Goal: Task Accomplishment & Management: Use online tool/utility

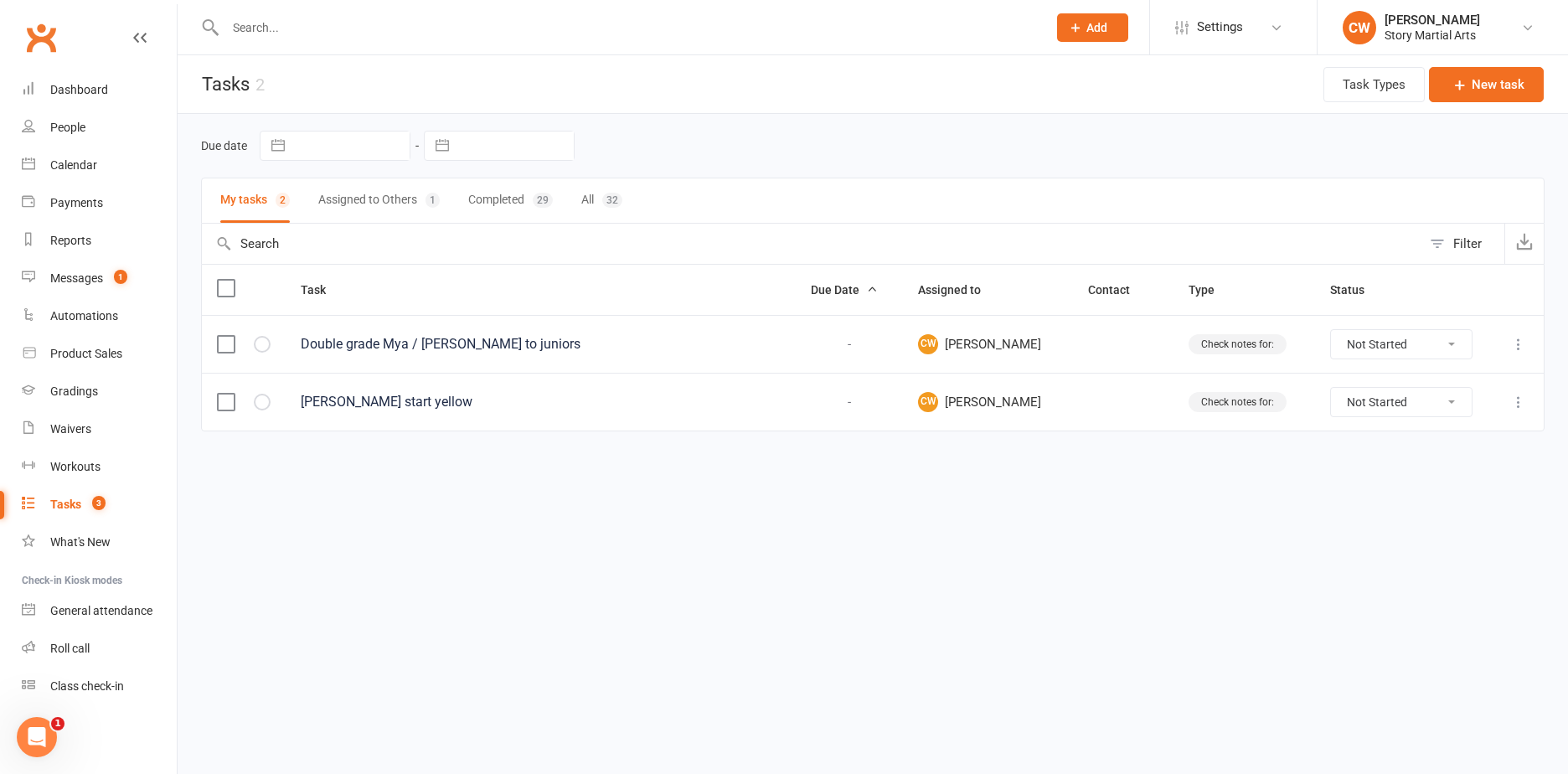
click at [812, 47] on div at bounding box center [618, 27] width 835 height 55
click at [816, 41] on div at bounding box center [618, 27] width 835 height 55
click at [825, 32] on input "text" at bounding box center [628, 27] width 815 height 24
type input "suk"
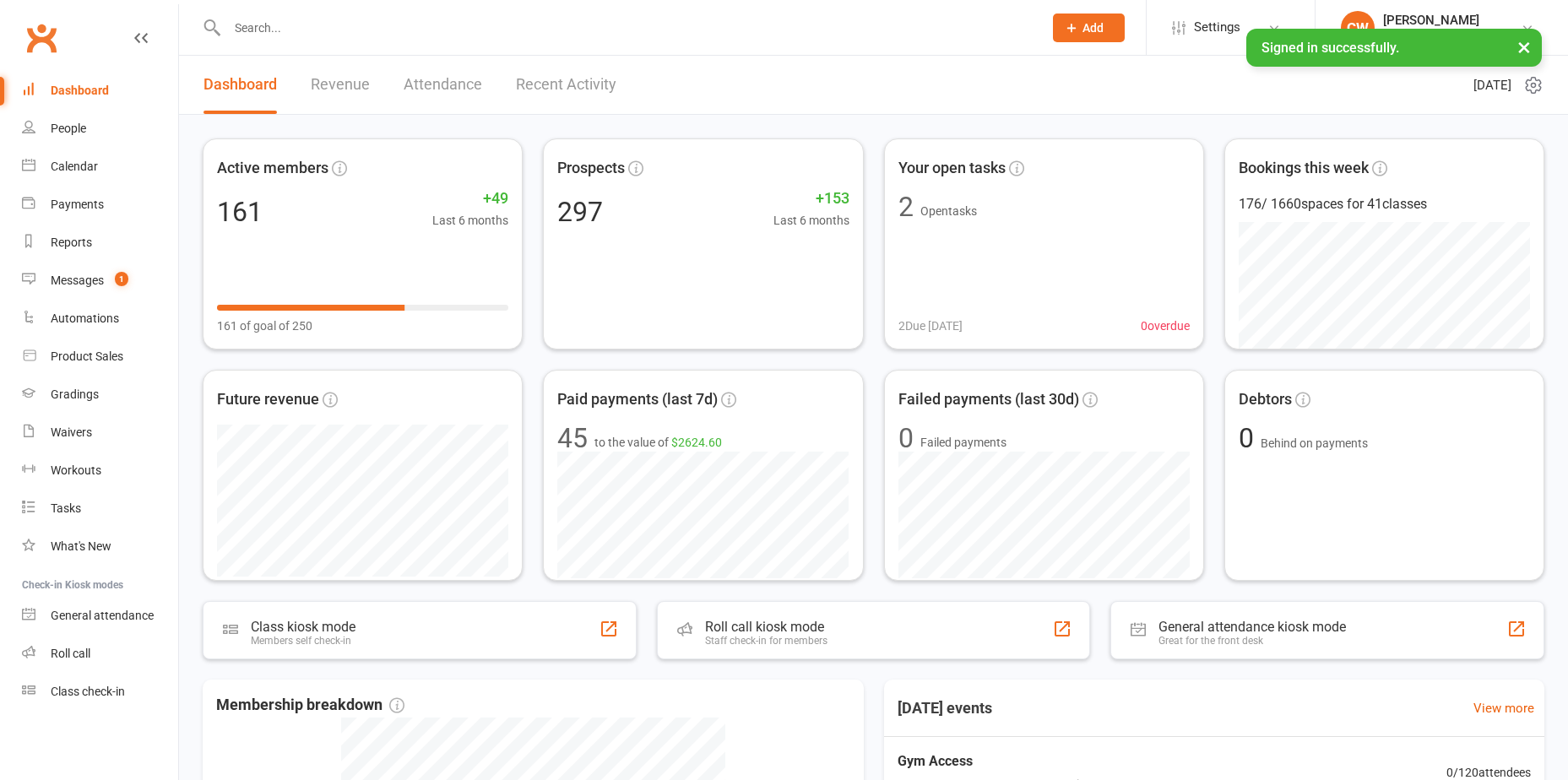
click at [537, 24] on input "text" at bounding box center [626, 28] width 809 height 24
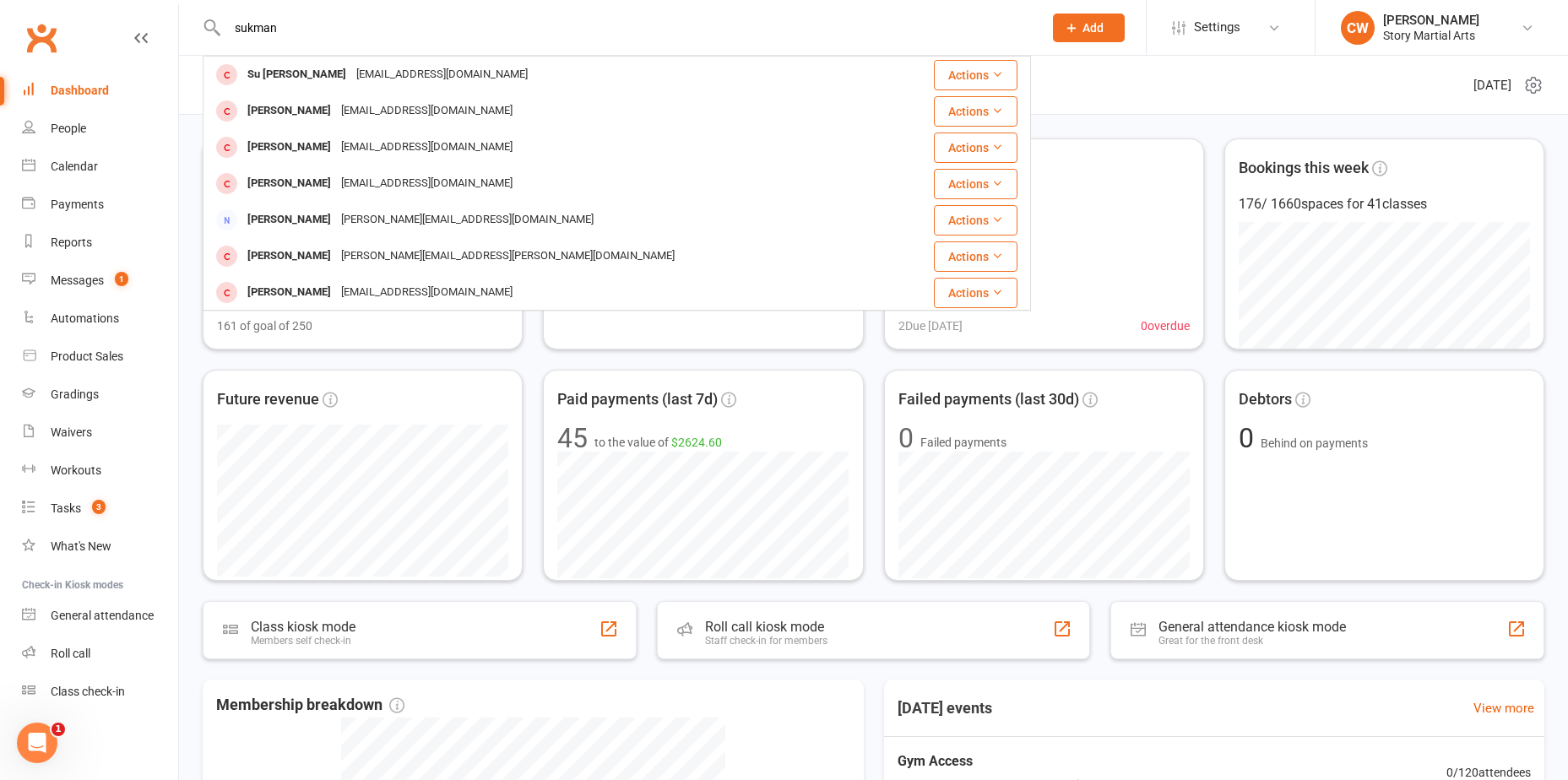
drag, startPoint x: 399, startPoint y: 22, endPoint x: 81, endPoint y: 34, distance: 318.2
click at [81, 4] on header "sukman Su kuan yuen yuensukuan@gmail.com Actions Sulayman Sekandary sulayman.se…" at bounding box center [784, 4] width 1568 height 0
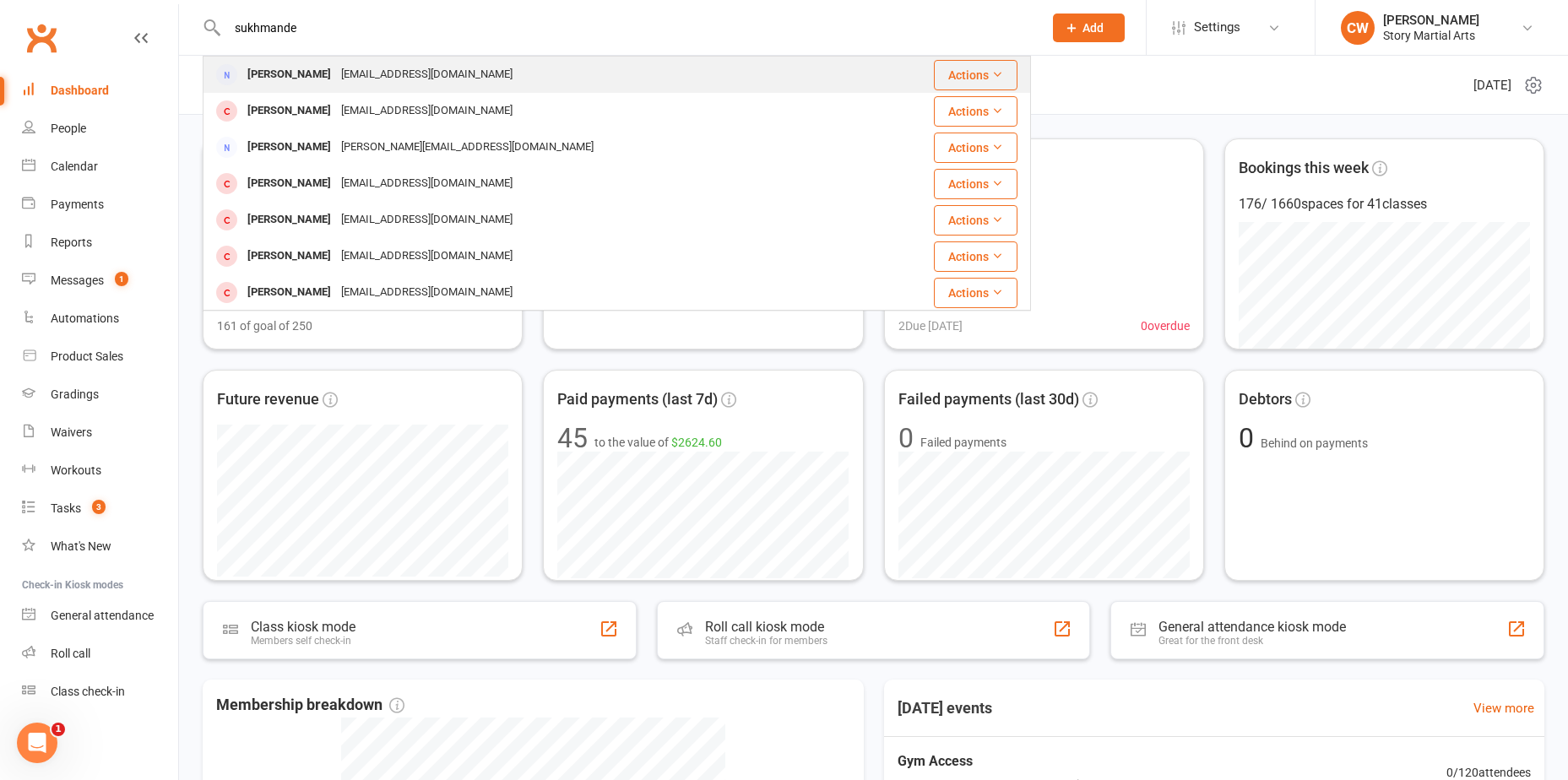
type input "sukhmande"
click at [362, 82] on div "sandeepmann9@yahoo.com" at bounding box center [426, 75] width 181 height 25
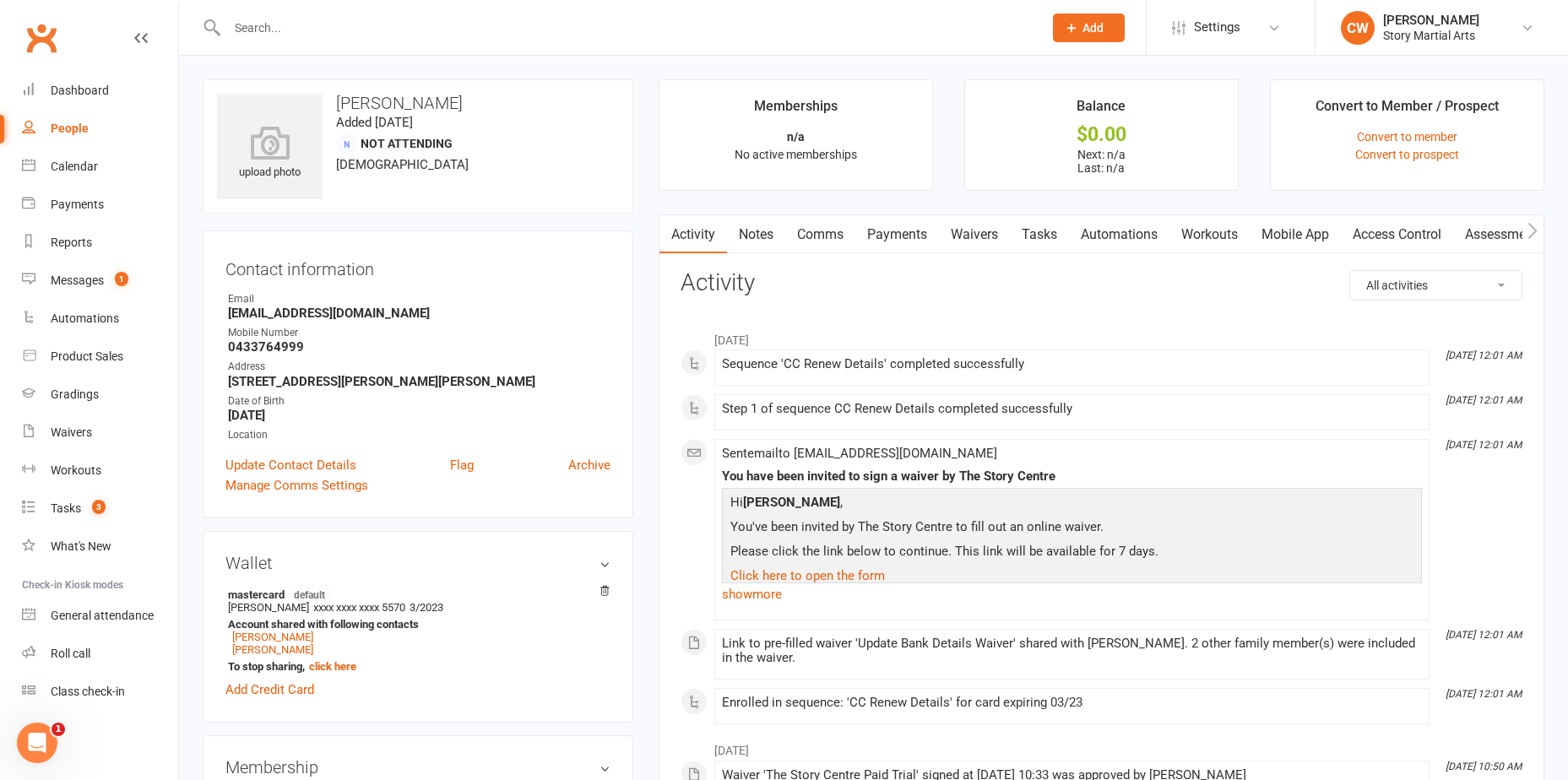
click at [420, 26] on input "text" at bounding box center [626, 28] width 809 height 24
click at [419, 16] on input "text" at bounding box center [626, 28] width 809 height 24
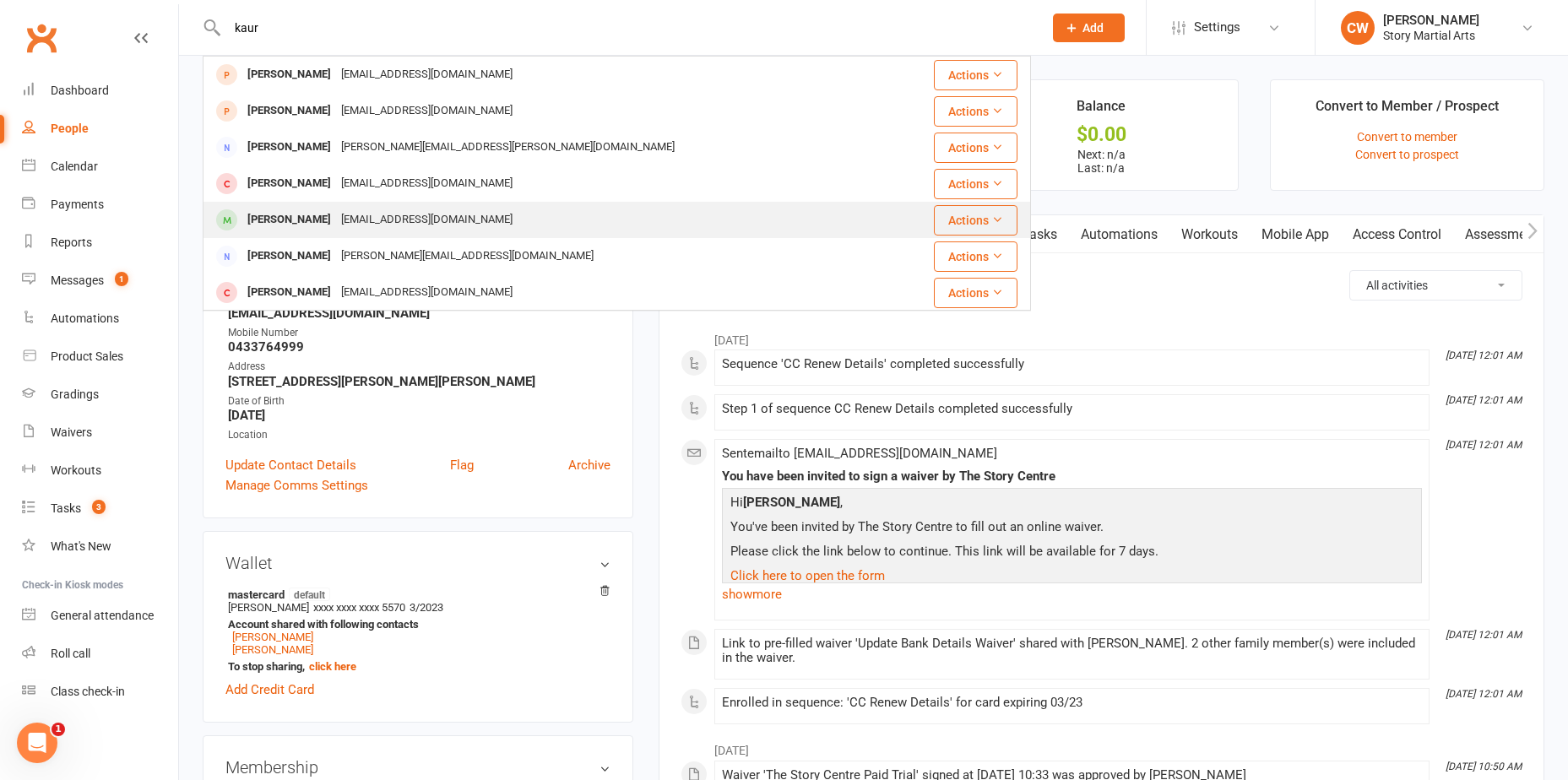
type input "kaur"
click at [420, 228] on div "[EMAIL_ADDRESS][DOMAIN_NAME]" at bounding box center [426, 220] width 181 height 25
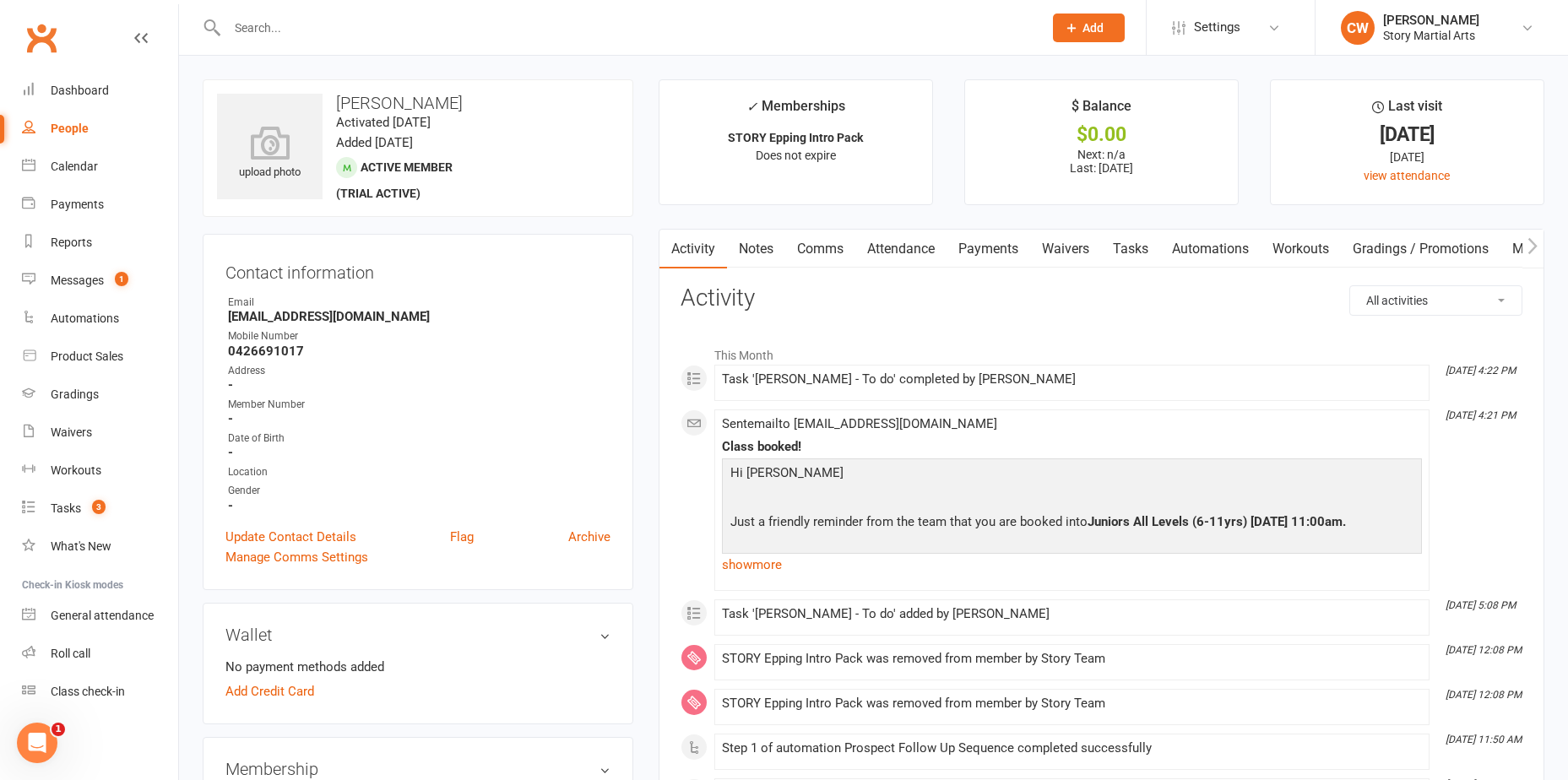
click at [1072, 251] on link "Waivers" at bounding box center [1066, 250] width 71 height 39
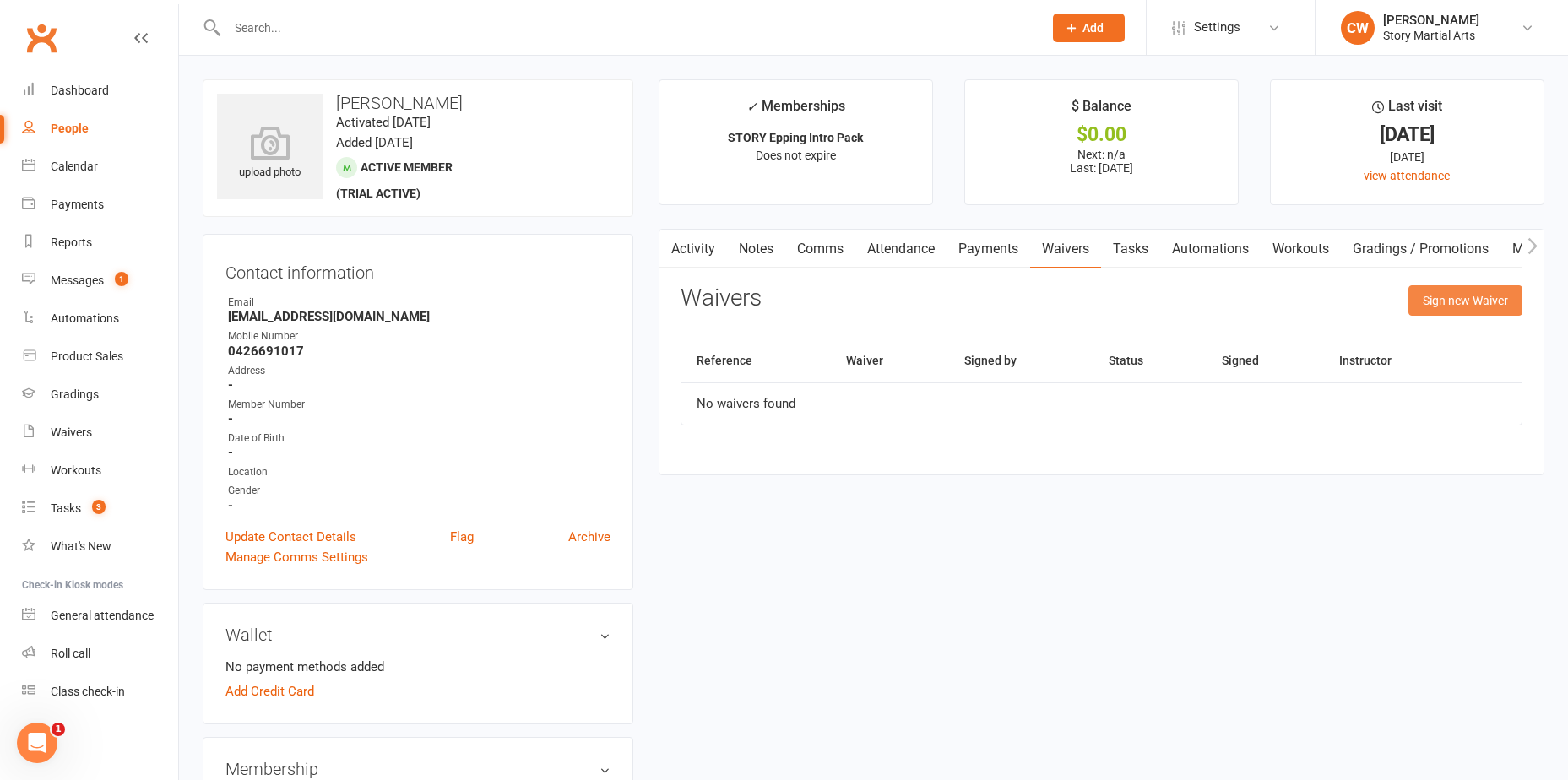
click at [1415, 304] on button "Sign new Waiver" at bounding box center [1466, 300] width 114 height 30
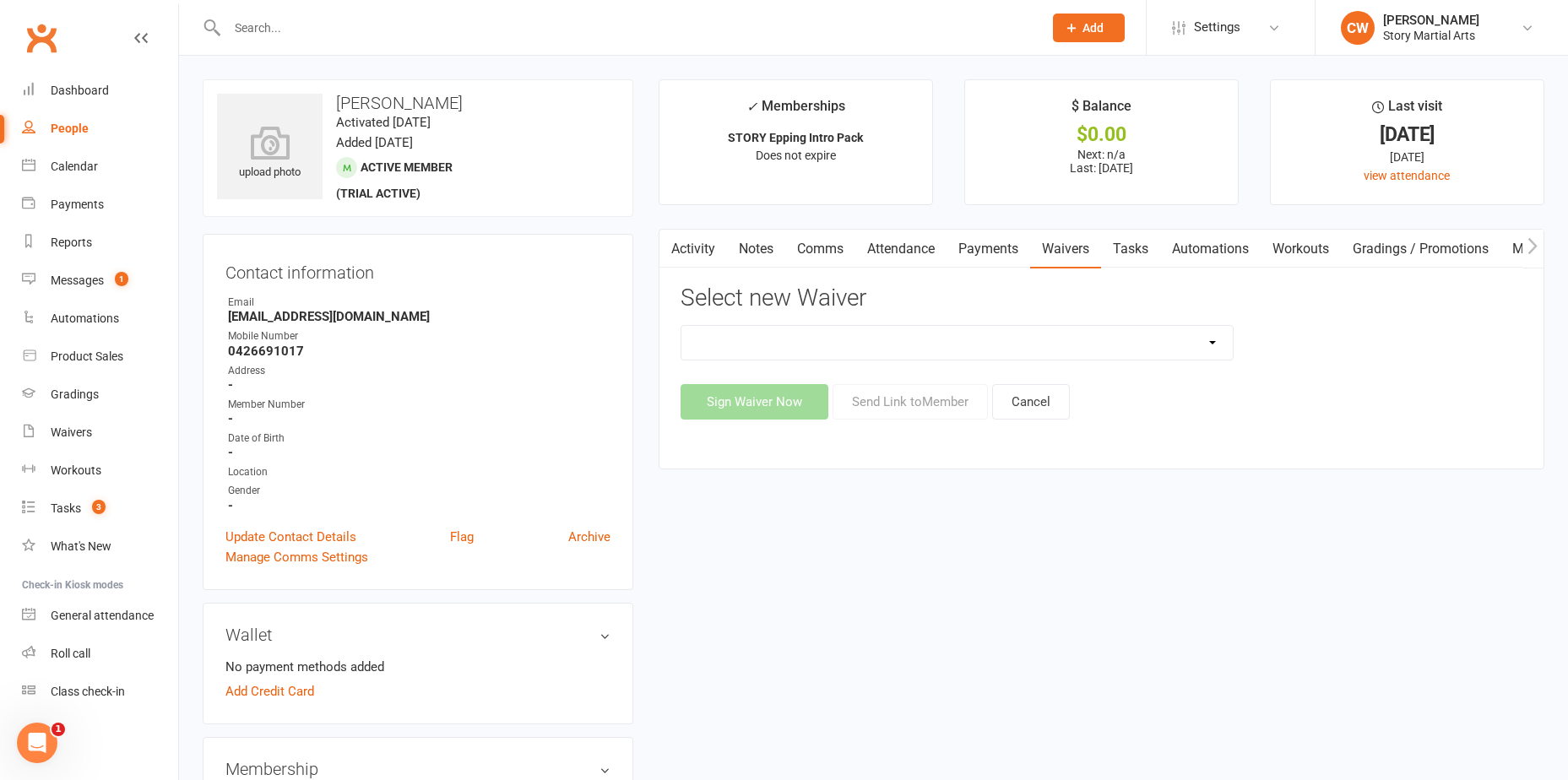
click at [940, 345] on select "Story. Fitness Membership Waiver Story Little Ninjas Waiver Story MA New Member…" at bounding box center [957, 343] width 552 height 34
click at [736, 342] on select "Story. Fitness Membership Waiver Story Little Ninjas Waiver Story MA New Member…" at bounding box center [957, 343] width 552 height 34
click at [767, 335] on select "Story. Fitness Membership Waiver Story Little Ninjas Waiver Story MA New Member…" at bounding box center [957, 343] width 552 height 34
click at [798, 339] on select "Story. Fitness Membership Waiver Story Little Ninjas Waiver Story MA New Member…" at bounding box center [957, 343] width 552 height 34
select select "3781"
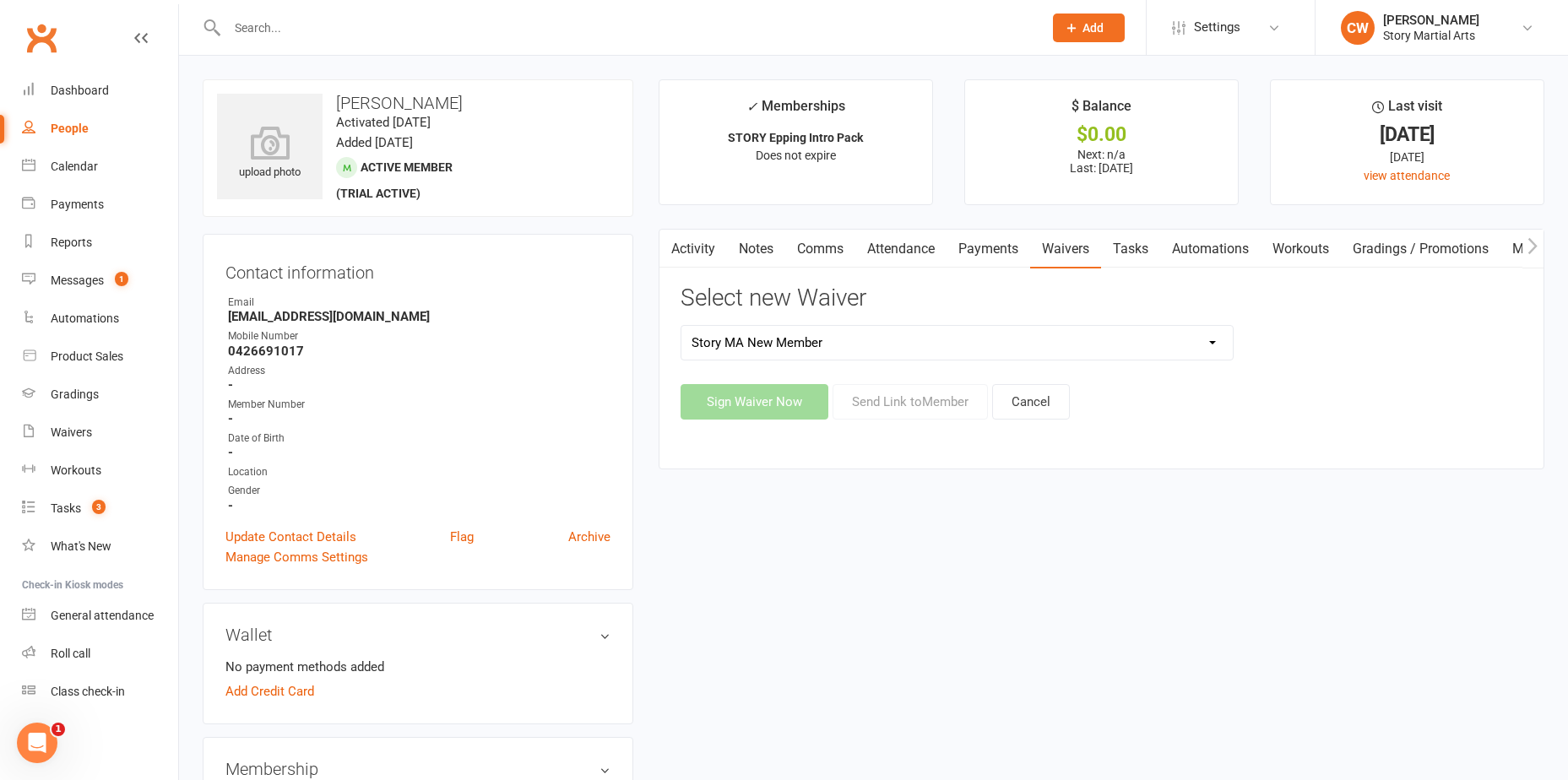
click at [681, 326] on select "Story. Fitness Membership Waiver Story Little Ninjas Waiver Story MA New Member…" at bounding box center [957, 343] width 552 height 34
click at [793, 406] on button "Sign Waiver Now" at bounding box center [754, 402] width 147 height 36
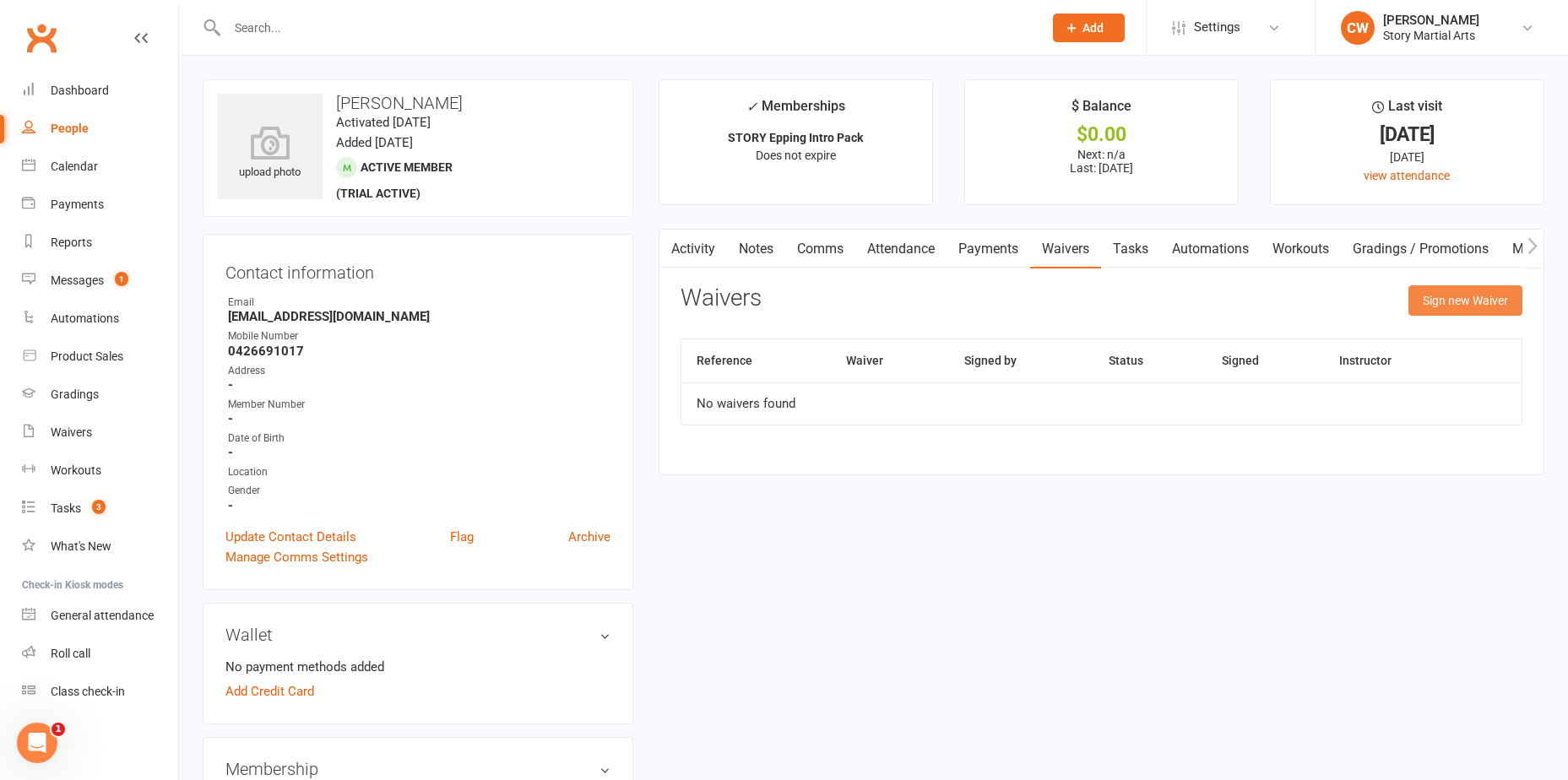
click at [1421, 306] on button "Sign new Waiver" at bounding box center [1466, 300] width 114 height 30
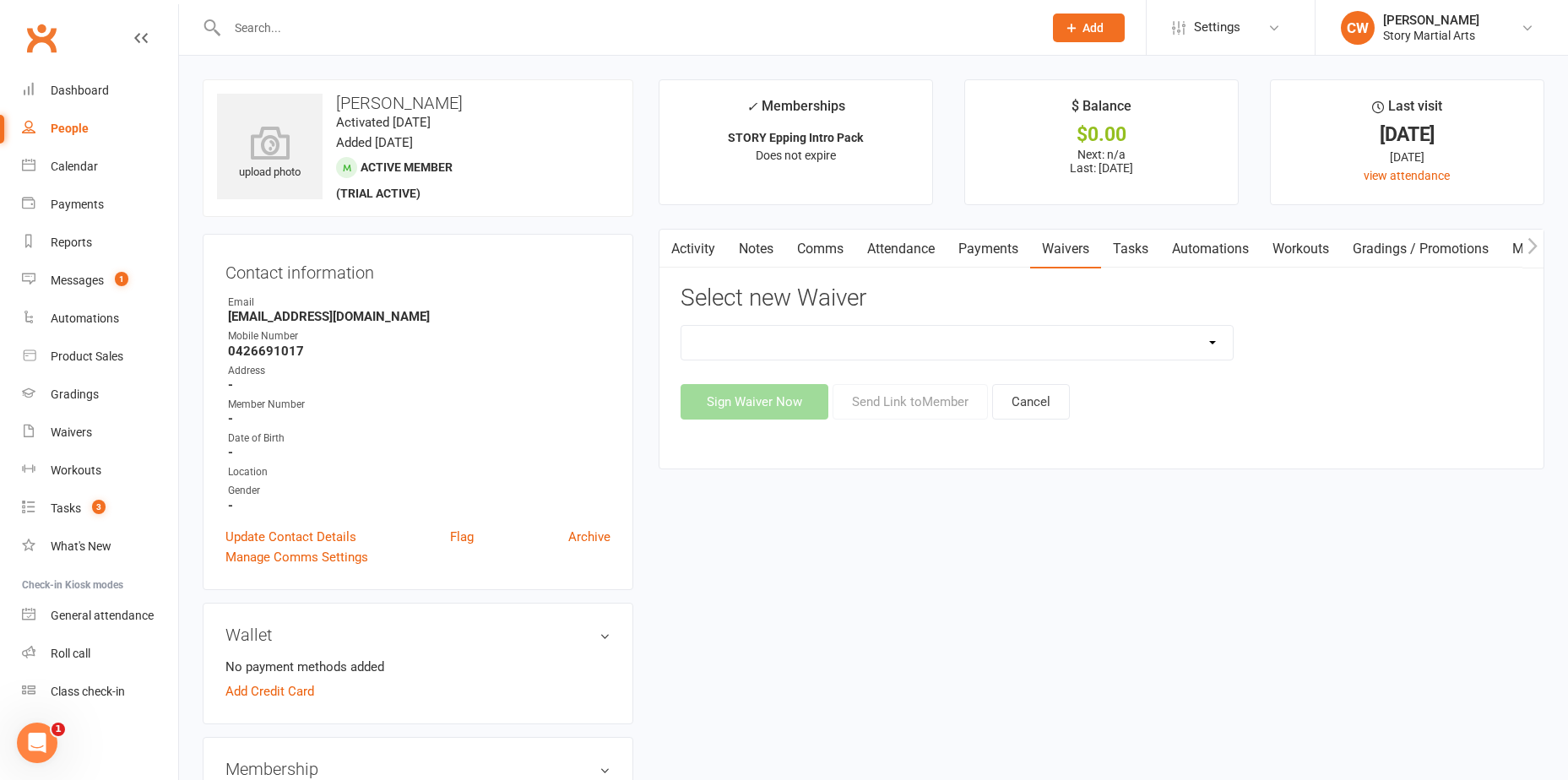
click at [925, 338] on select "Story. Fitness Membership Waiver Story Little Ninjas Waiver Story MA New Member…" at bounding box center [957, 343] width 552 height 34
select select "3781"
click at [681, 326] on select "Story. Fitness Membership Waiver Story Little Ninjas Waiver Story MA New Member…" at bounding box center [957, 343] width 552 height 34
click at [920, 414] on button "Send Link to Member" at bounding box center [910, 402] width 155 height 36
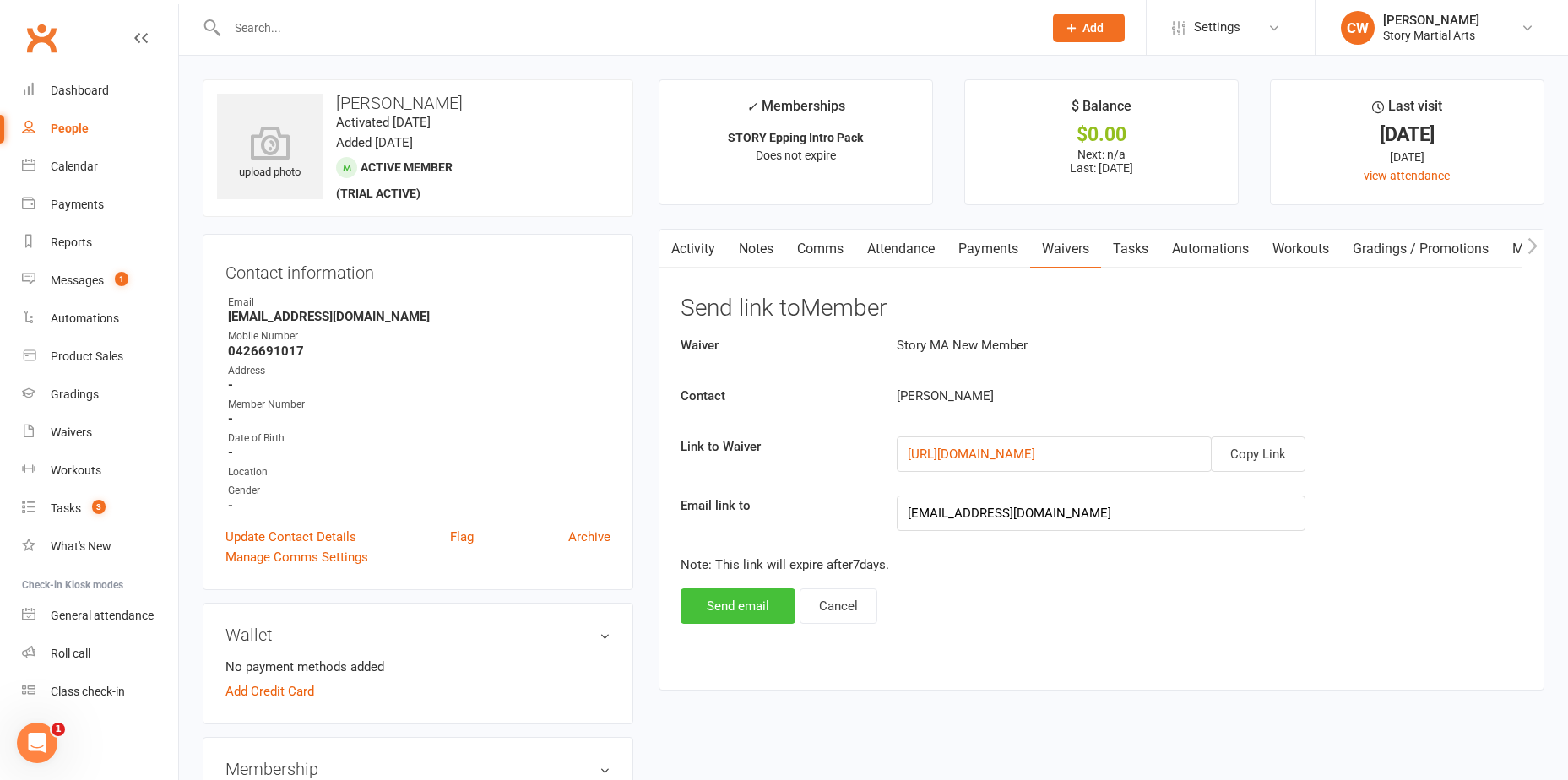
click at [768, 604] on button "Send email" at bounding box center [737, 607] width 115 height 36
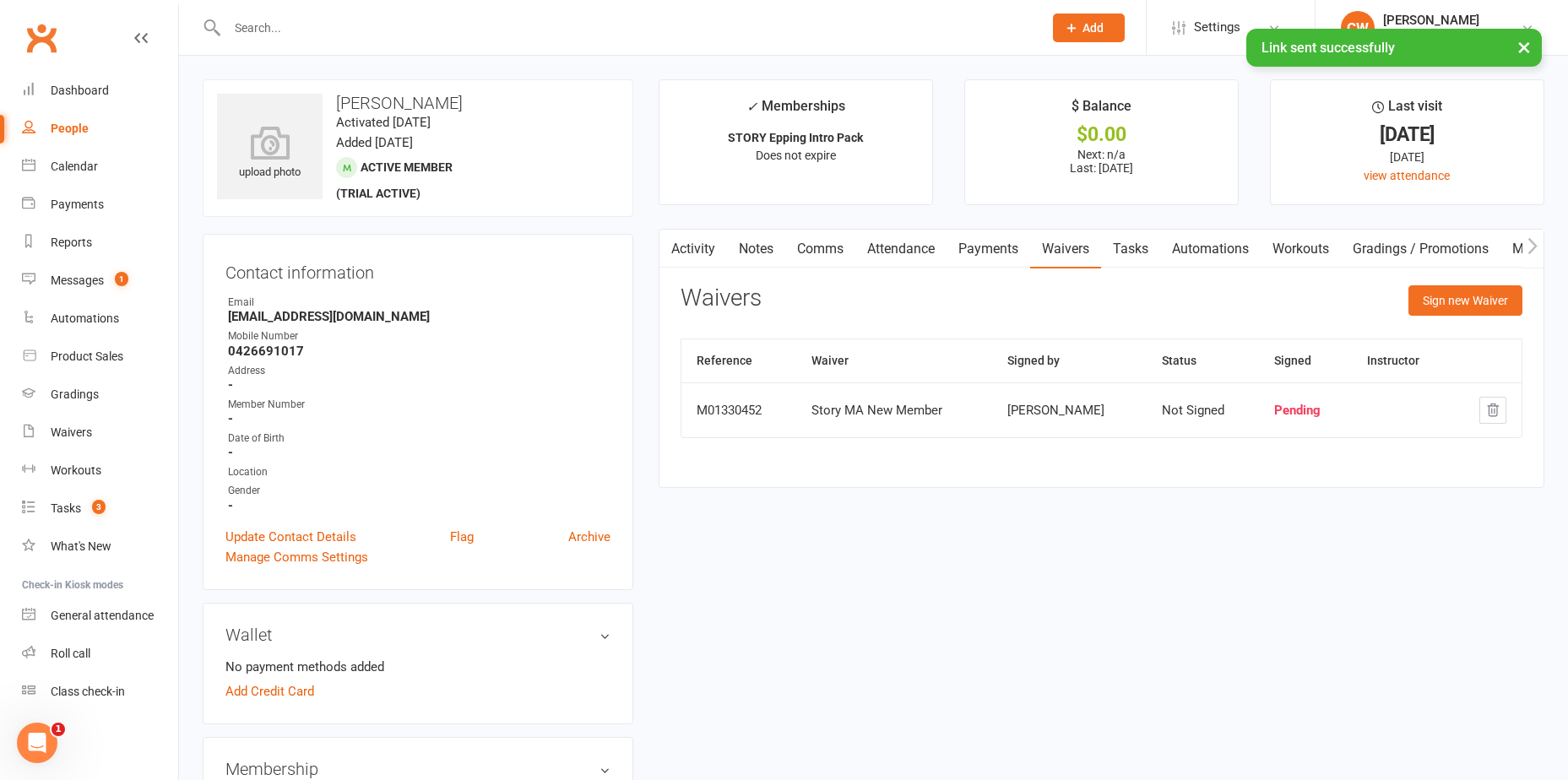
click at [949, 403] on div "Story MA New Member" at bounding box center [893, 410] width 164 height 14
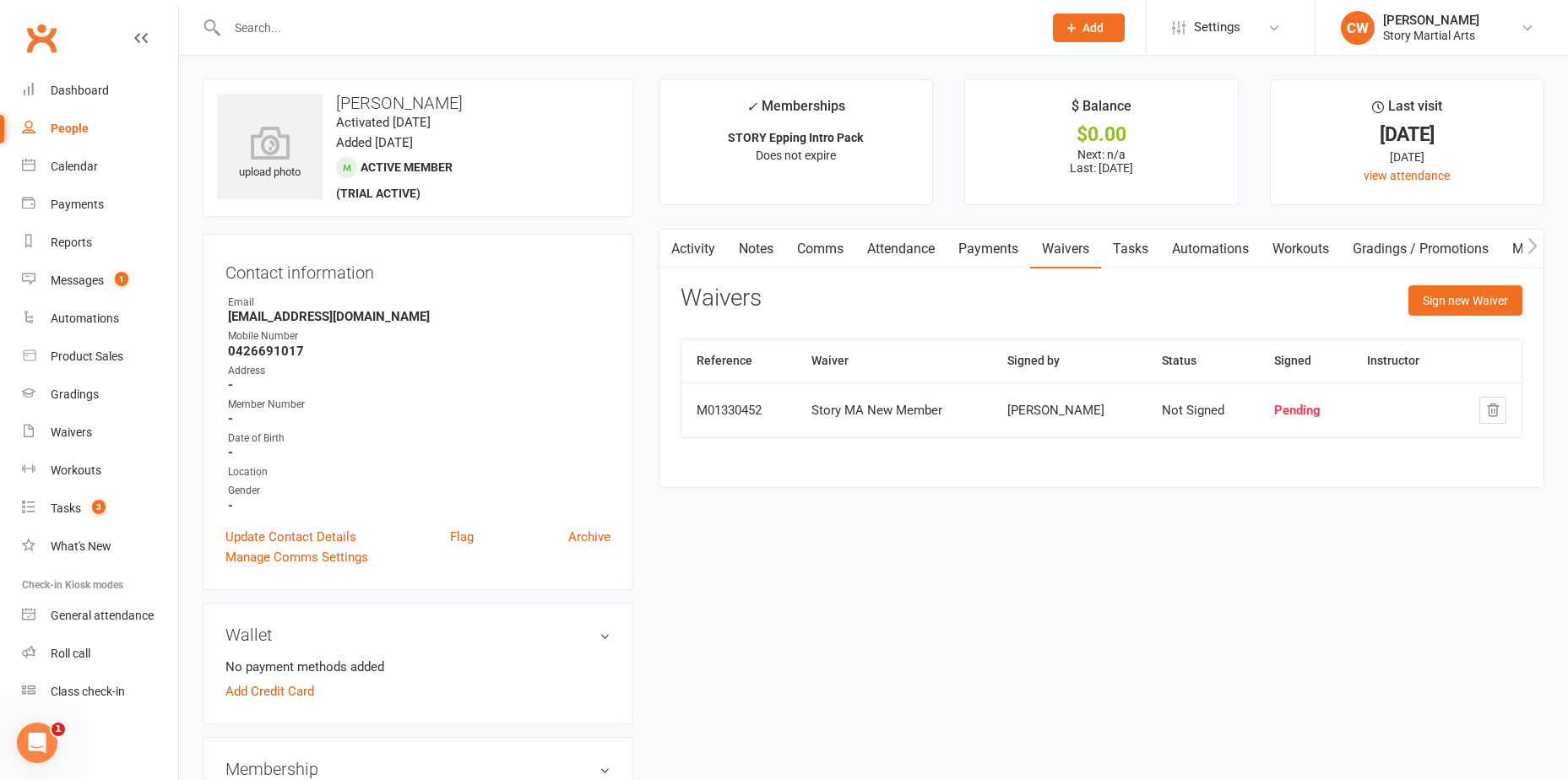
click at [726, 251] on link "Activity" at bounding box center [693, 250] width 68 height 39
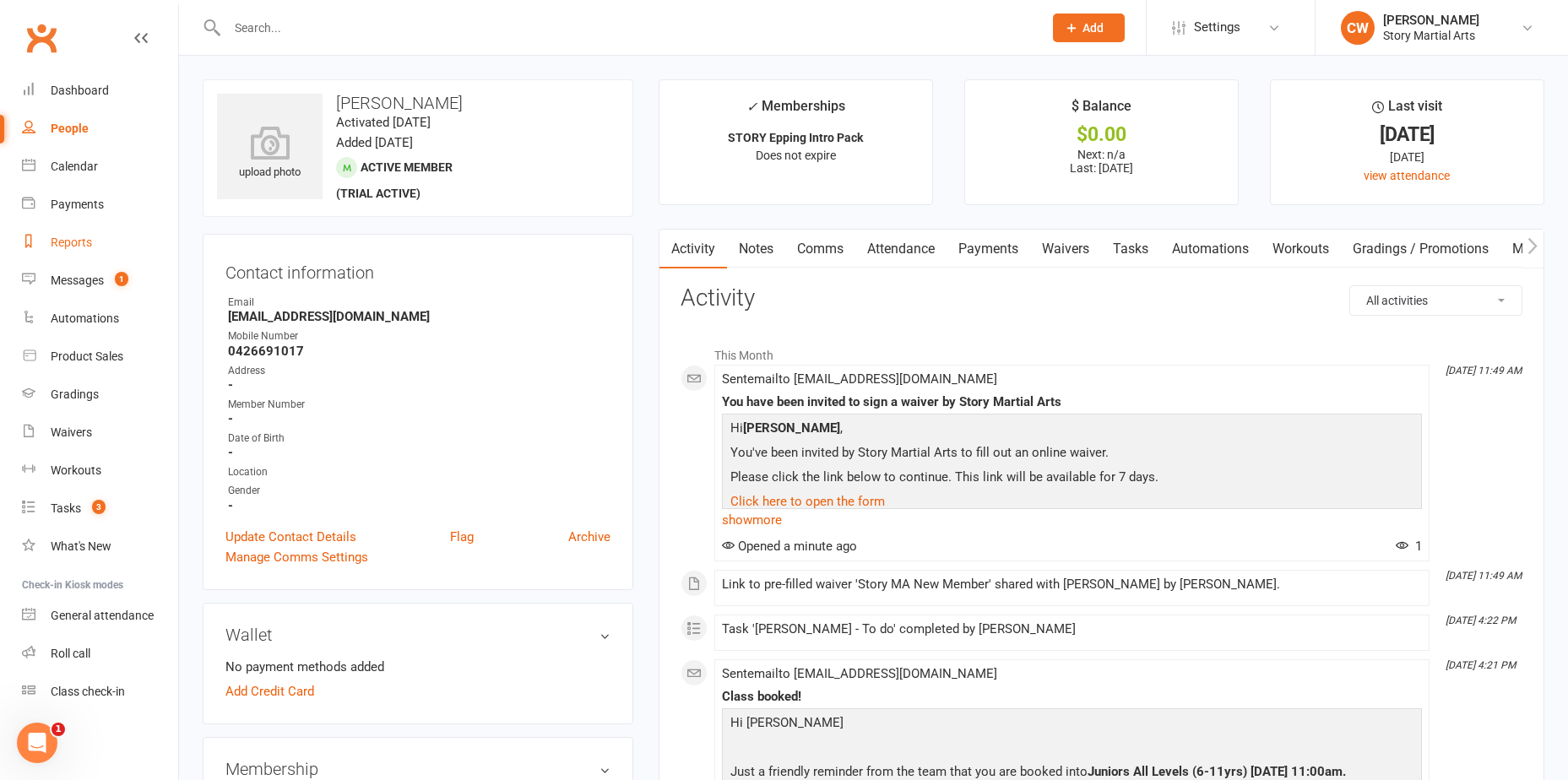
click at [94, 253] on link "Reports" at bounding box center [100, 243] width 156 height 38
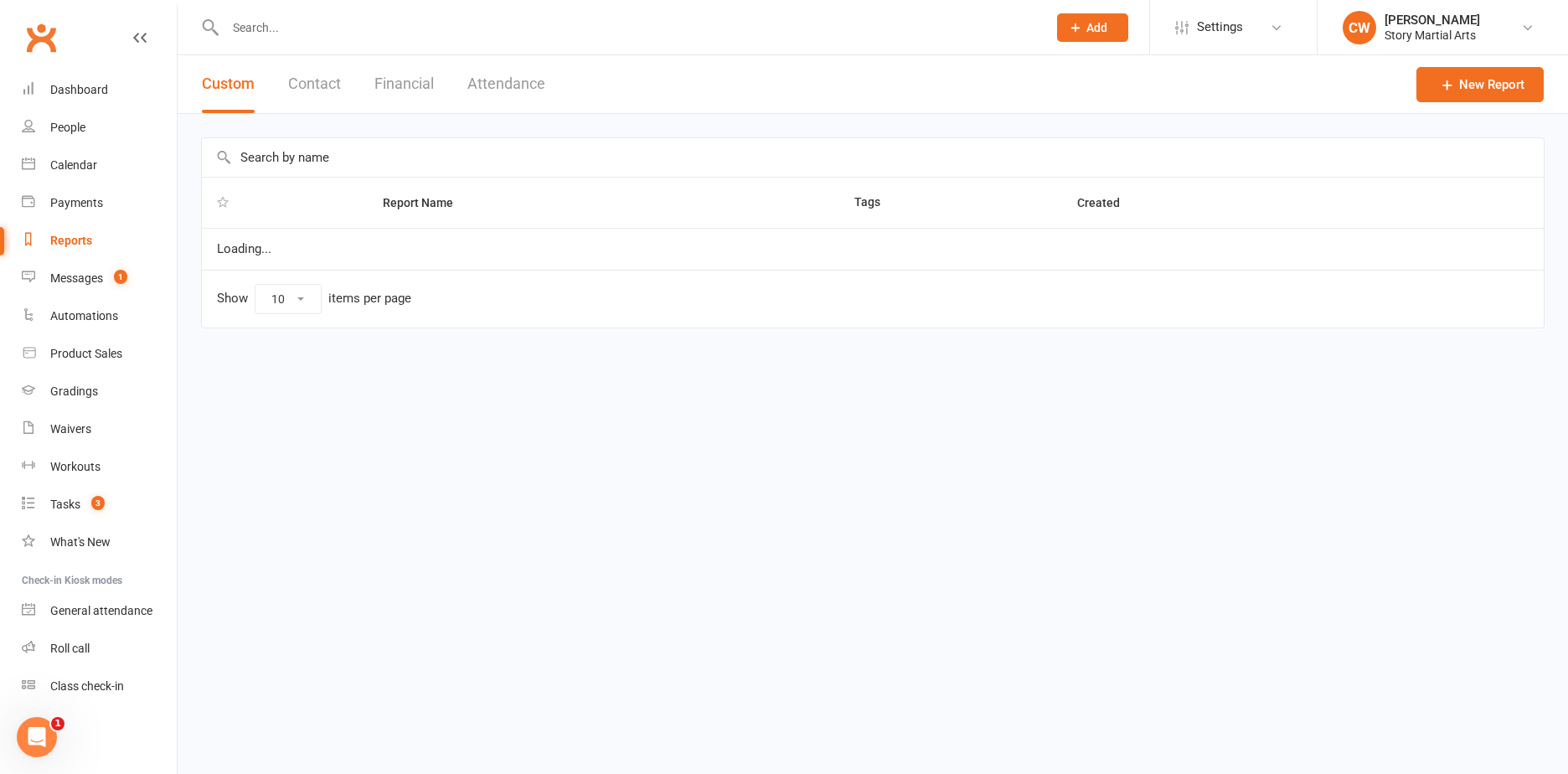
select select "100"
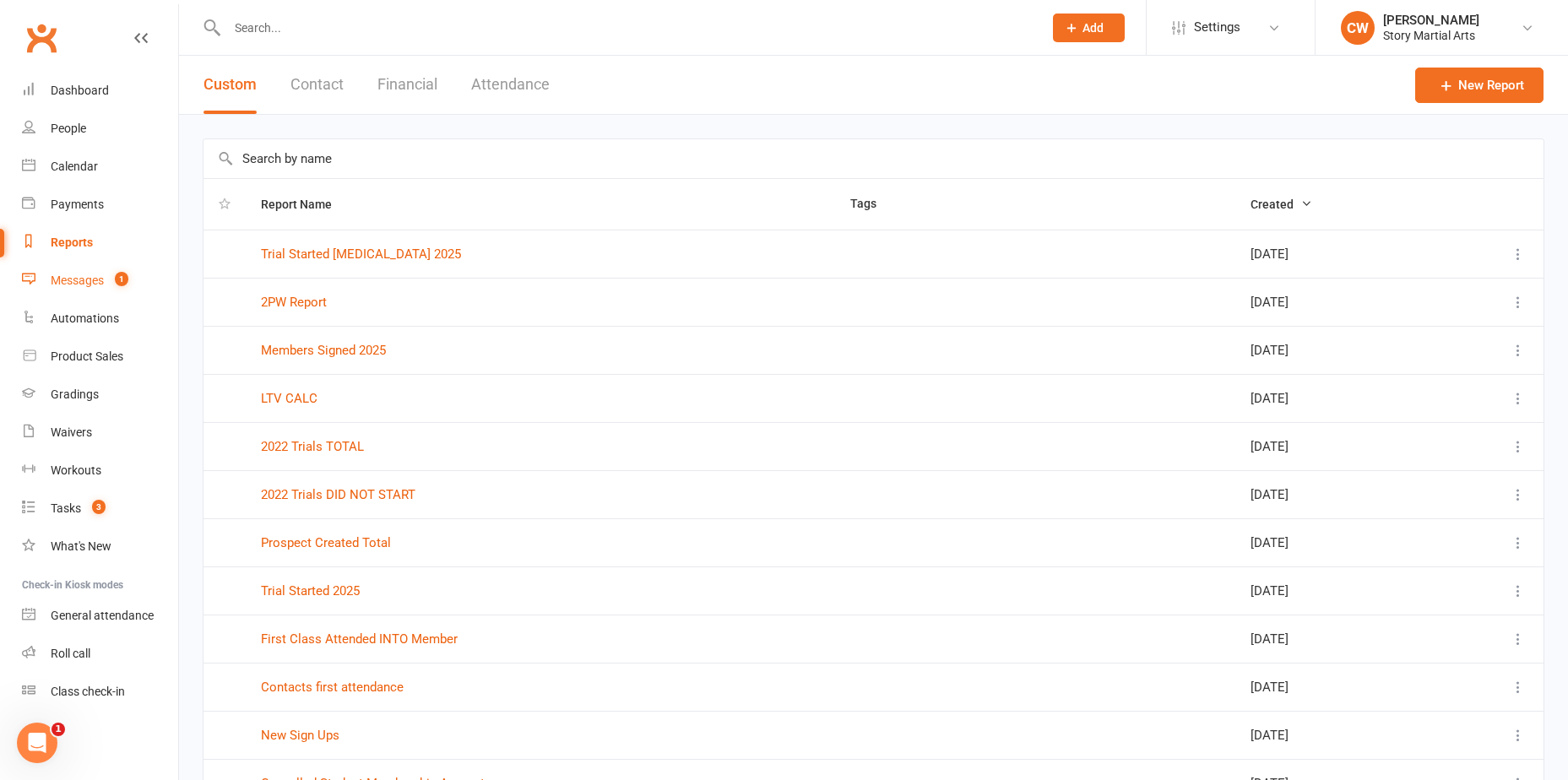
click at [82, 280] on div "Messages" at bounding box center [77, 280] width 53 height 13
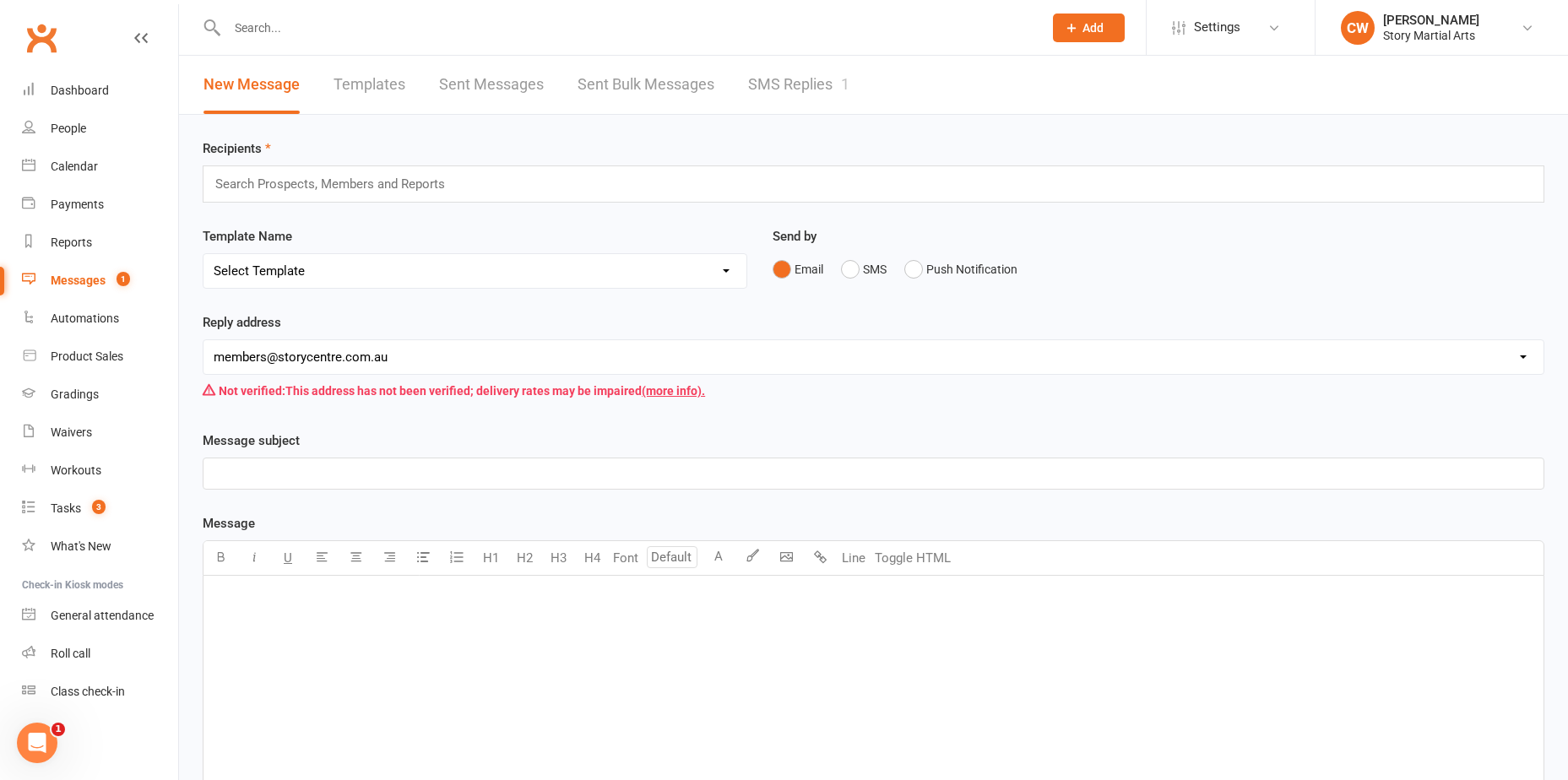
click at [759, 75] on link "SMS Replies 1" at bounding box center [799, 85] width 101 height 59
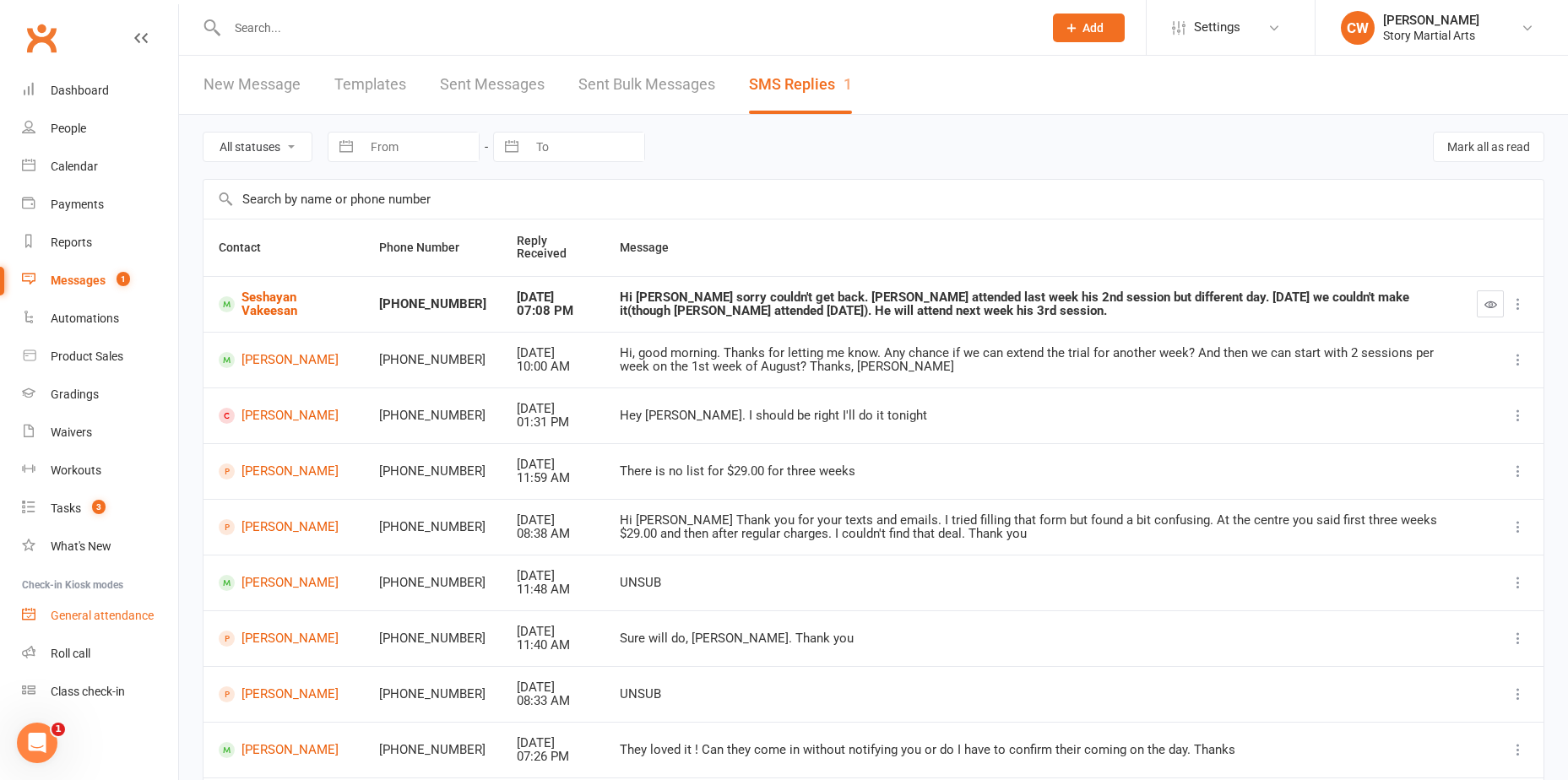
click at [70, 633] on link "General attendance" at bounding box center [100, 616] width 156 height 38
click at [71, 639] on link "Roll call" at bounding box center [100, 654] width 156 height 38
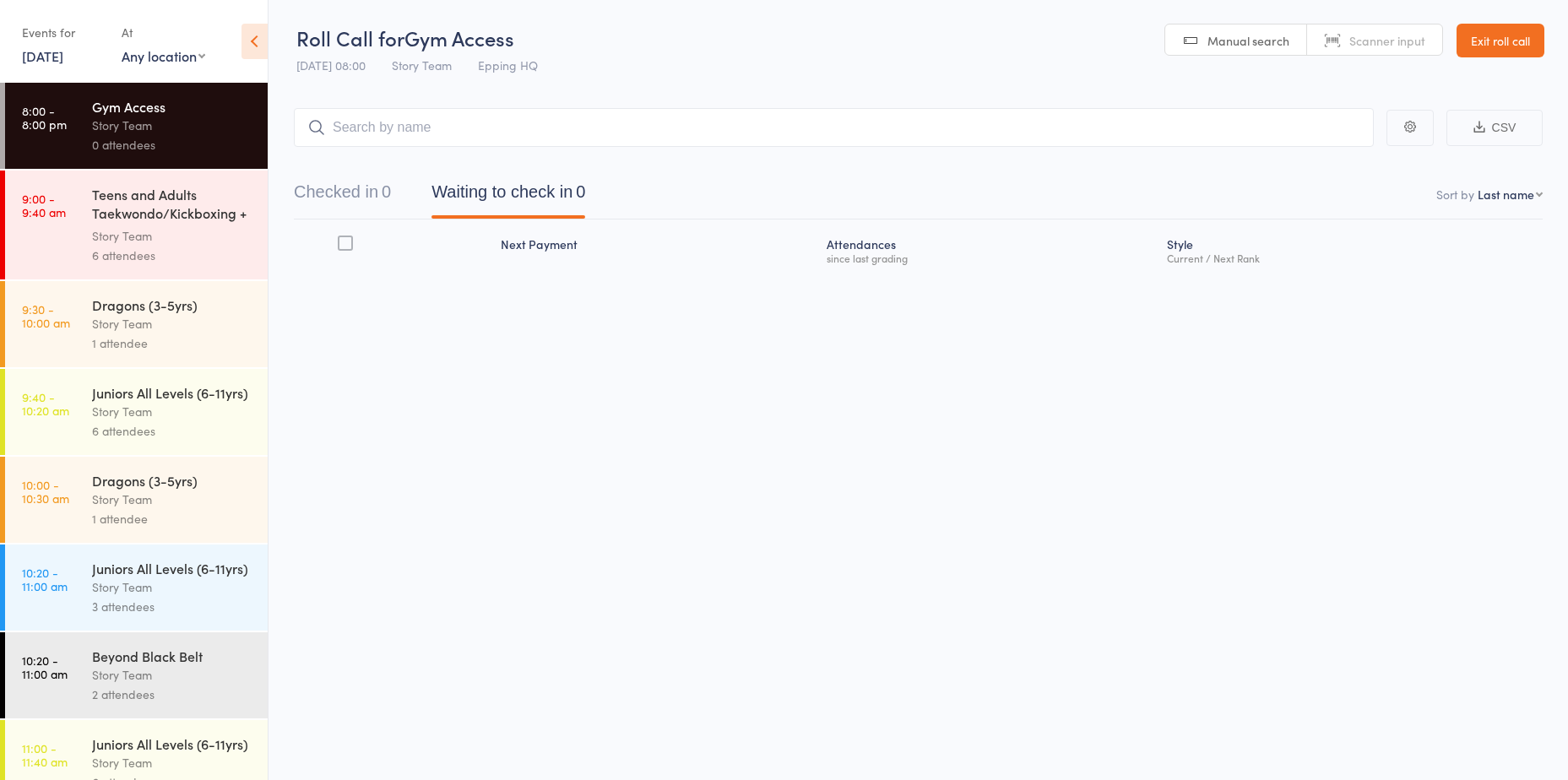
click at [161, 441] on div "6 attendees" at bounding box center [173, 431] width 162 height 20
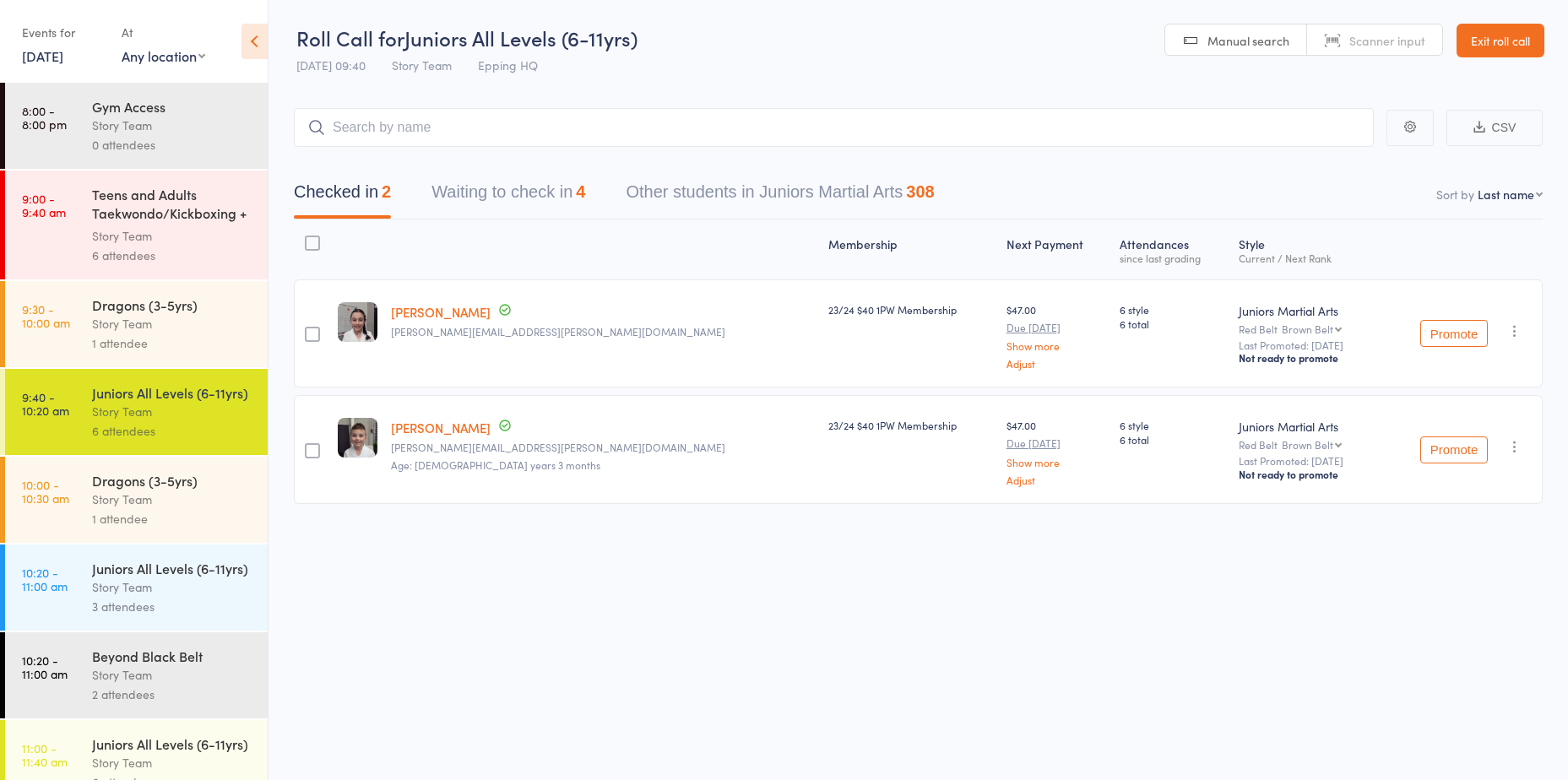
click at [485, 187] on button "Waiting to check in 4" at bounding box center [508, 196] width 154 height 44
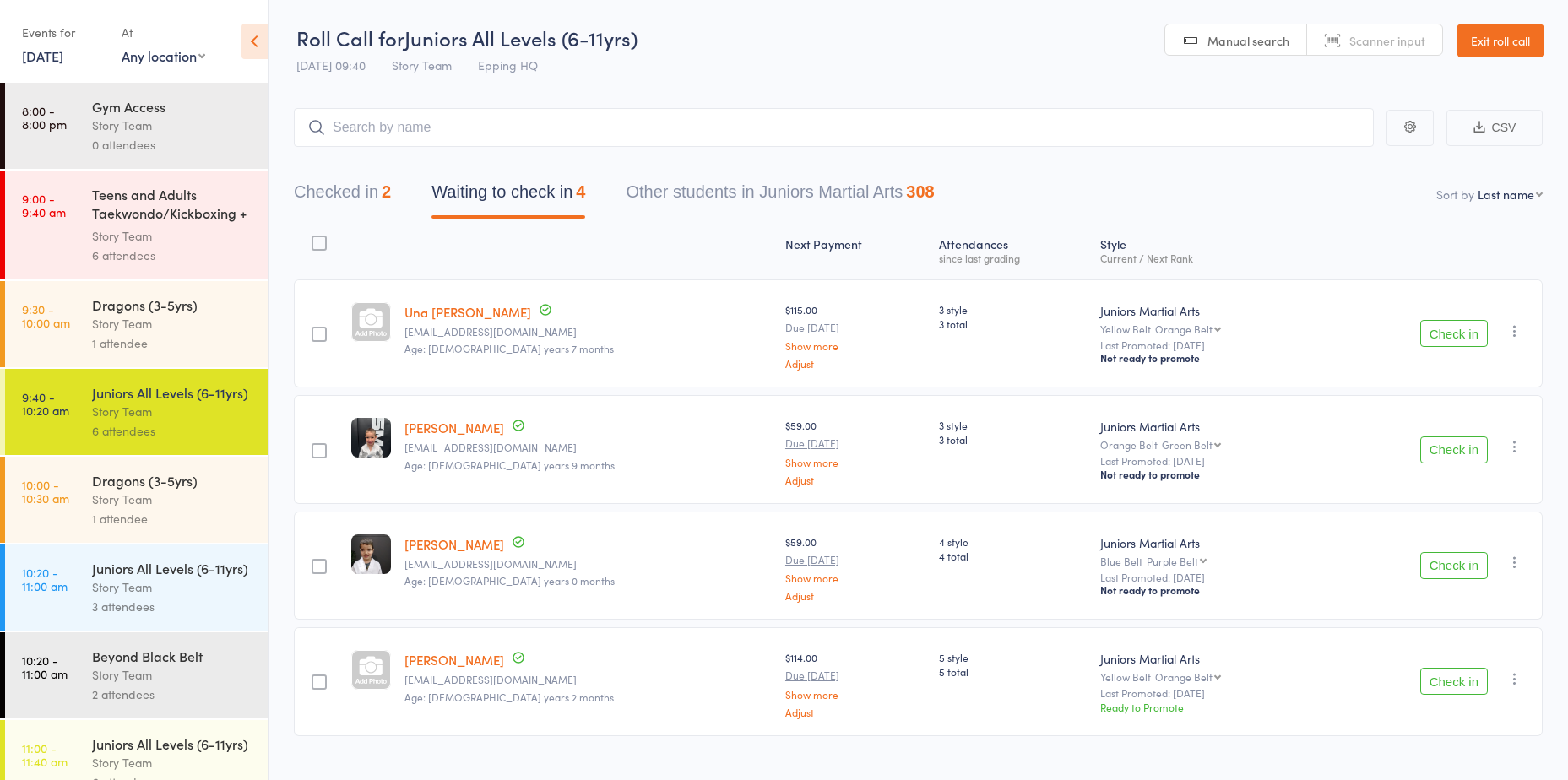
click at [1426, 329] on button "Check in" at bounding box center [1454, 333] width 68 height 27
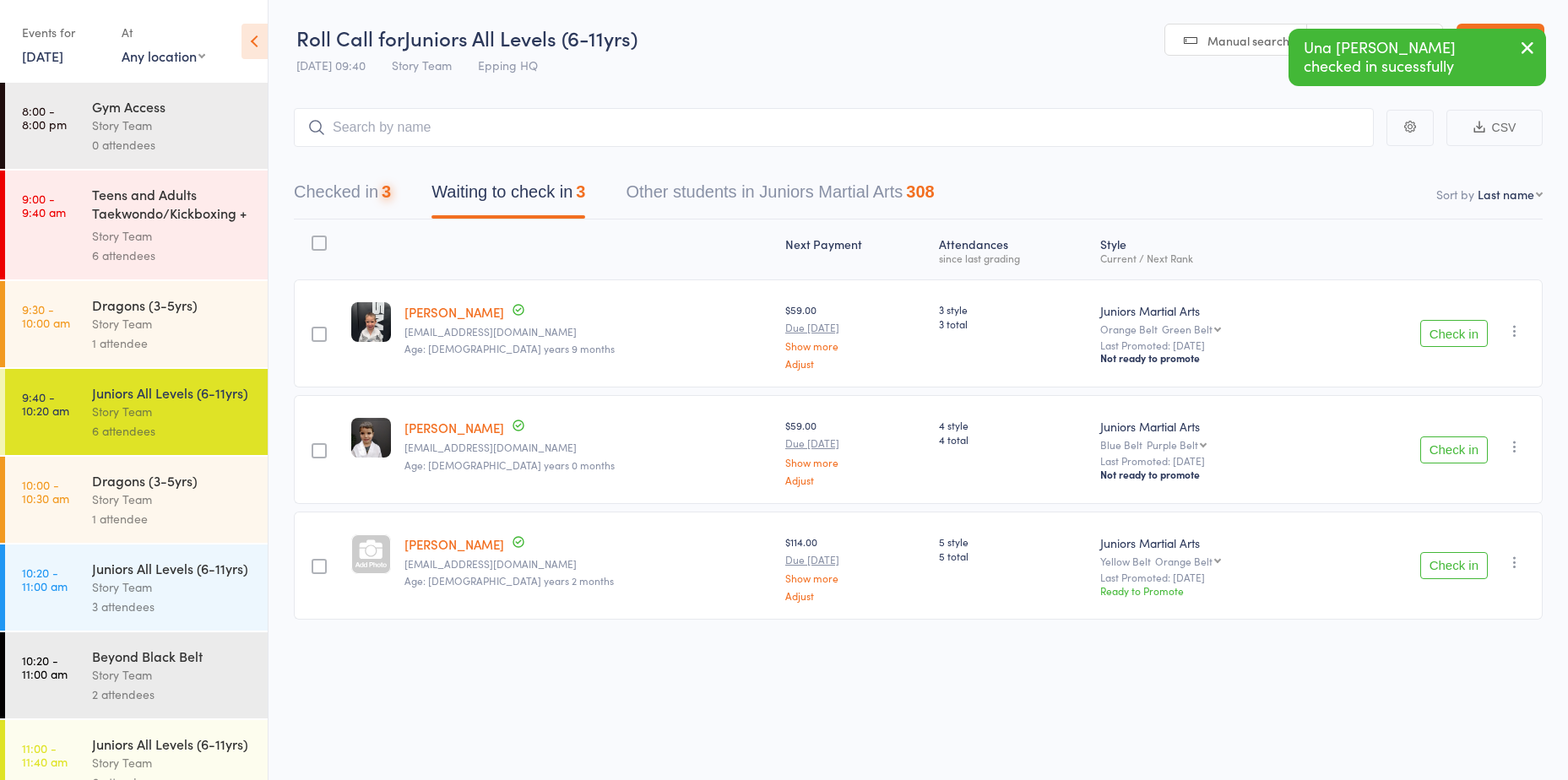
click at [1426, 329] on button "Check in" at bounding box center [1454, 333] width 68 height 27
click at [1426, 436] on button "Check in" at bounding box center [1454, 450] width 68 height 27
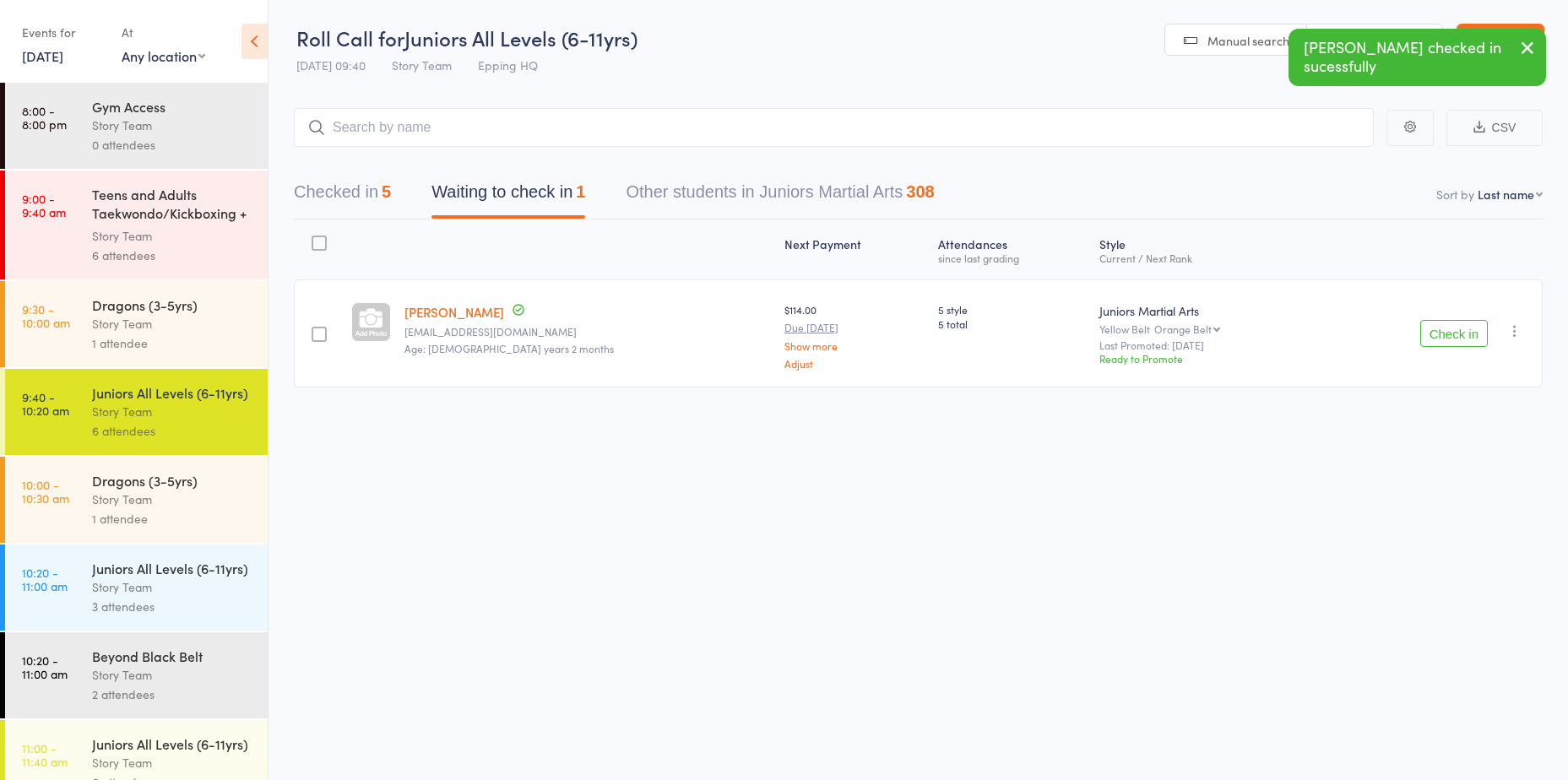
click at [1426, 329] on button "Check in" at bounding box center [1454, 333] width 68 height 27
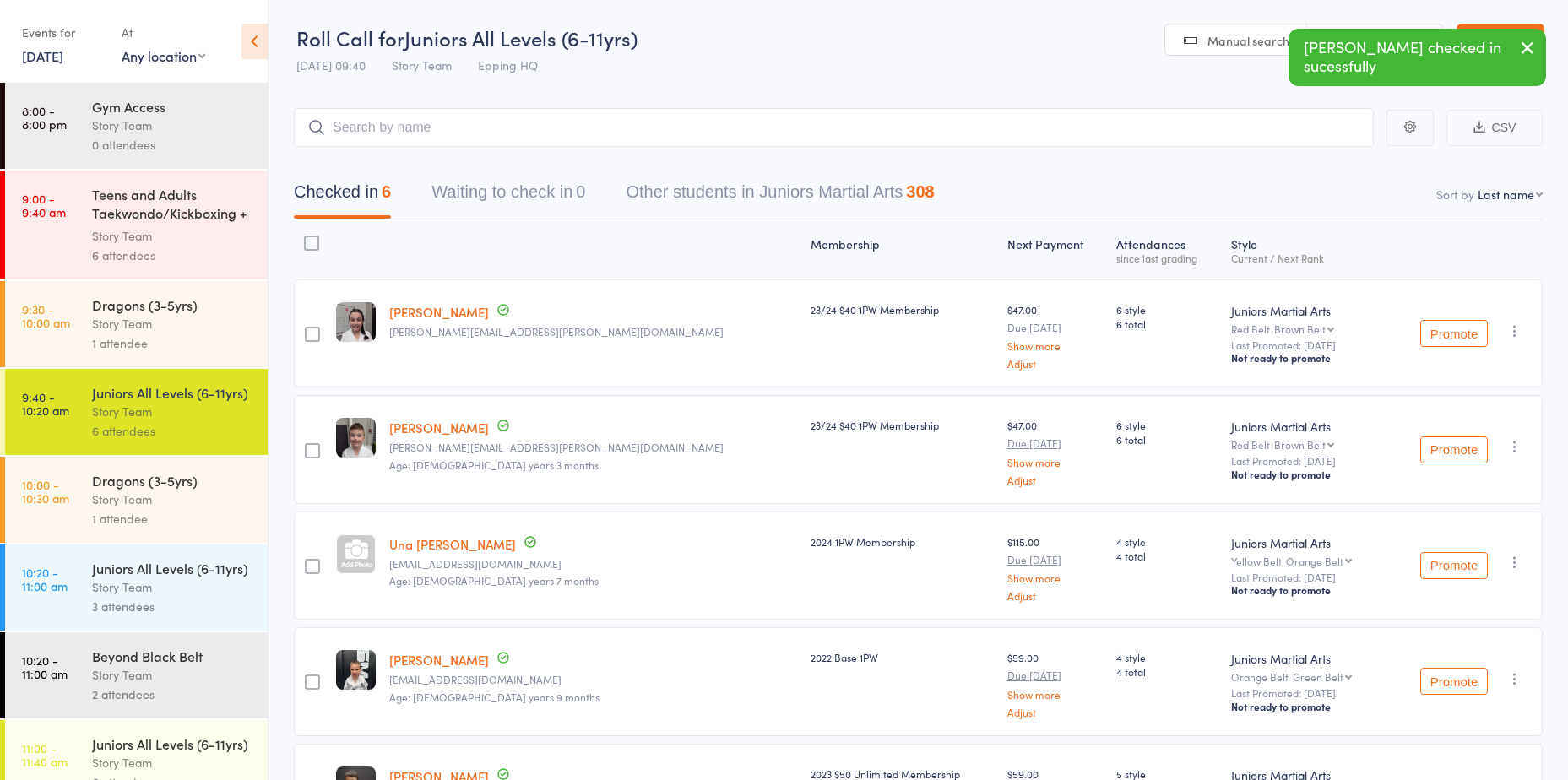
click at [161, 509] on div "Story Team" at bounding box center [173, 499] width 162 height 20
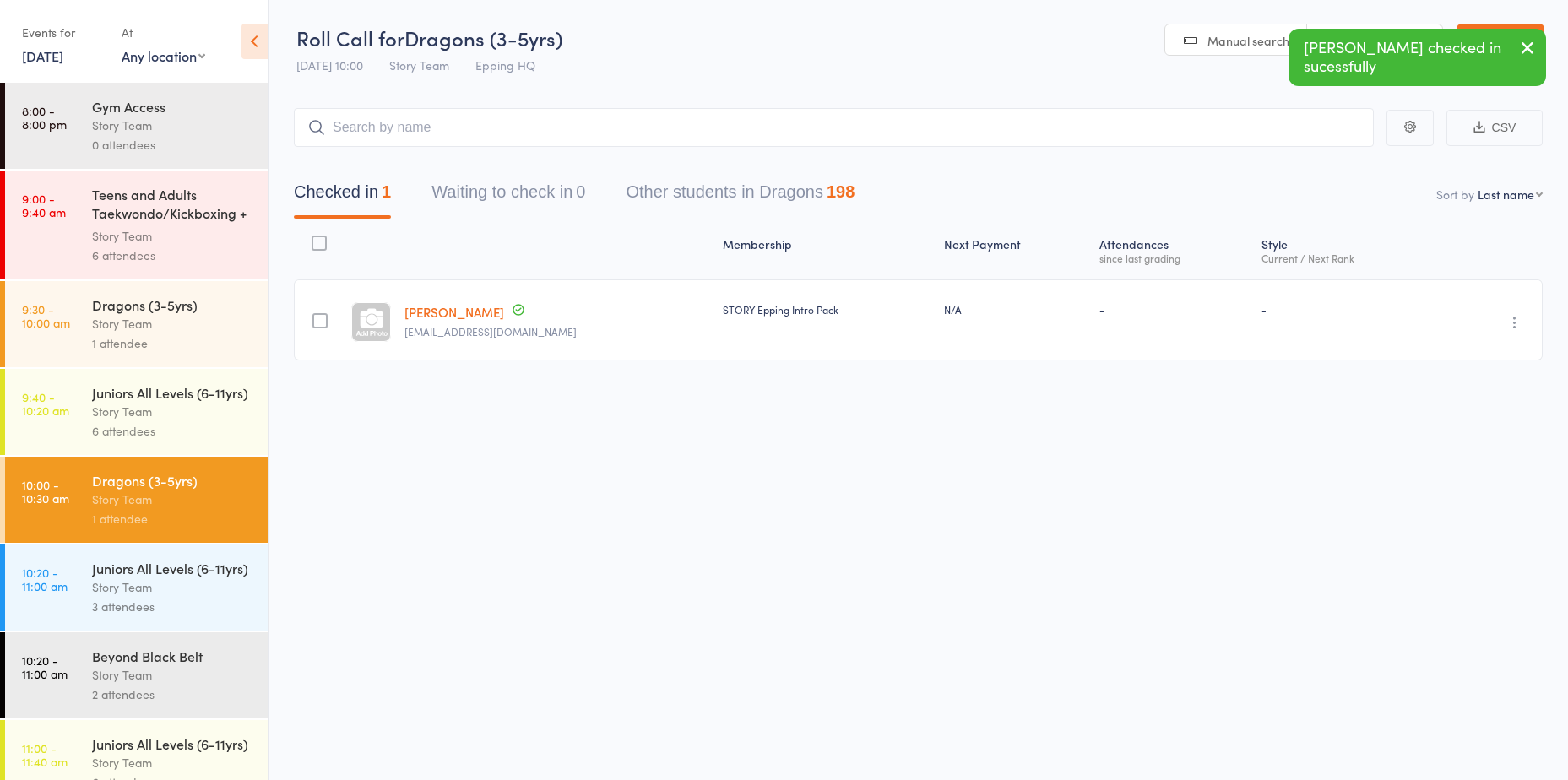
click at [150, 577] on div "Juniors All Levels (6-11yrs)" at bounding box center [173, 568] width 162 height 19
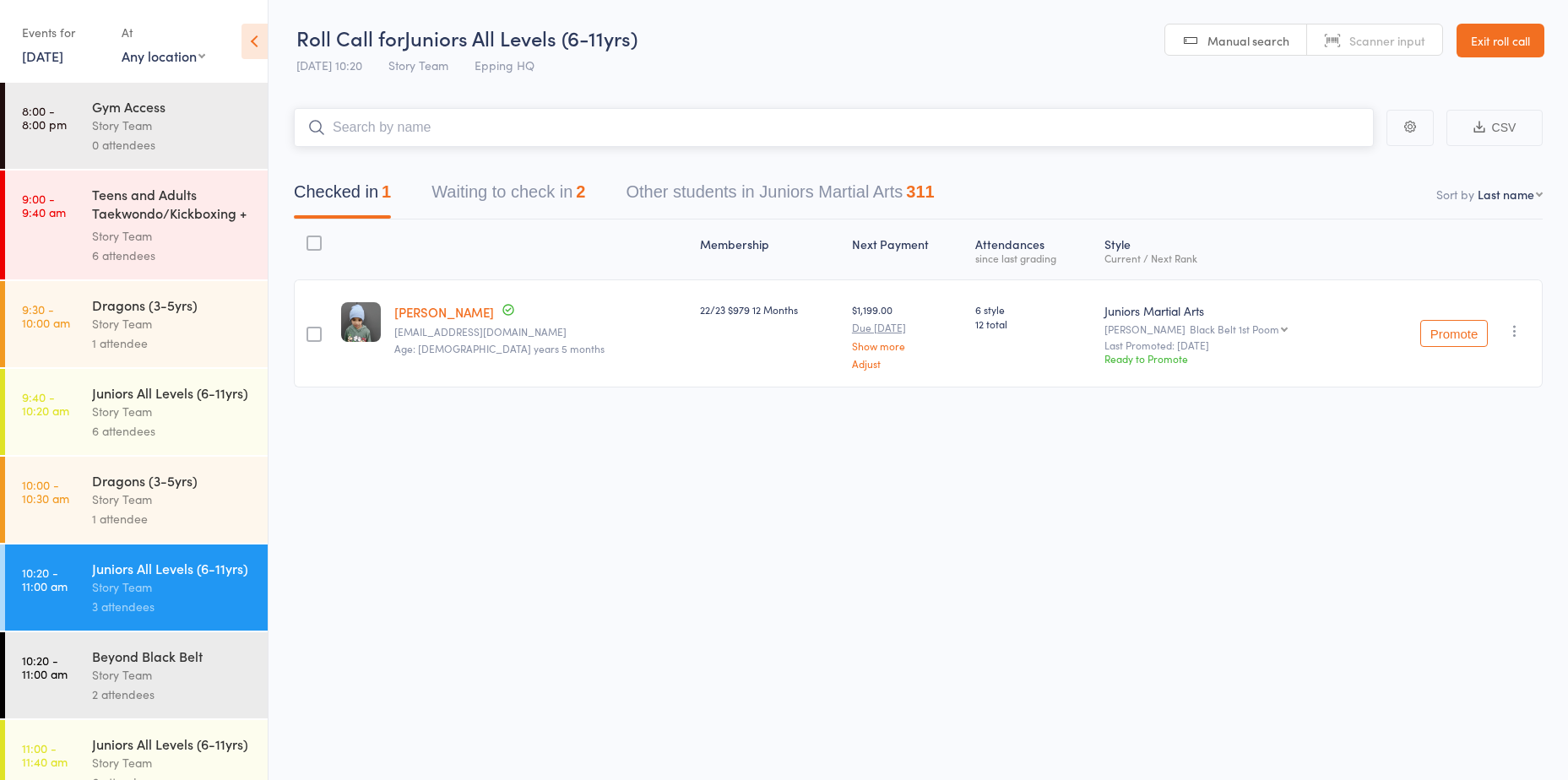
click at [529, 186] on button "Waiting to check in 2" at bounding box center [508, 196] width 154 height 44
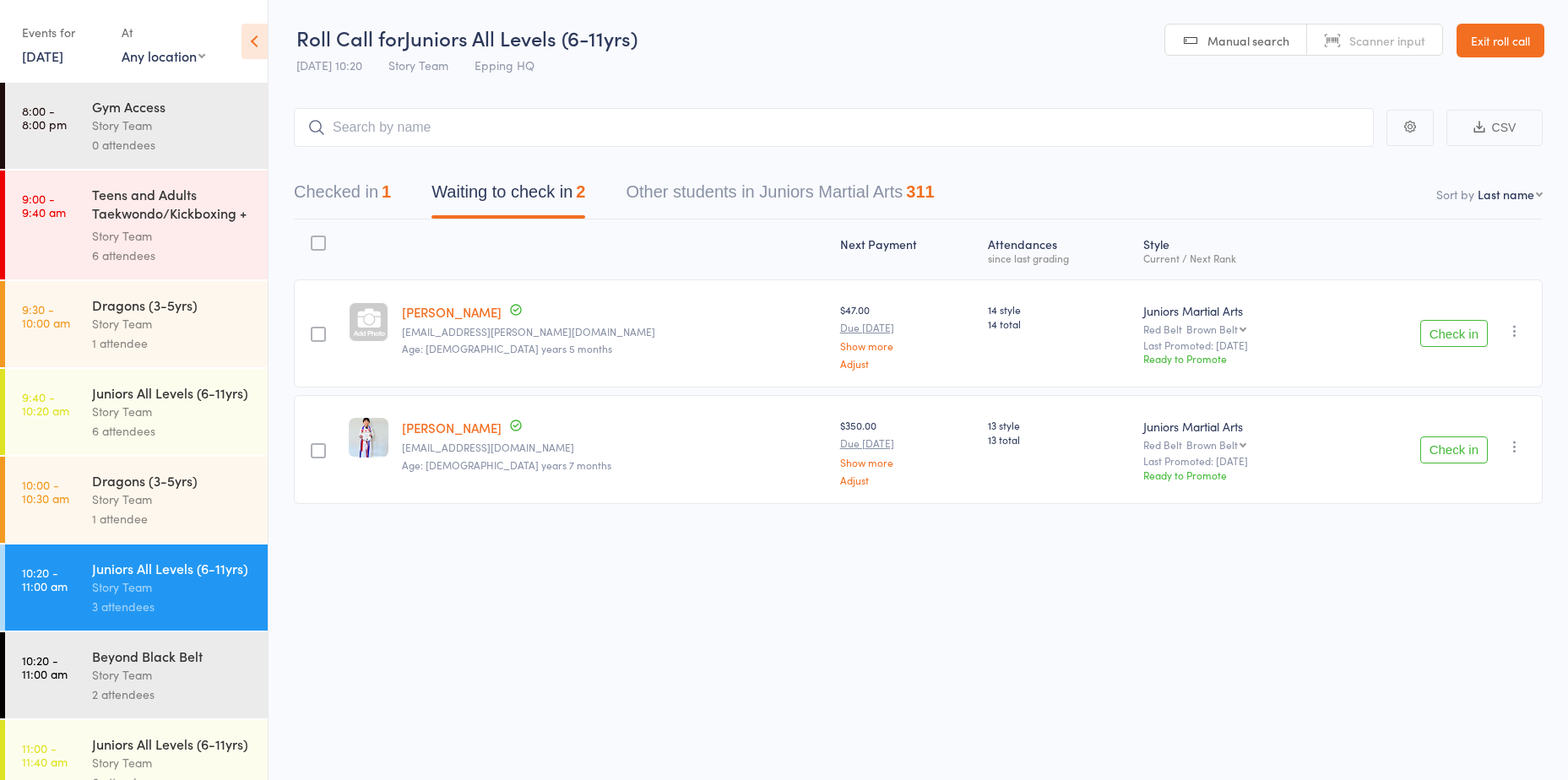
click at [1443, 324] on button "Check in" at bounding box center [1454, 333] width 68 height 27
click at [1443, 436] on button "Check in" at bounding box center [1454, 450] width 68 height 27
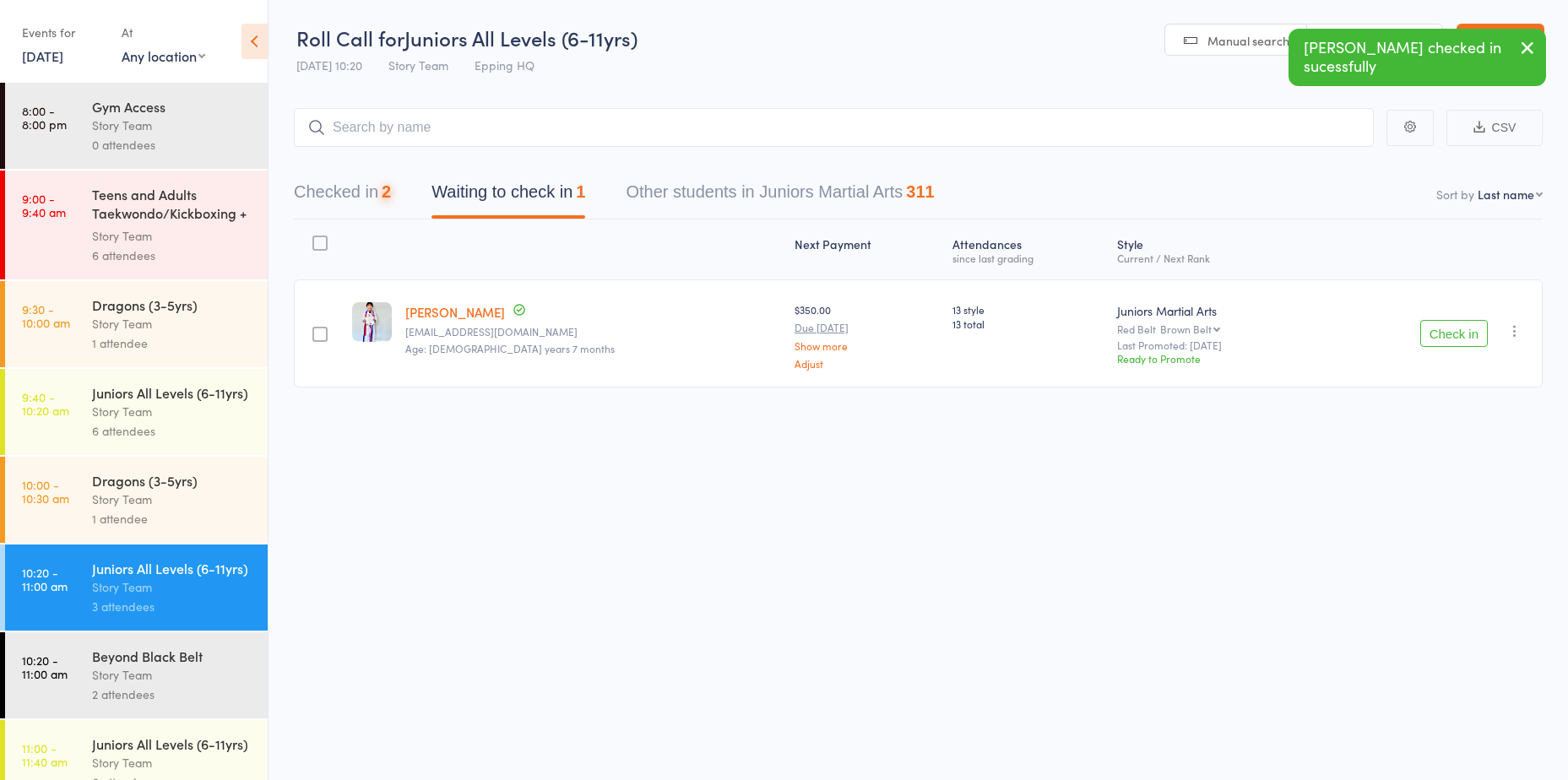
click at [1443, 324] on button "Check in" at bounding box center [1454, 333] width 68 height 27
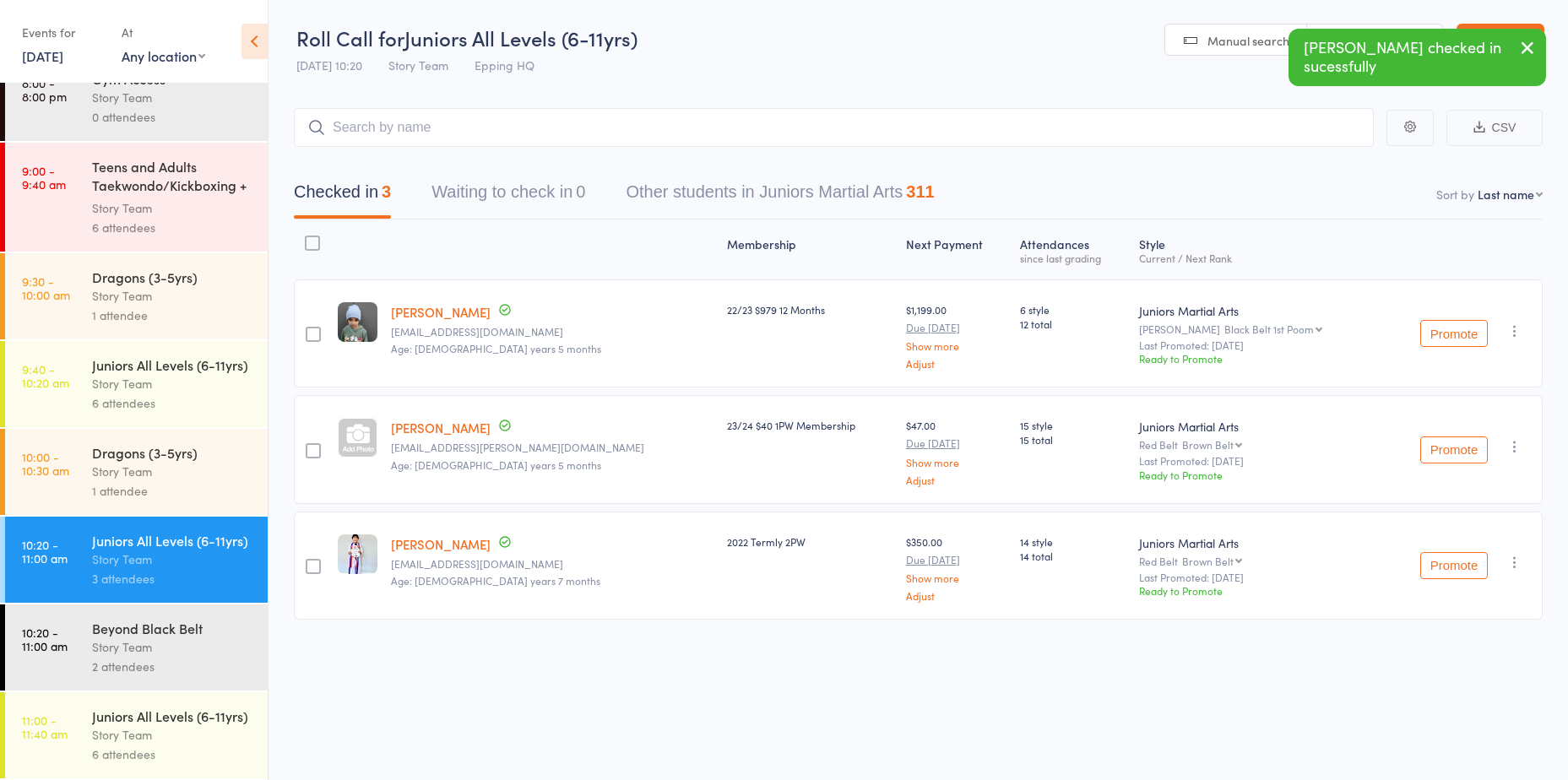
scroll to position [84, 0]
click at [147, 657] on div "2 attendees" at bounding box center [173, 667] width 162 height 20
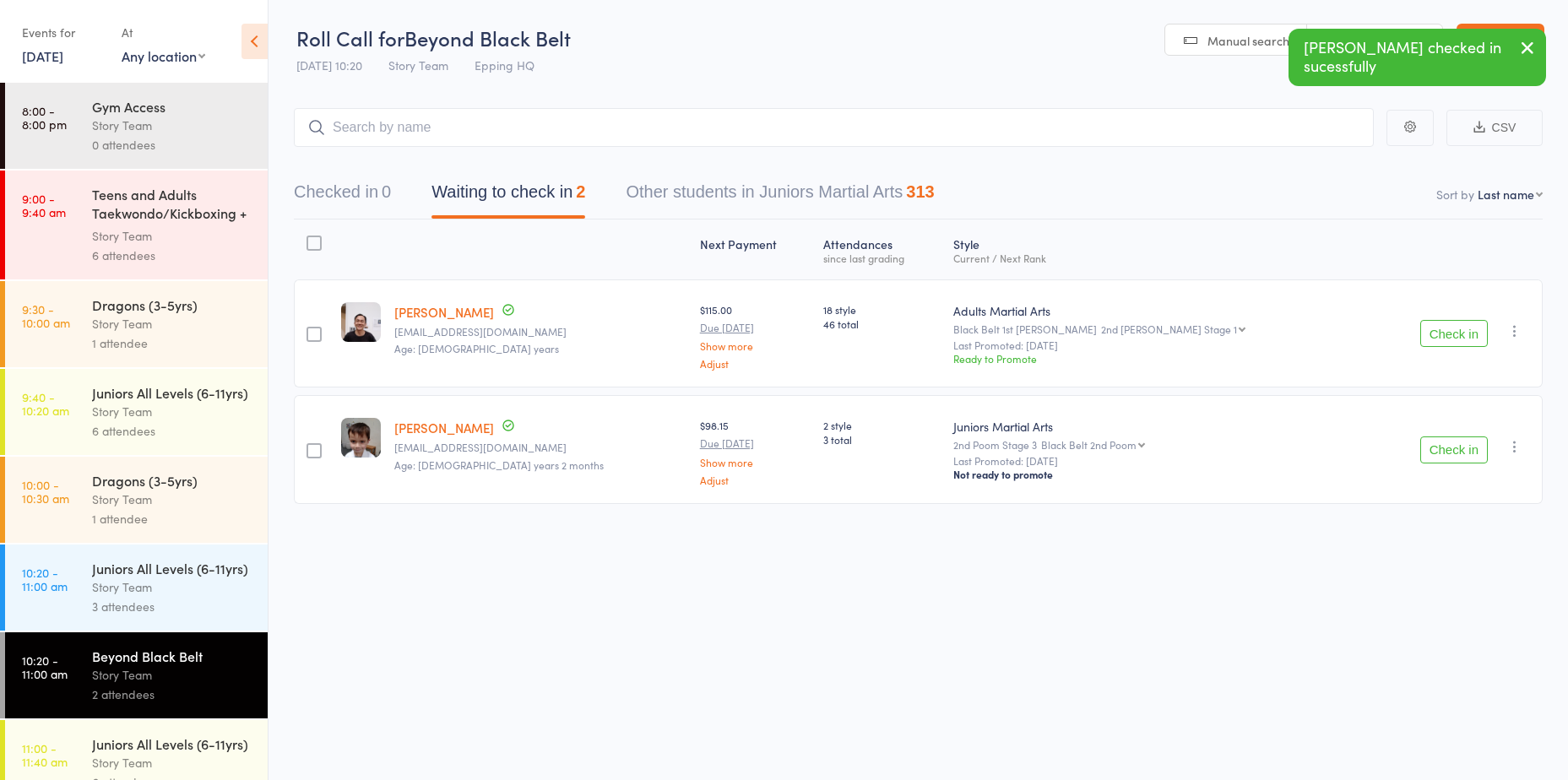
click at [1462, 333] on button "Check in" at bounding box center [1454, 333] width 68 height 27
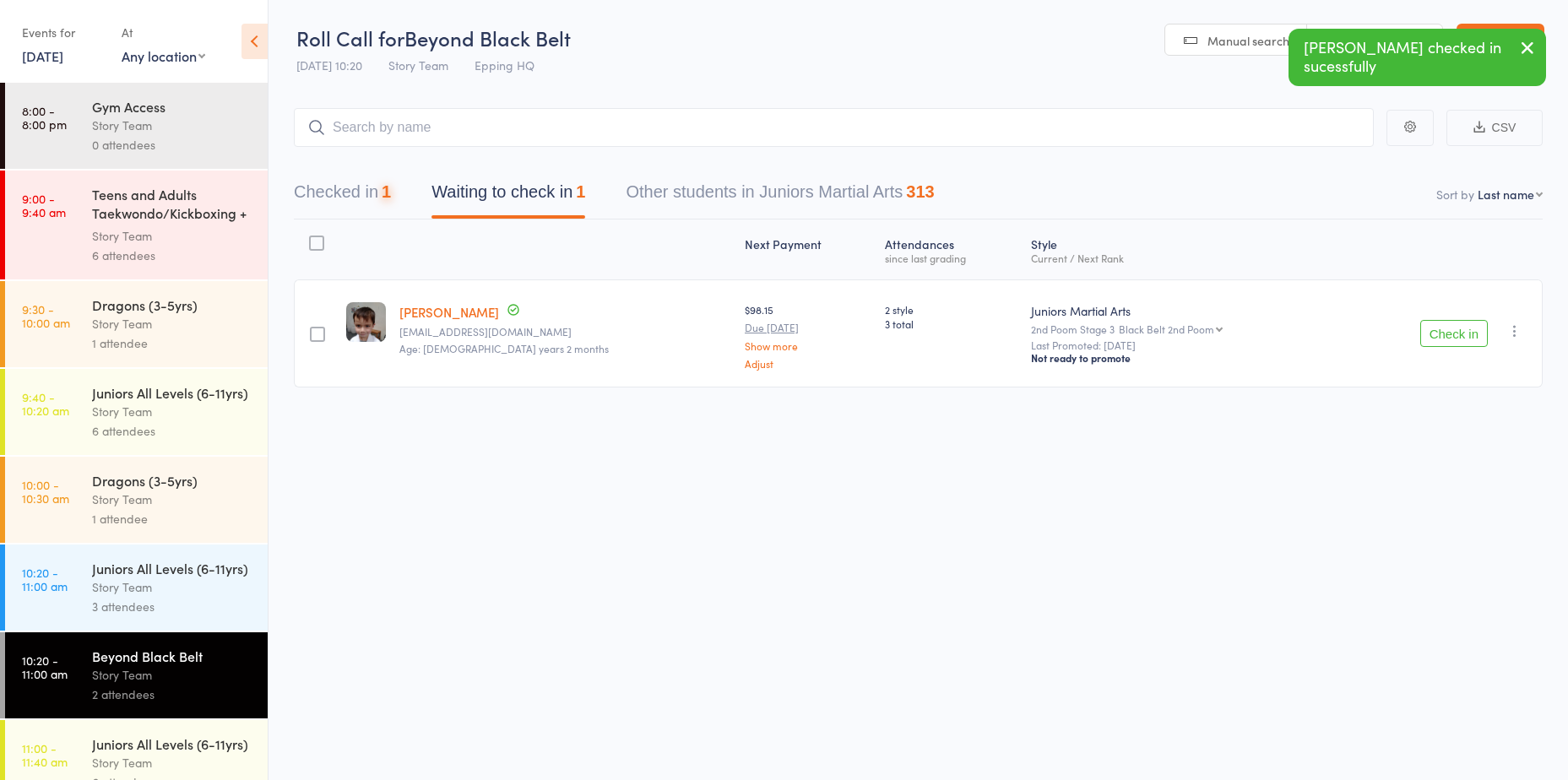
click at [1462, 333] on button "Check in" at bounding box center [1454, 333] width 68 height 27
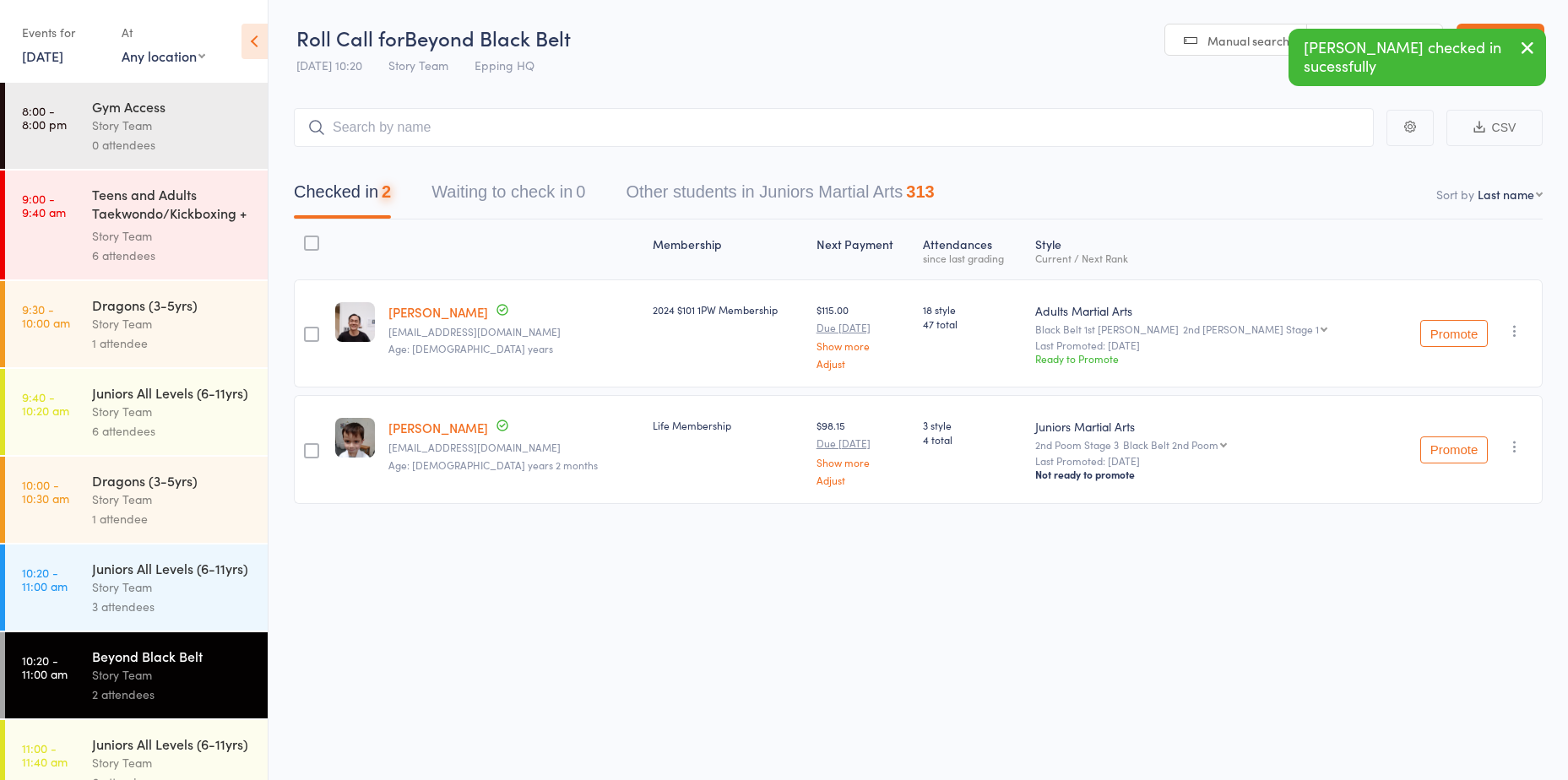
click at [145, 597] on div "Story Team" at bounding box center [173, 587] width 162 height 20
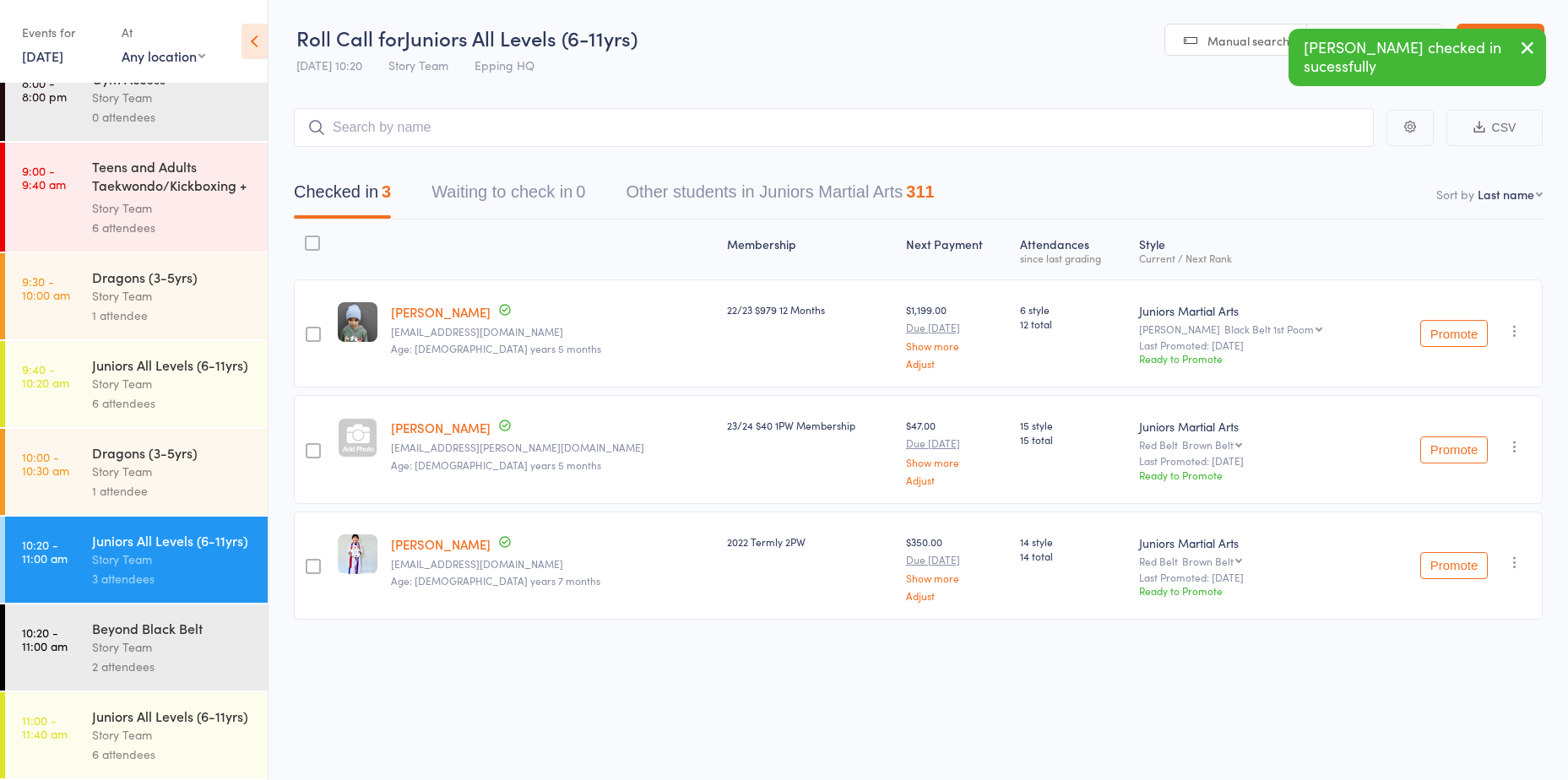
scroll to position [84, 0]
click at [147, 728] on div "Story Team" at bounding box center [173, 736] width 162 height 20
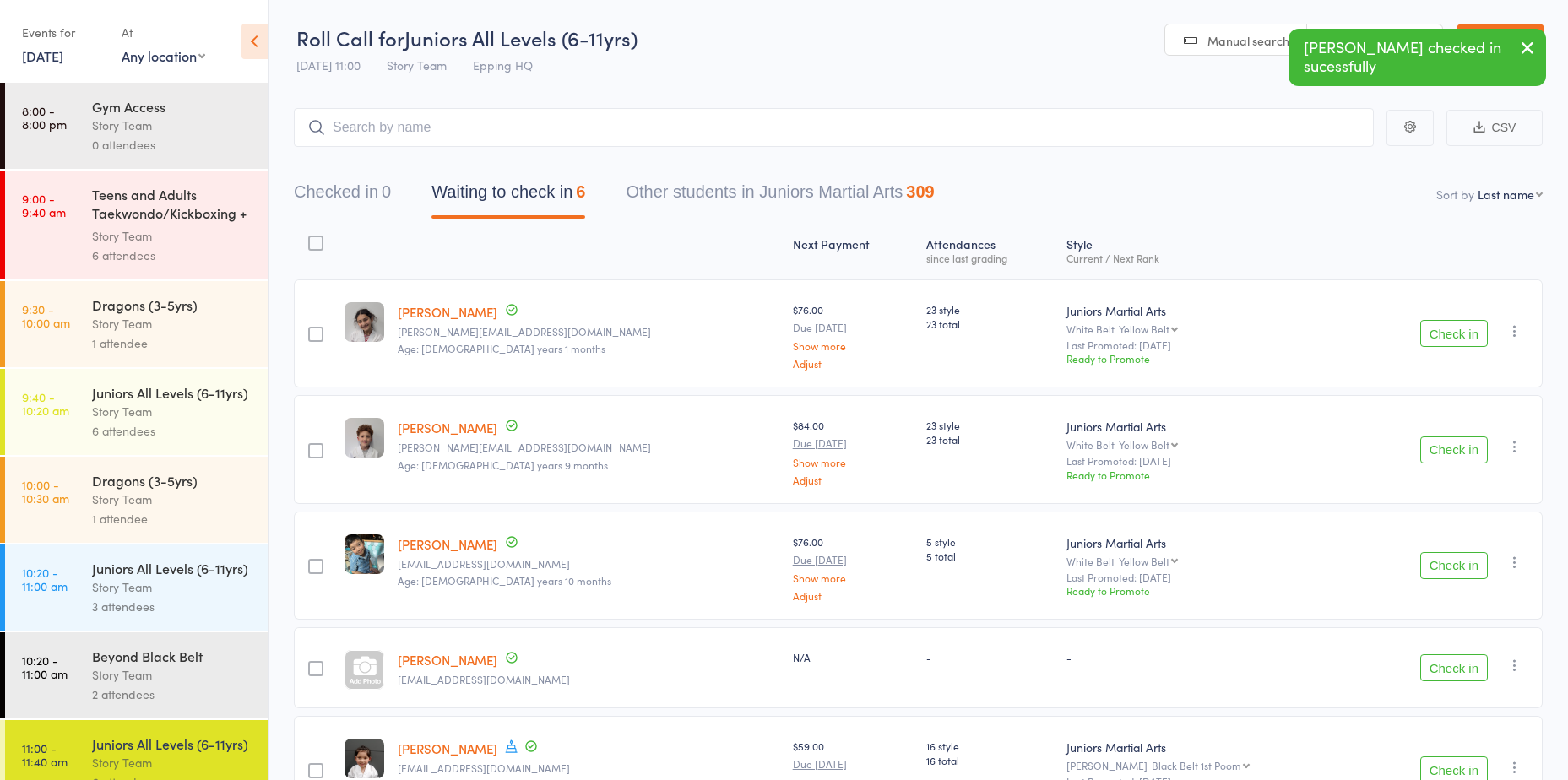
click at [1451, 345] on button "Check in" at bounding box center [1454, 333] width 68 height 27
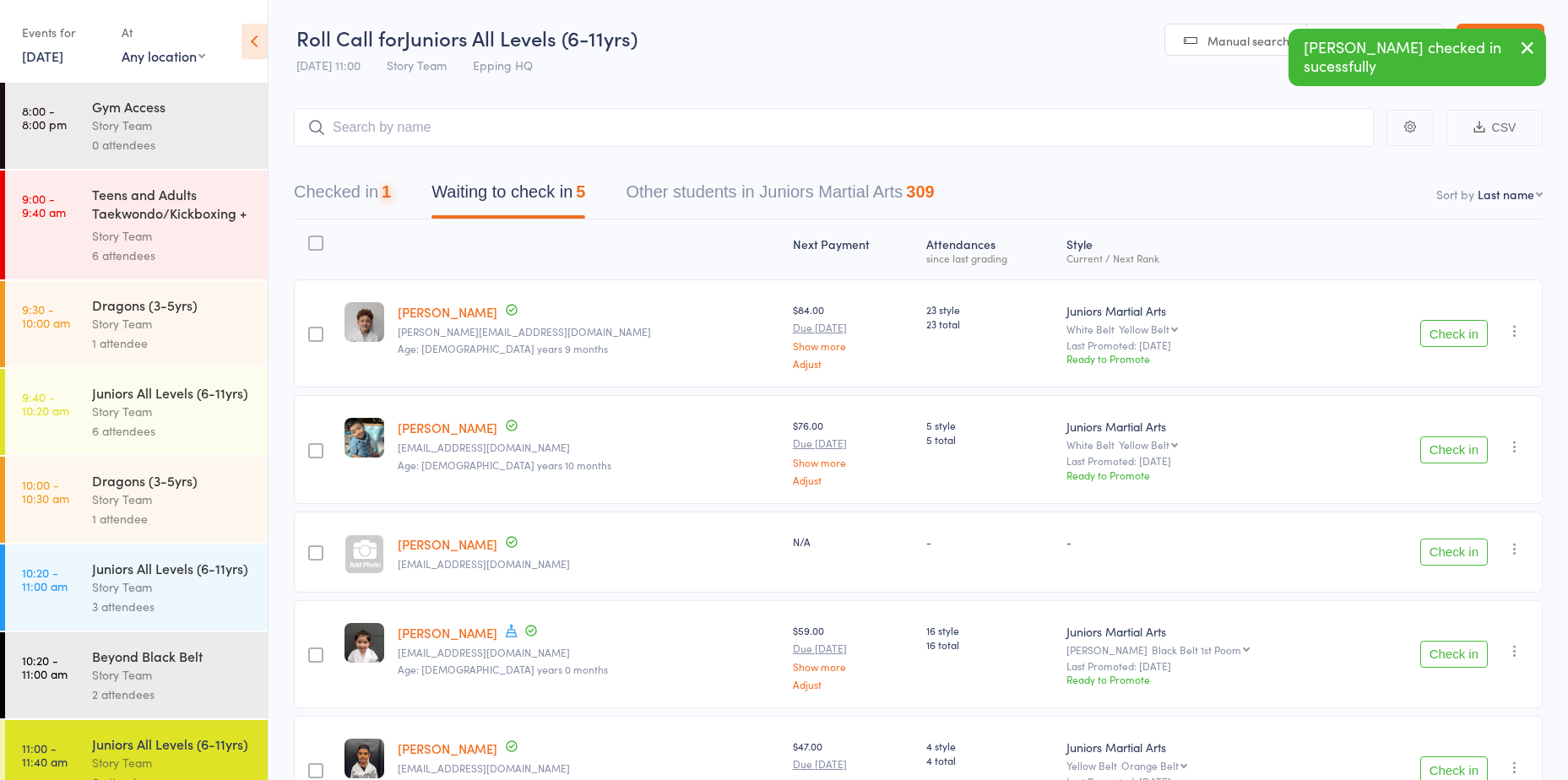
click at [1454, 337] on button "Check in" at bounding box center [1454, 333] width 68 height 27
click at [1454, 436] on button "Check in" at bounding box center [1454, 450] width 68 height 27
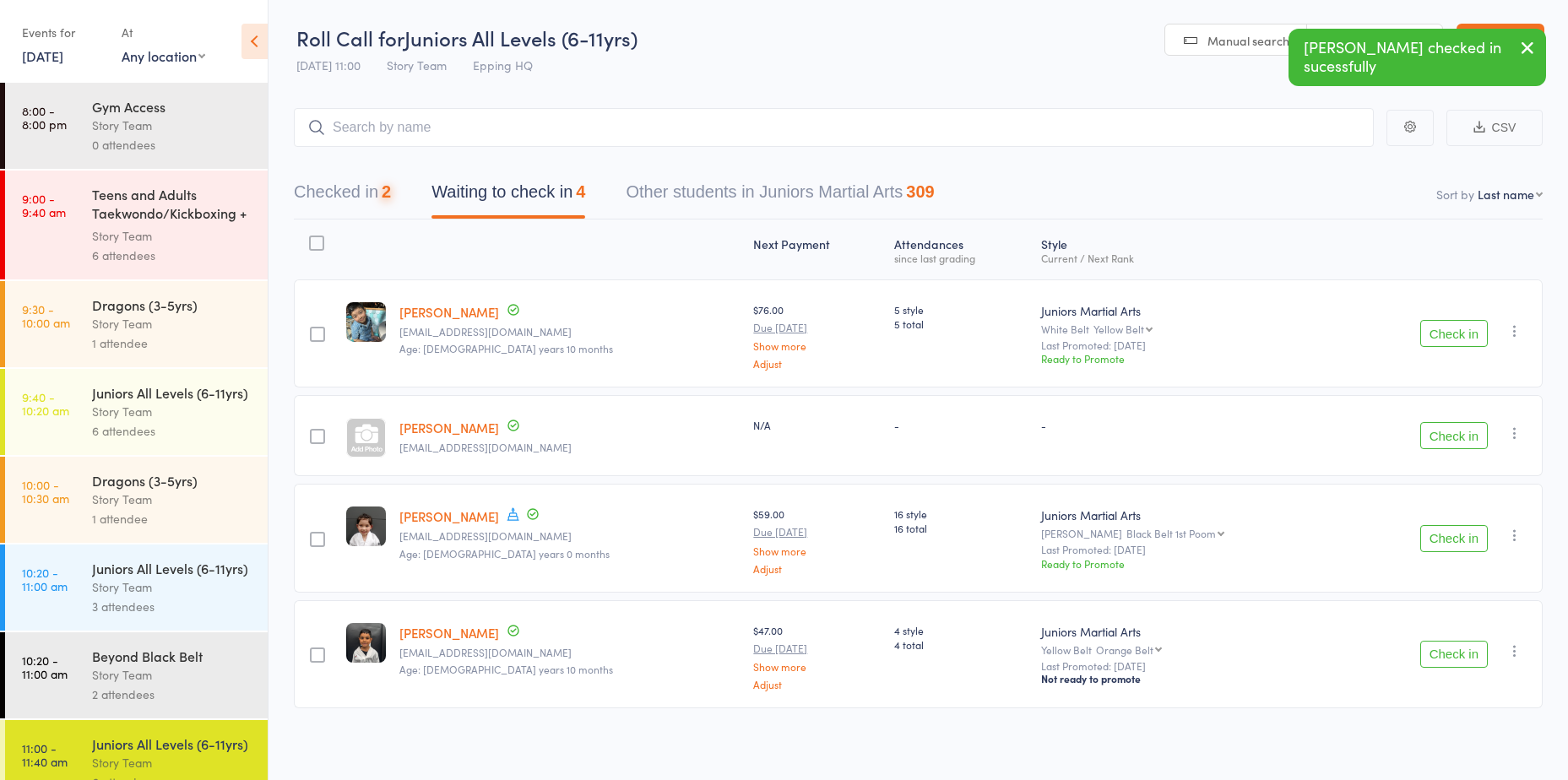
click at [1454, 337] on button "Check in" at bounding box center [1454, 333] width 68 height 27
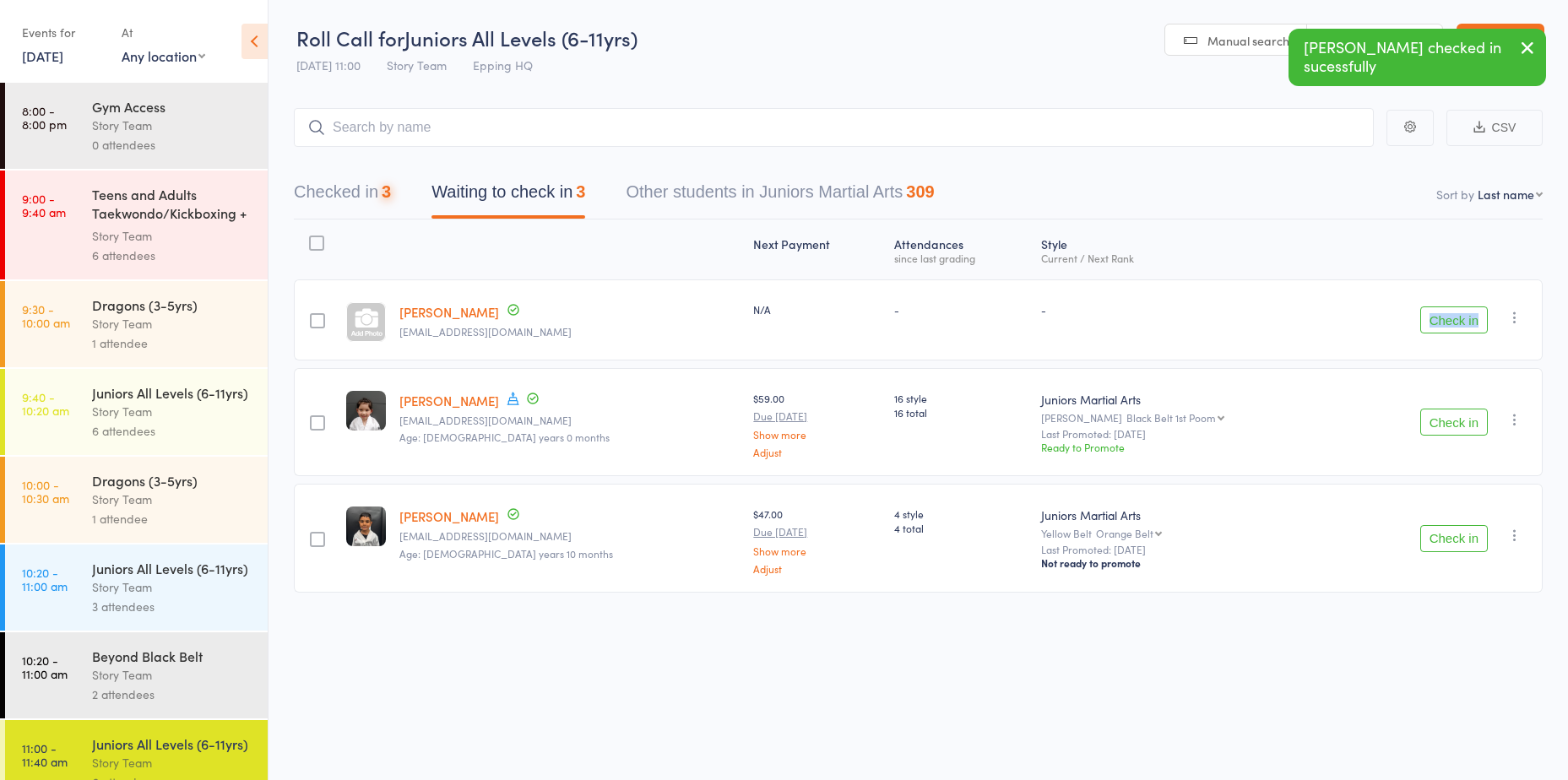
click at [1454, 337] on div "Check in Check in Send message Add Note Add Task Add Flag Remove [PERSON_NAME] …" at bounding box center [1441, 320] width 202 height 81
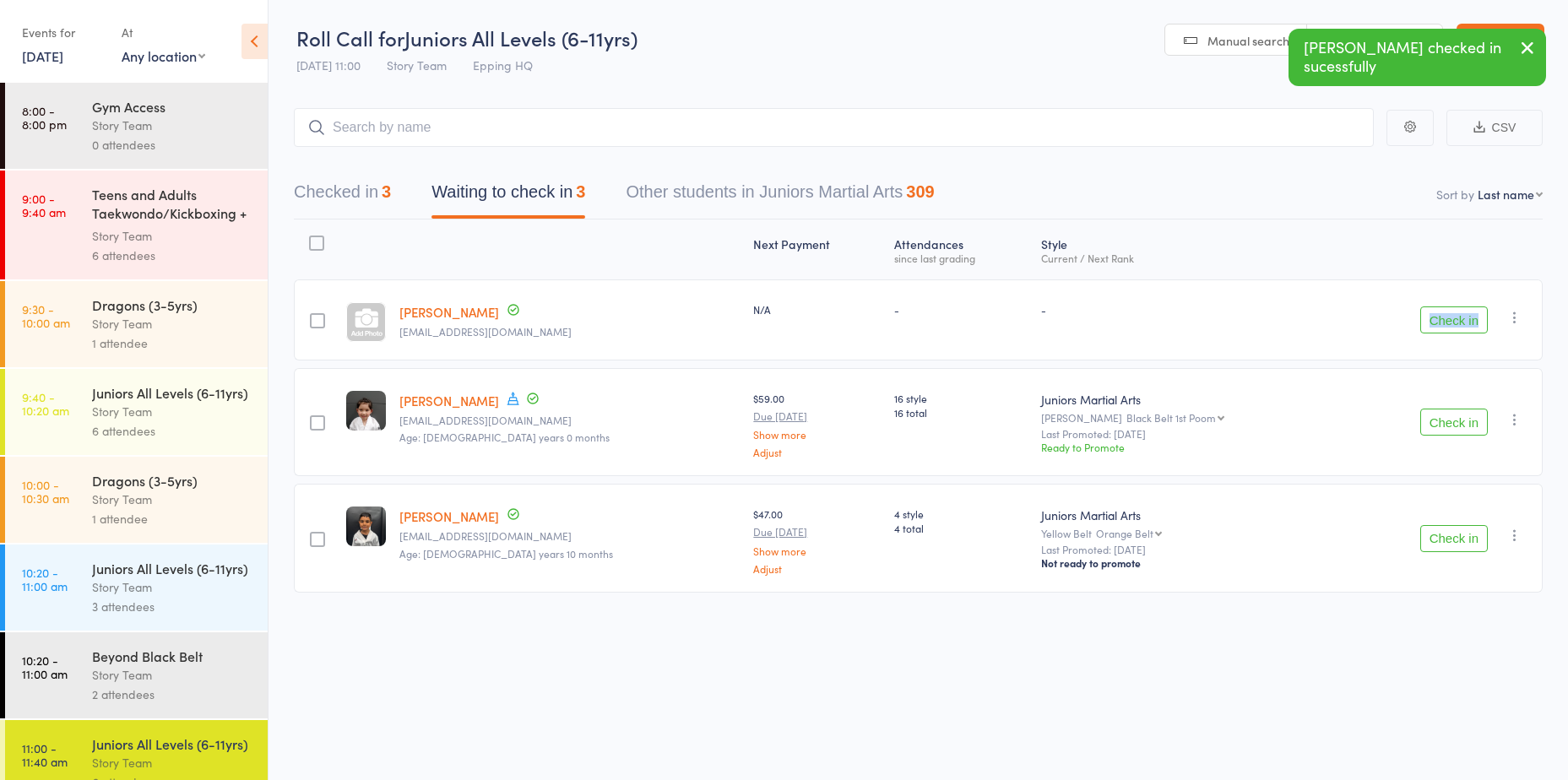
click at [1454, 337] on div "Check in Check in Send message Add Note Add Task Add Flag Remove [PERSON_NAME] …" at bounding box center [1441, 320] width 202 height 81
drag, startPoint x: 1454, startPoint y: 337, endPoint x: 1440, endPoint y: 330, distance: 15.7
click at [1440, 330] on button "Check in" at bounding box center [1454, 320] width 68 height 27
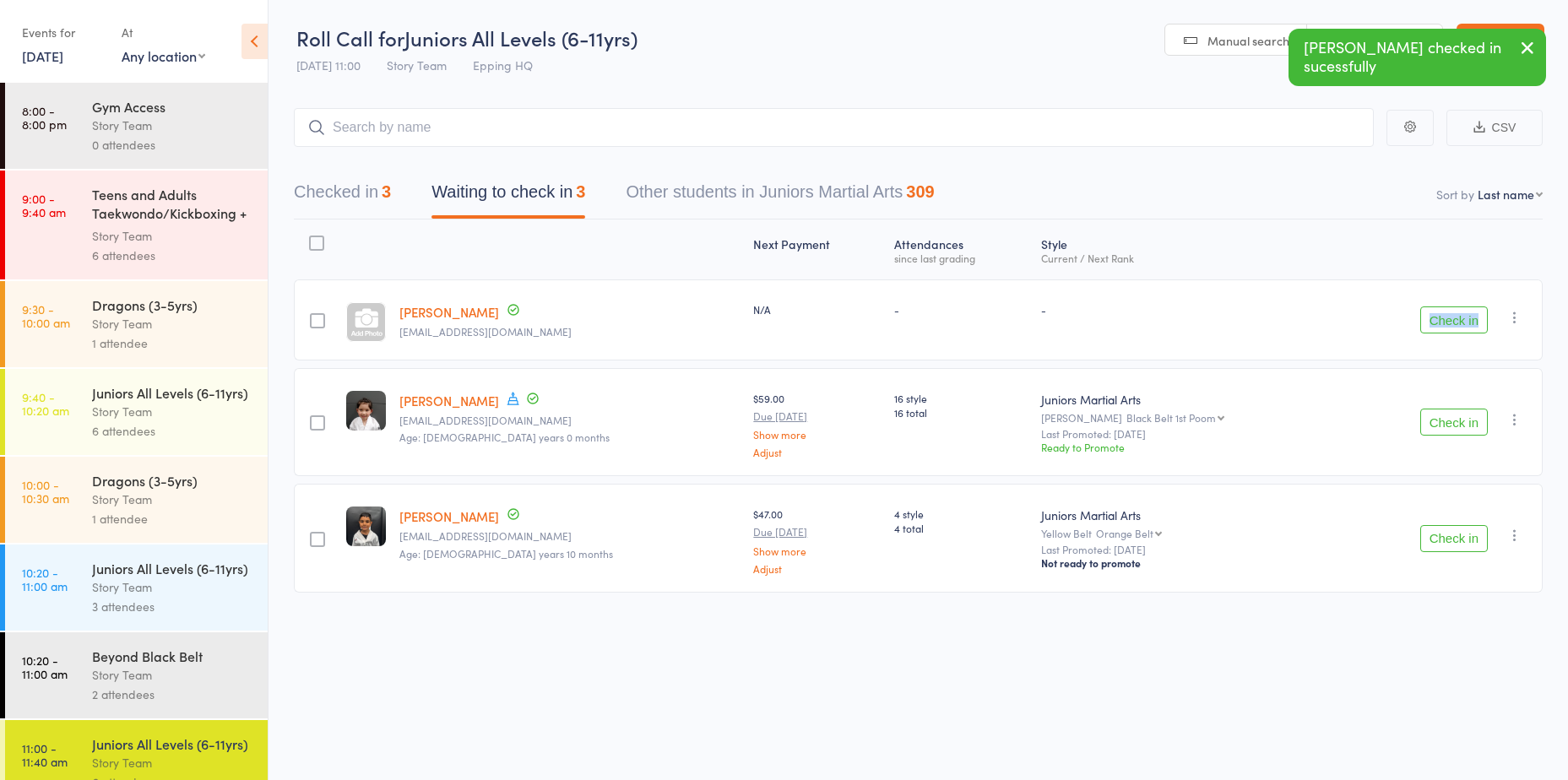
click at [1440, 330] on button "Check in" at bounding box center [1454, 320] width 68 height 27
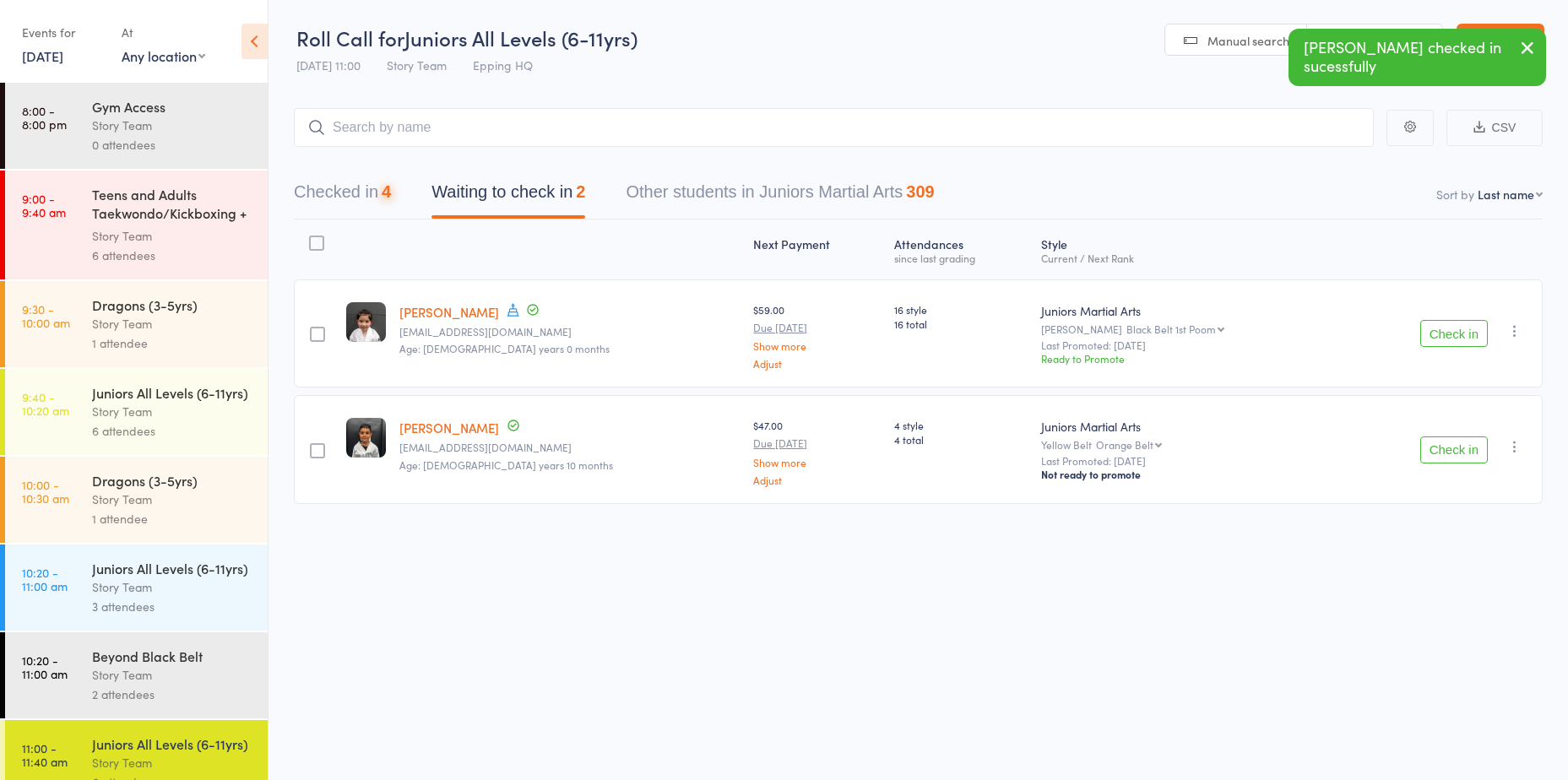
click at [1440, 330] on button "Check in" at bounding box center [1454, 333] width 68 height 27
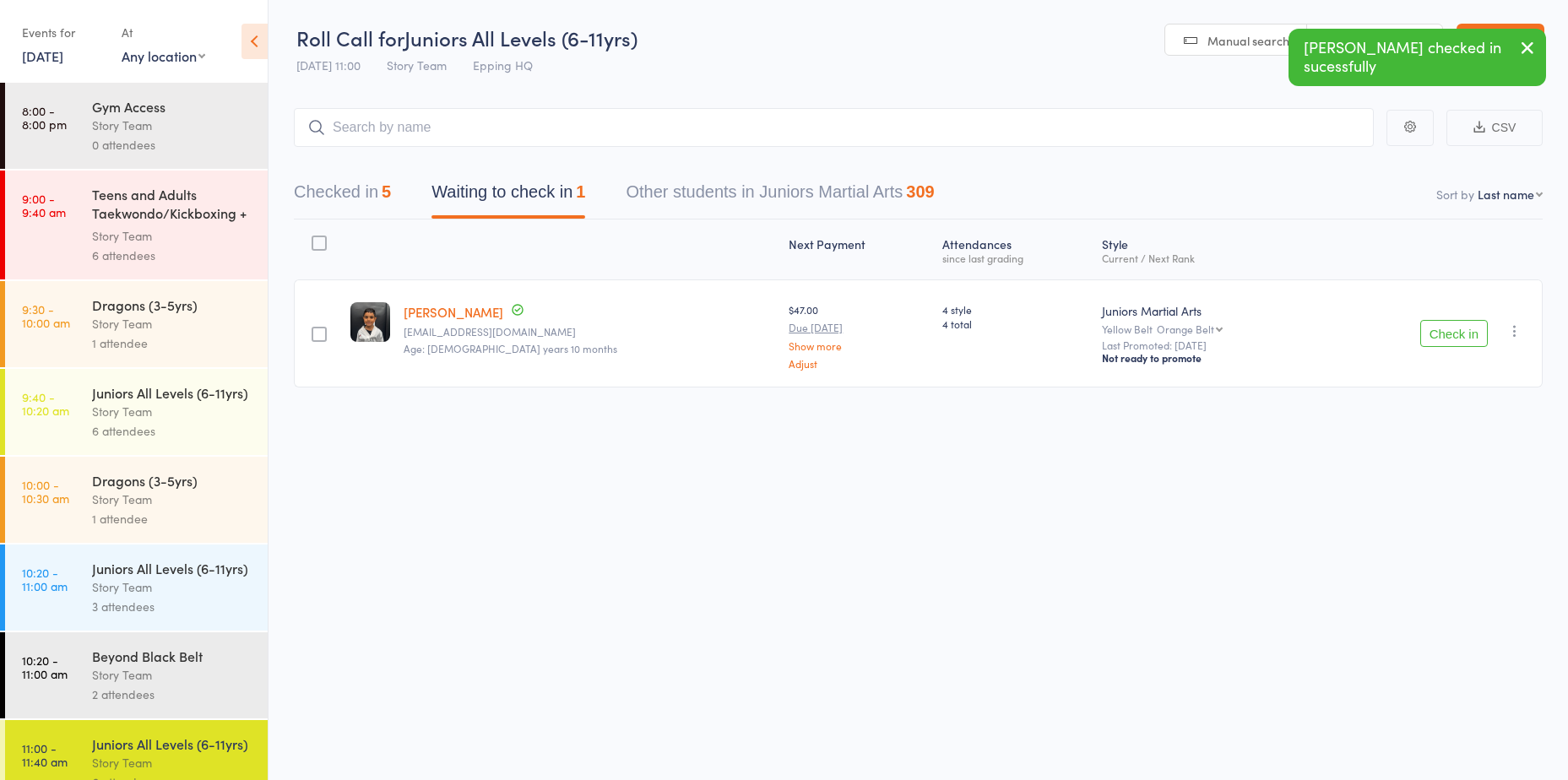
click at [1440, 330] on button "Check in" at bounding box center [1454, 333] width 68 height 27
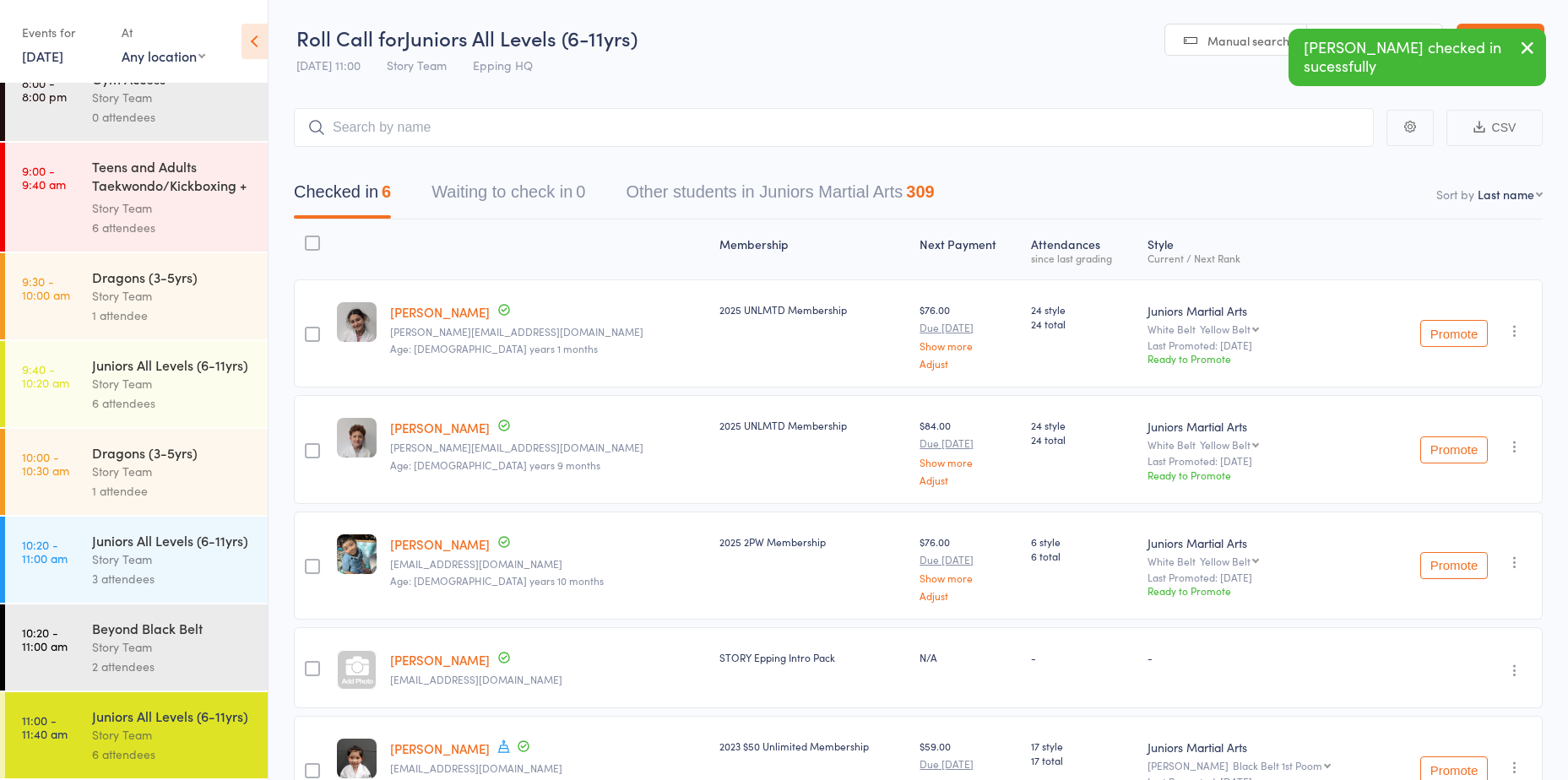
scroll to position [84, 0]
click at [165, 550] on div "Story Team" at bounding box center [173, 560] width 162 height 20
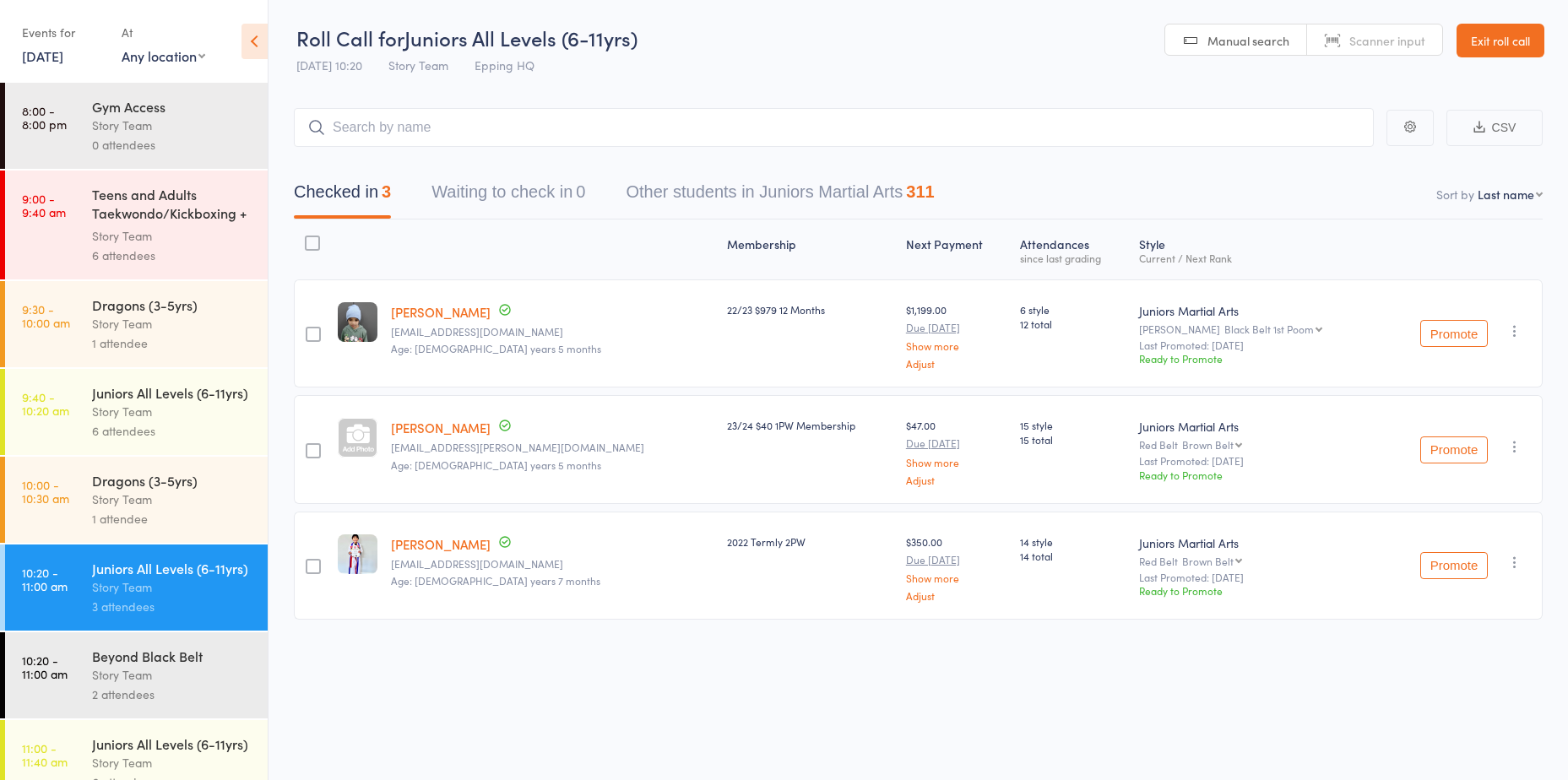
click at [165, 324] on div "Story Team" at bounding box center [173, 324] width 162 height 20
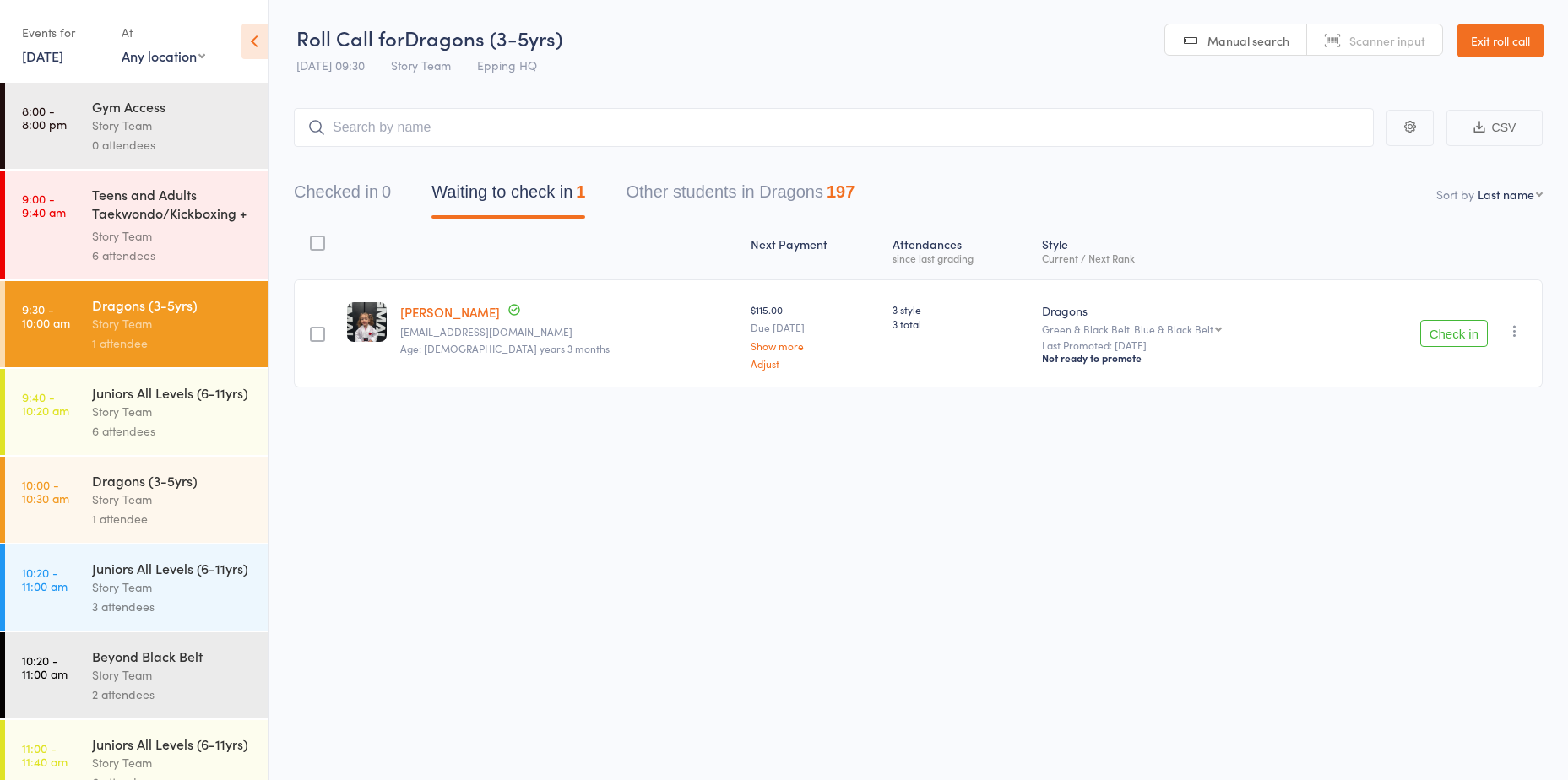
click at [482, 122] on input "search" at bounding box center [834, 128] width 1080 height 39
click at [119, 489] on div "Dragons (3-5yrs)" at bounding box center [173, 480] width 162 height 19
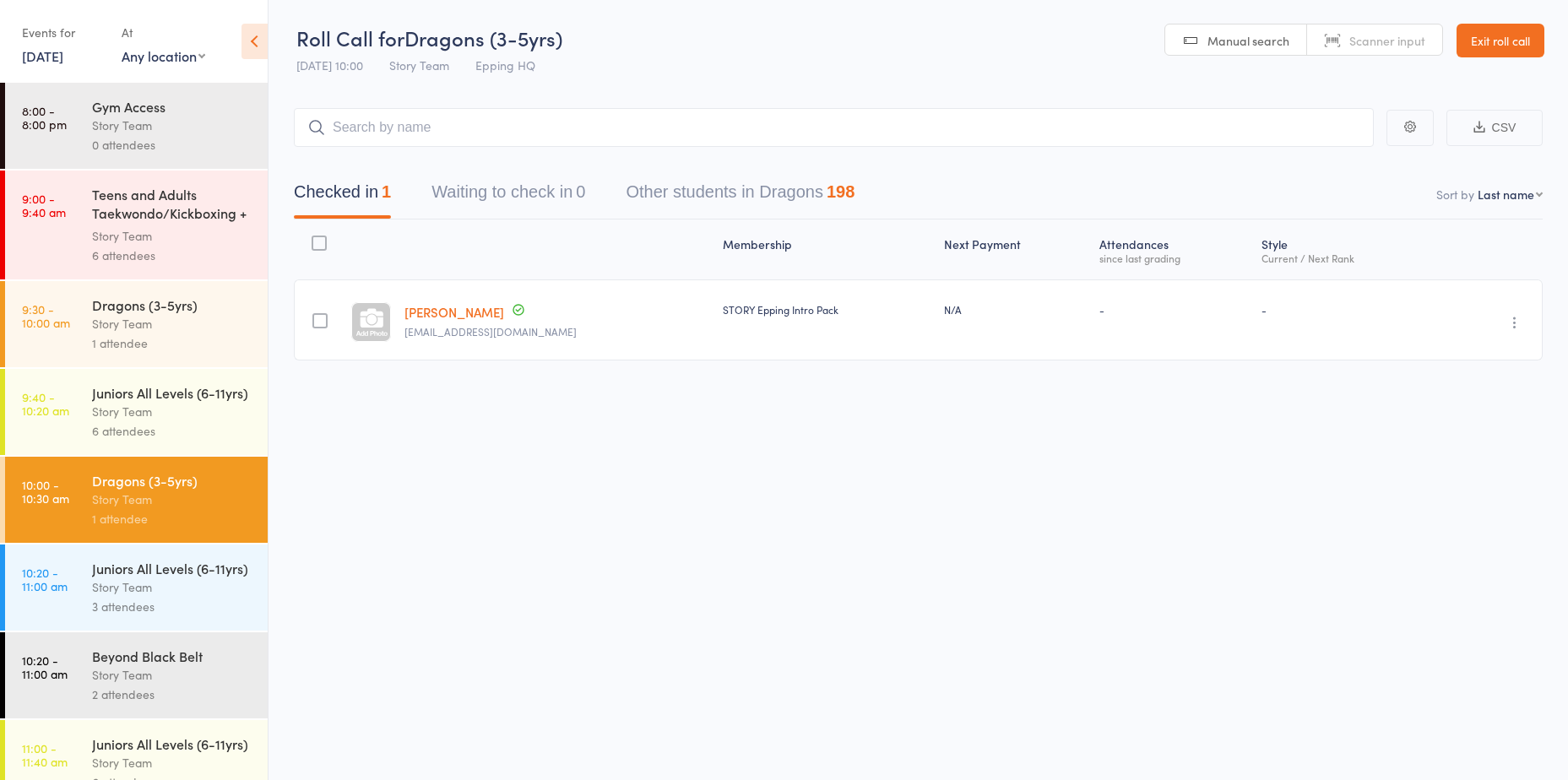
click at [202, 342] on div "1 attendee" at bounding box center [173, 343] width 162 height 20
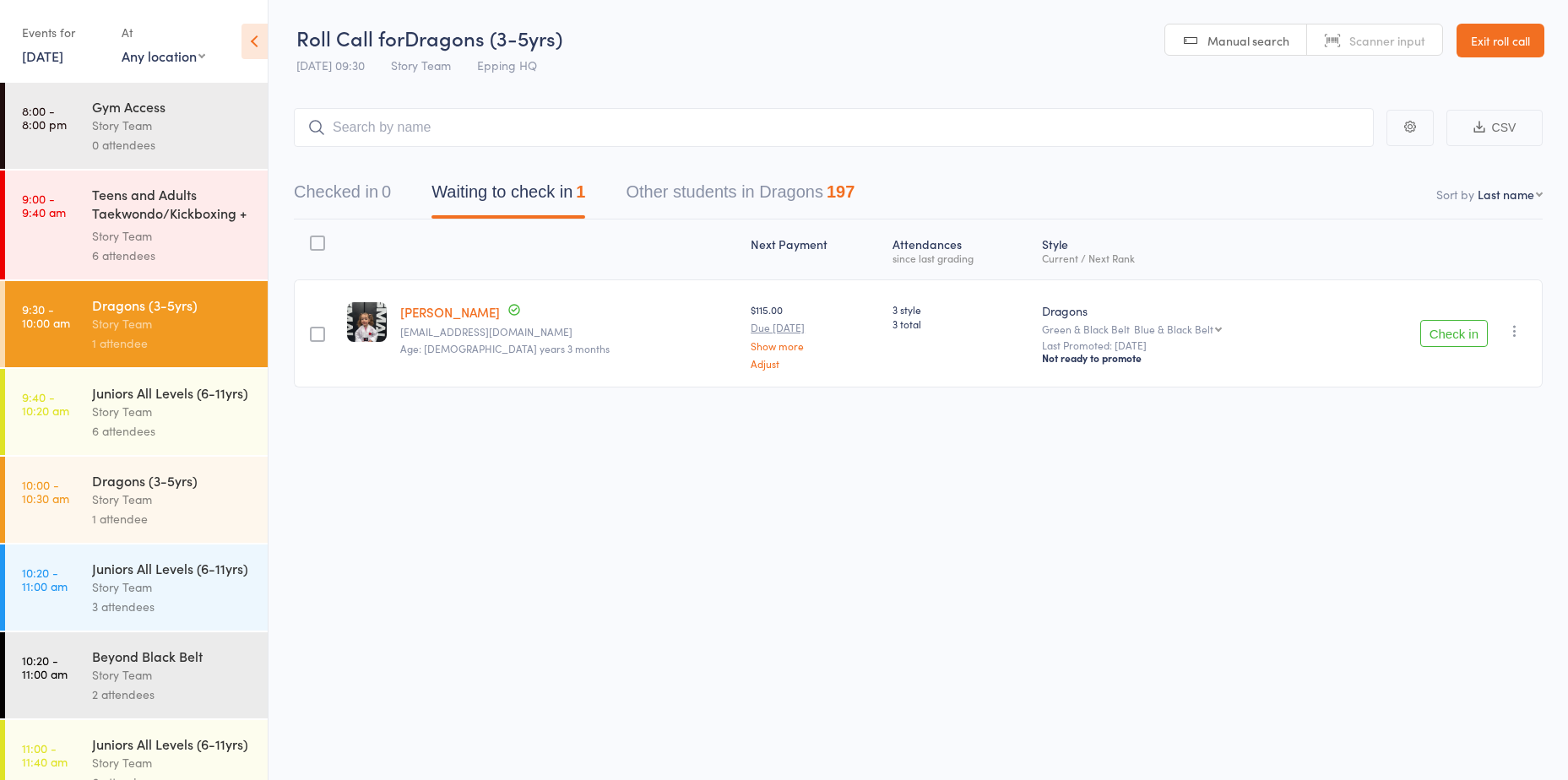
click at [470, 142] on input "search" at bounding box center [834, 128] width 1080 height 39
click at [481, 130] on input "search" at bounding box center [834, 128] width 1080 height 39
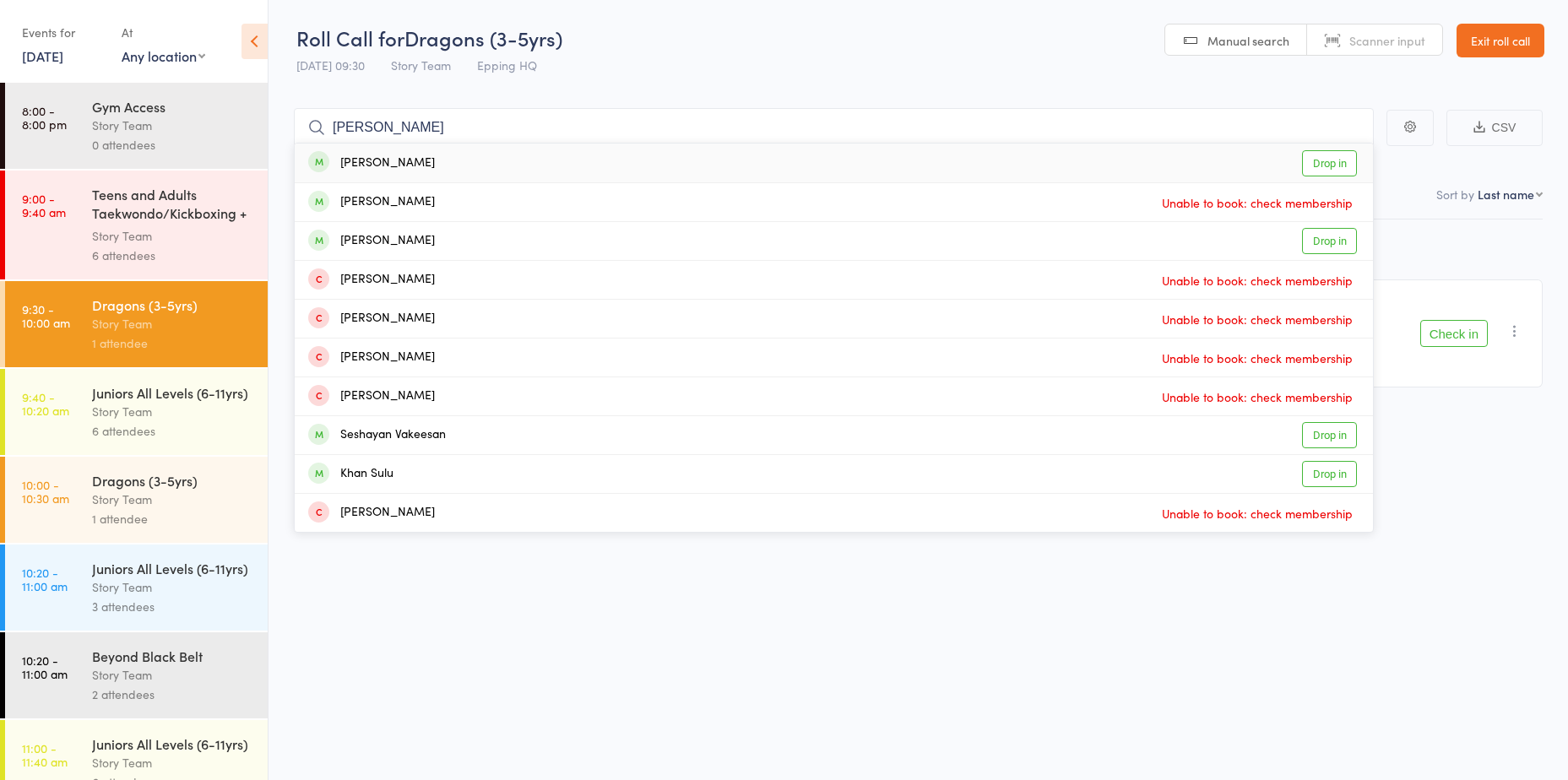
type input "[PERSON_NAME]"
click at [474, 160] on div "[PERSON_NAME] Drop in" at bounding box center [834, 163] width 1078 height 39
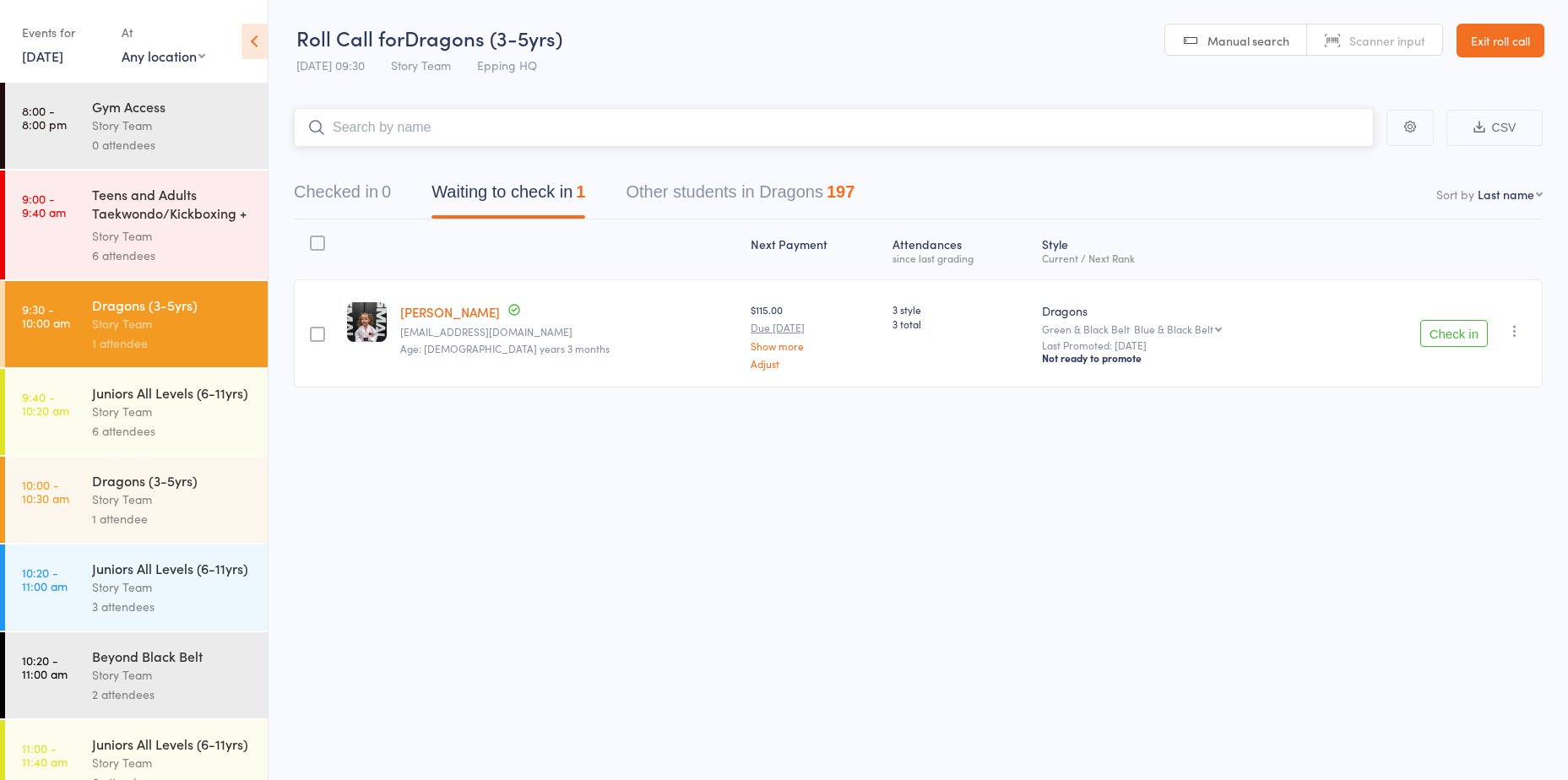
click at [459, 128] on input "search" at bounding box center [834, 128] width 1080 height 39
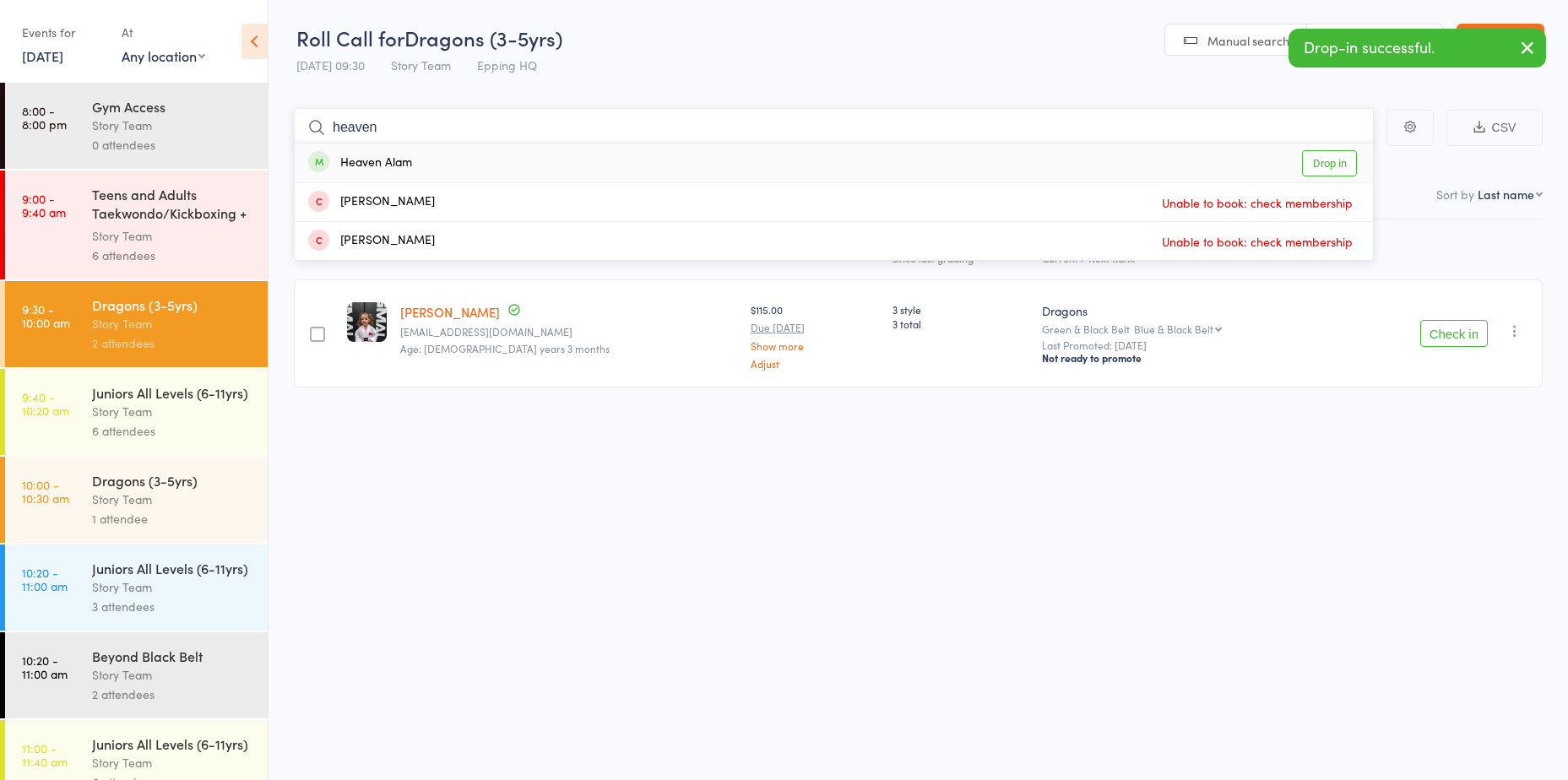
type input "heaven"
click at [445, 155] on div "Heaven Alam Drop in" at bounding box center [834, 163] width 1078 height 39
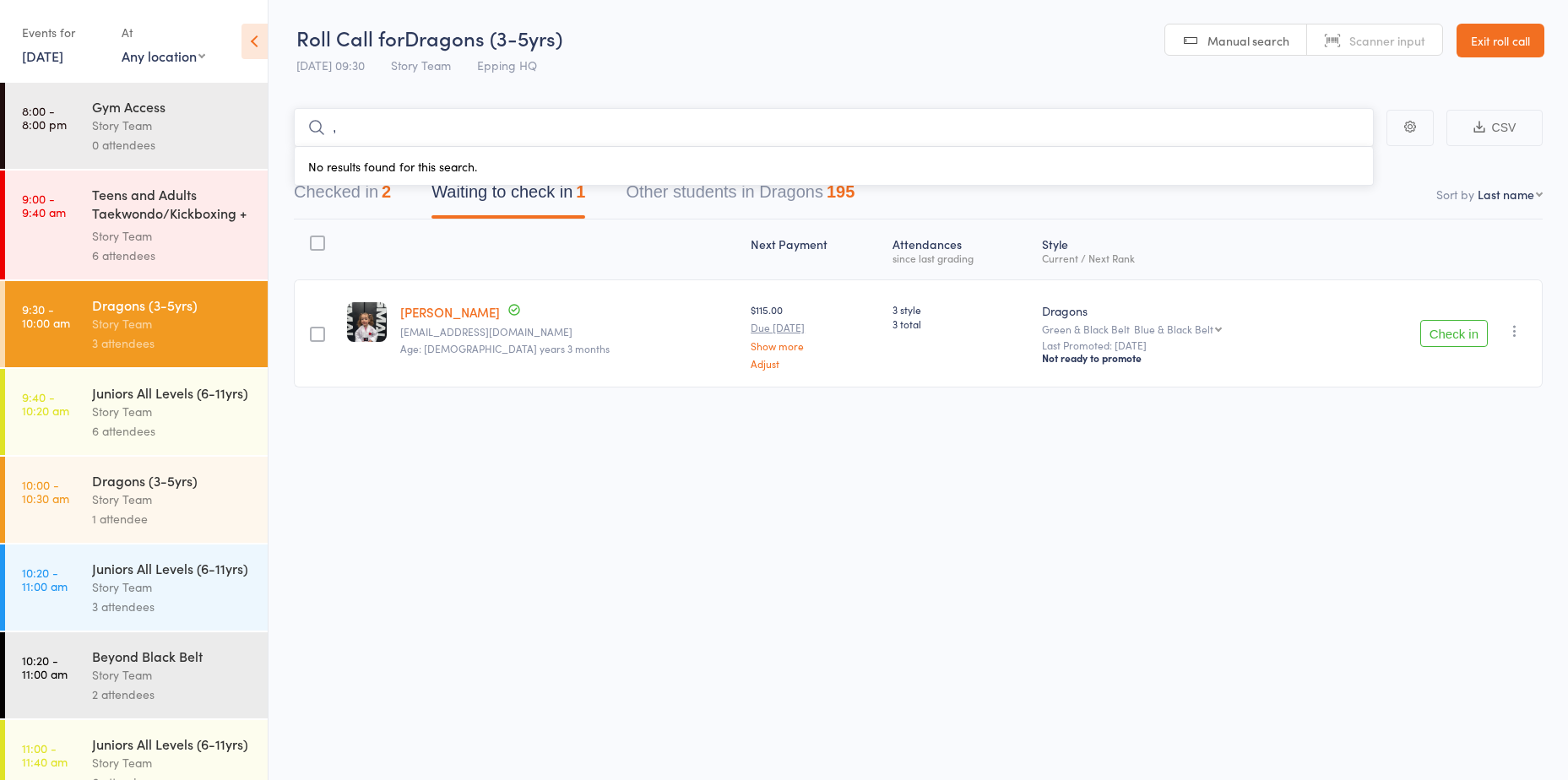
type input ","
click at [142, 509] on div "Story Team" at bounding box center [173, 499] width 162 height 20
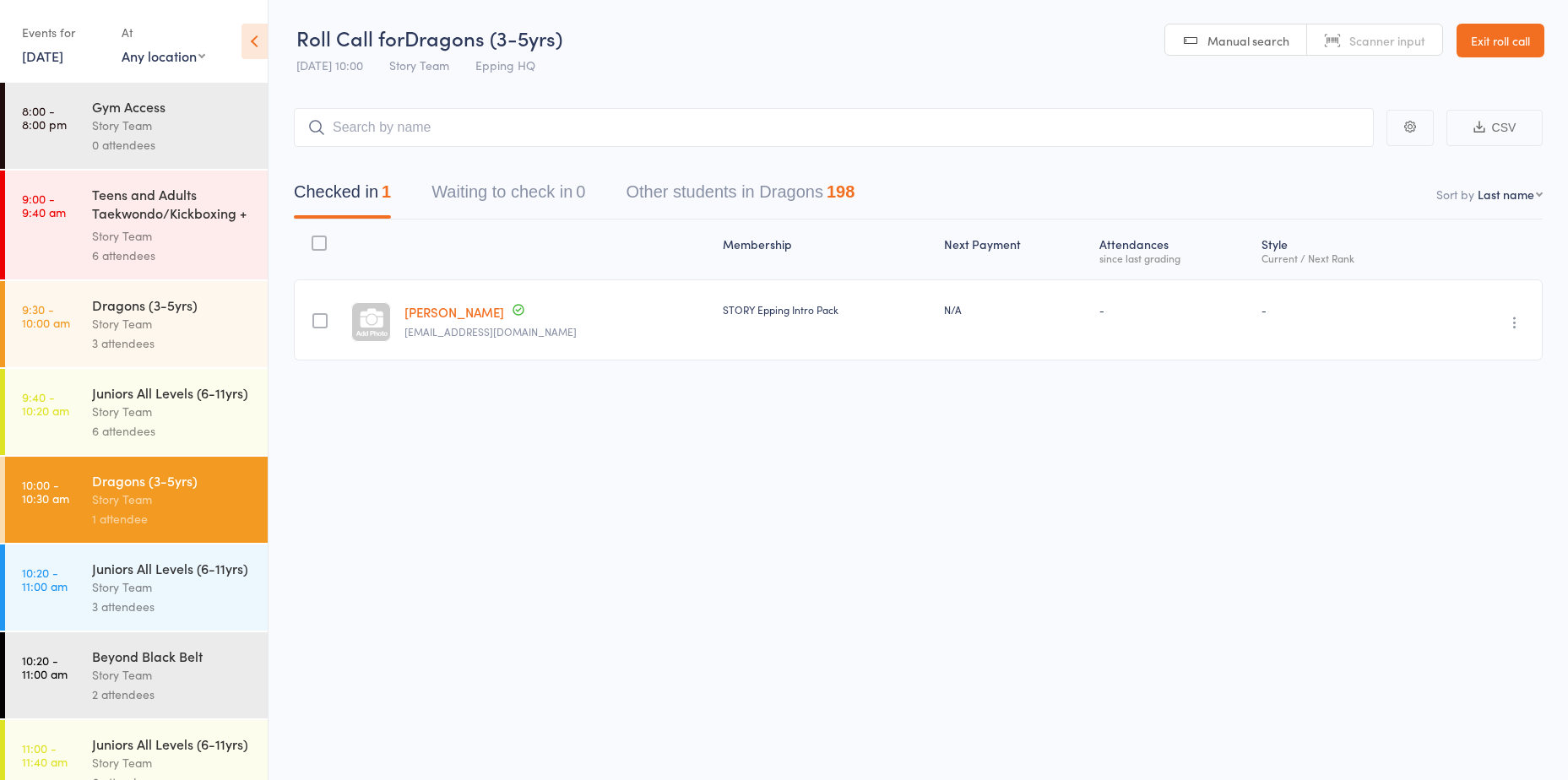
click at [179, 314] on div "Dragons (3-5yrs)" at bounding box center [173, 305] width 162 height 19
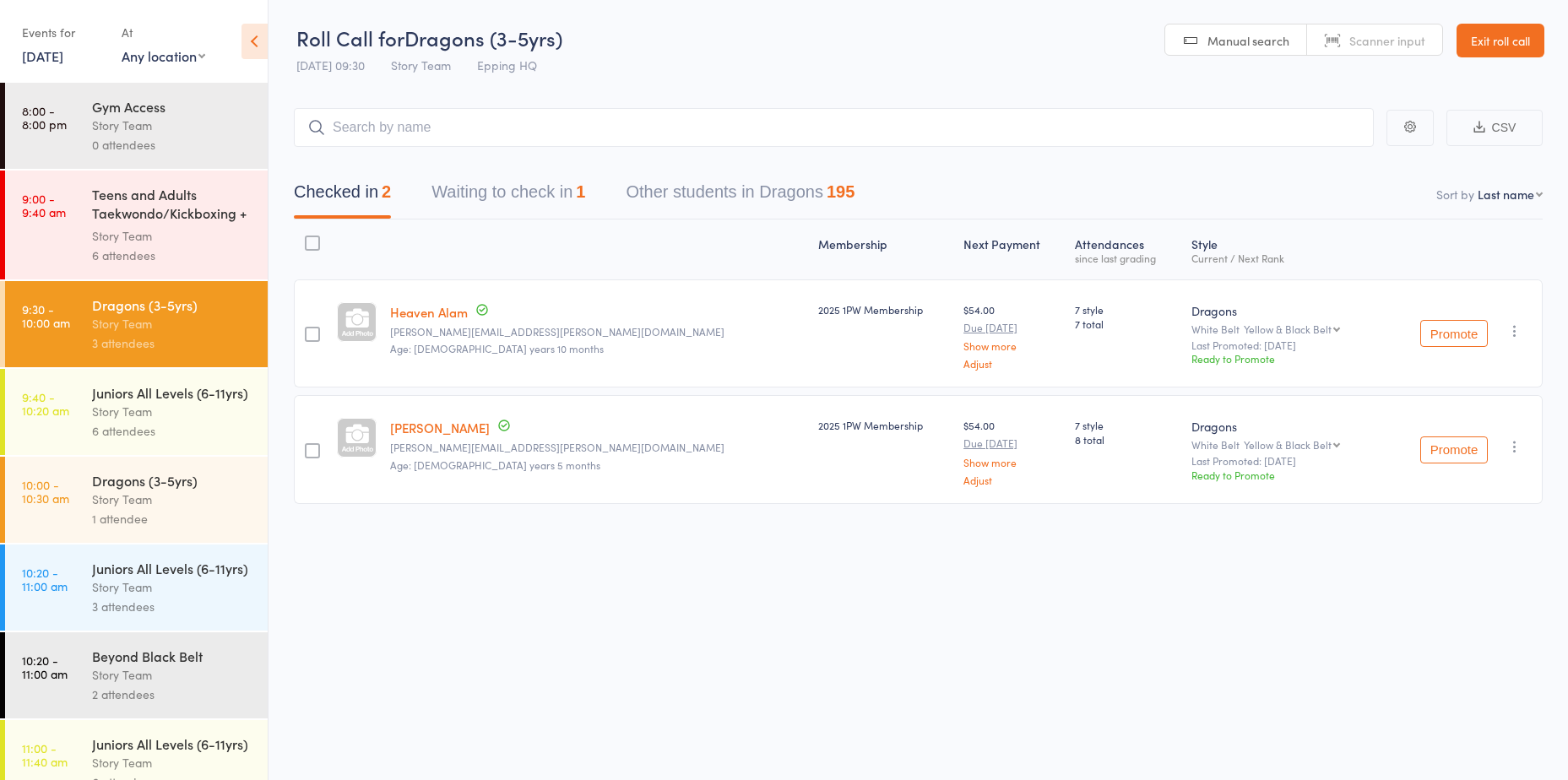
click at [528, 191] on button "Waiting to check in 1" at bounding box center [508, 196] width 154 height 44
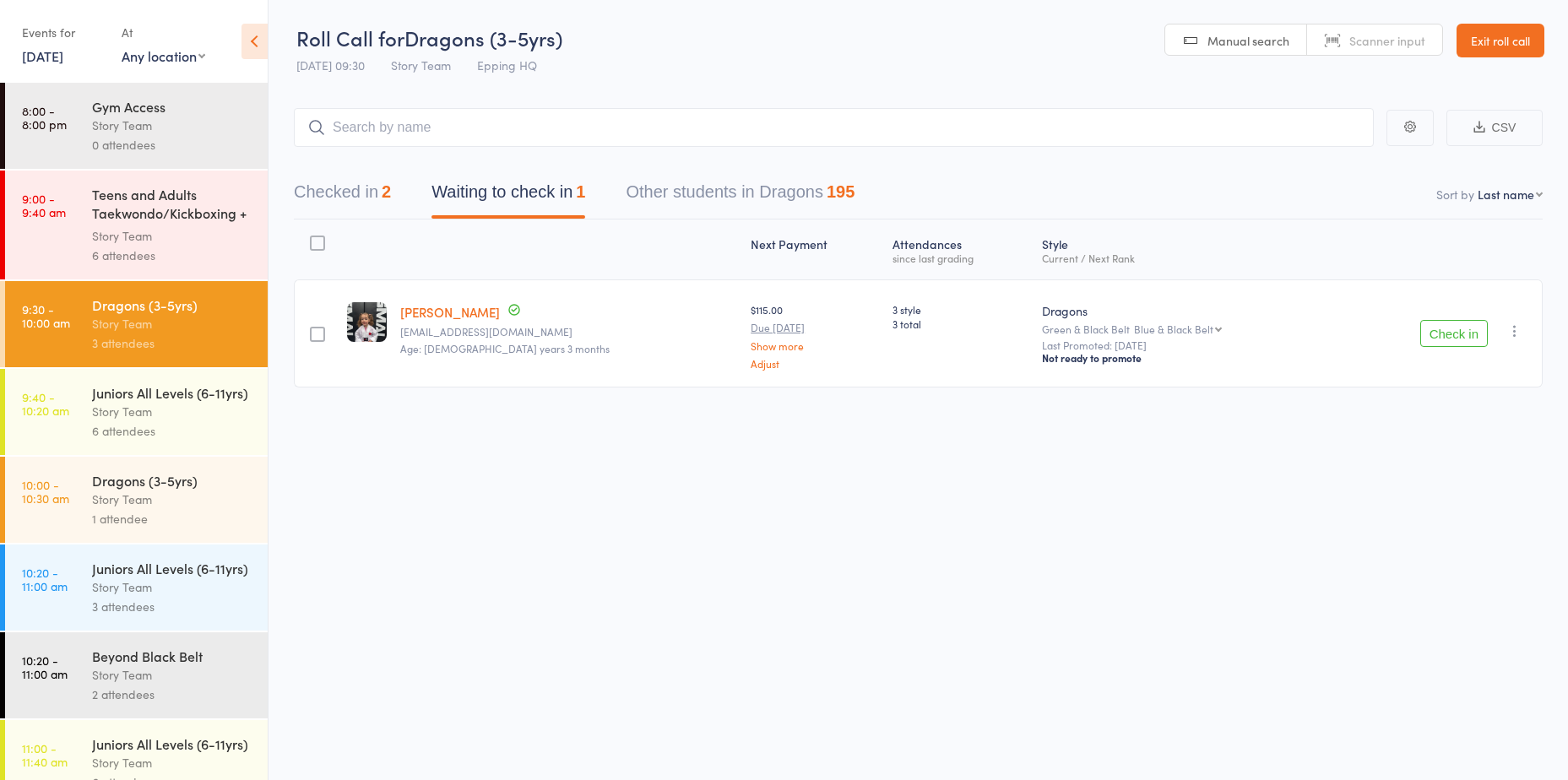
click at [1467, 343] on button "Check in" at bounding box center [1454, 333] width 68 height 27
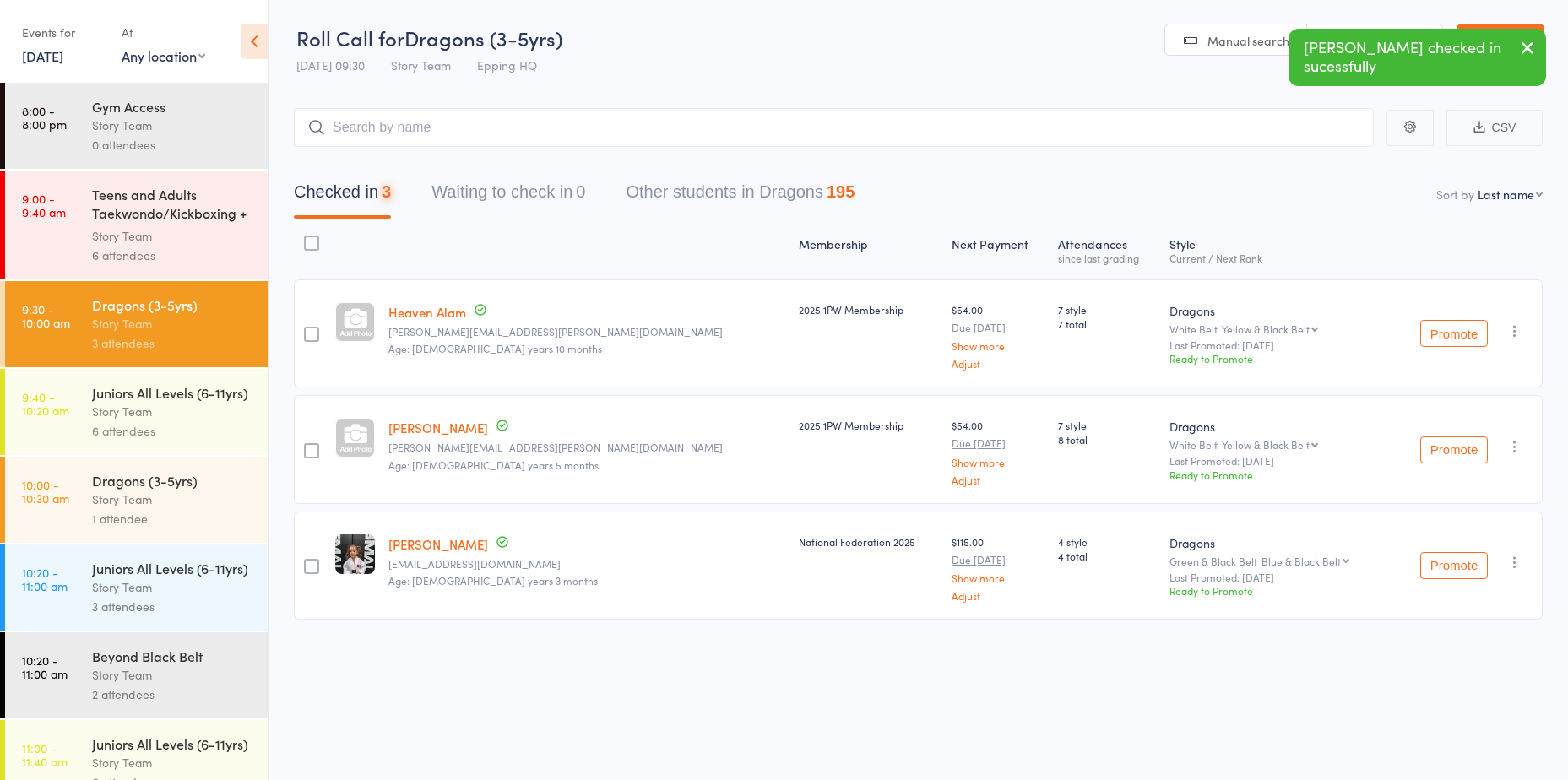
click at [156, 246] on div "6 attendees" at bounding box center [173, 256] width 162 height 20
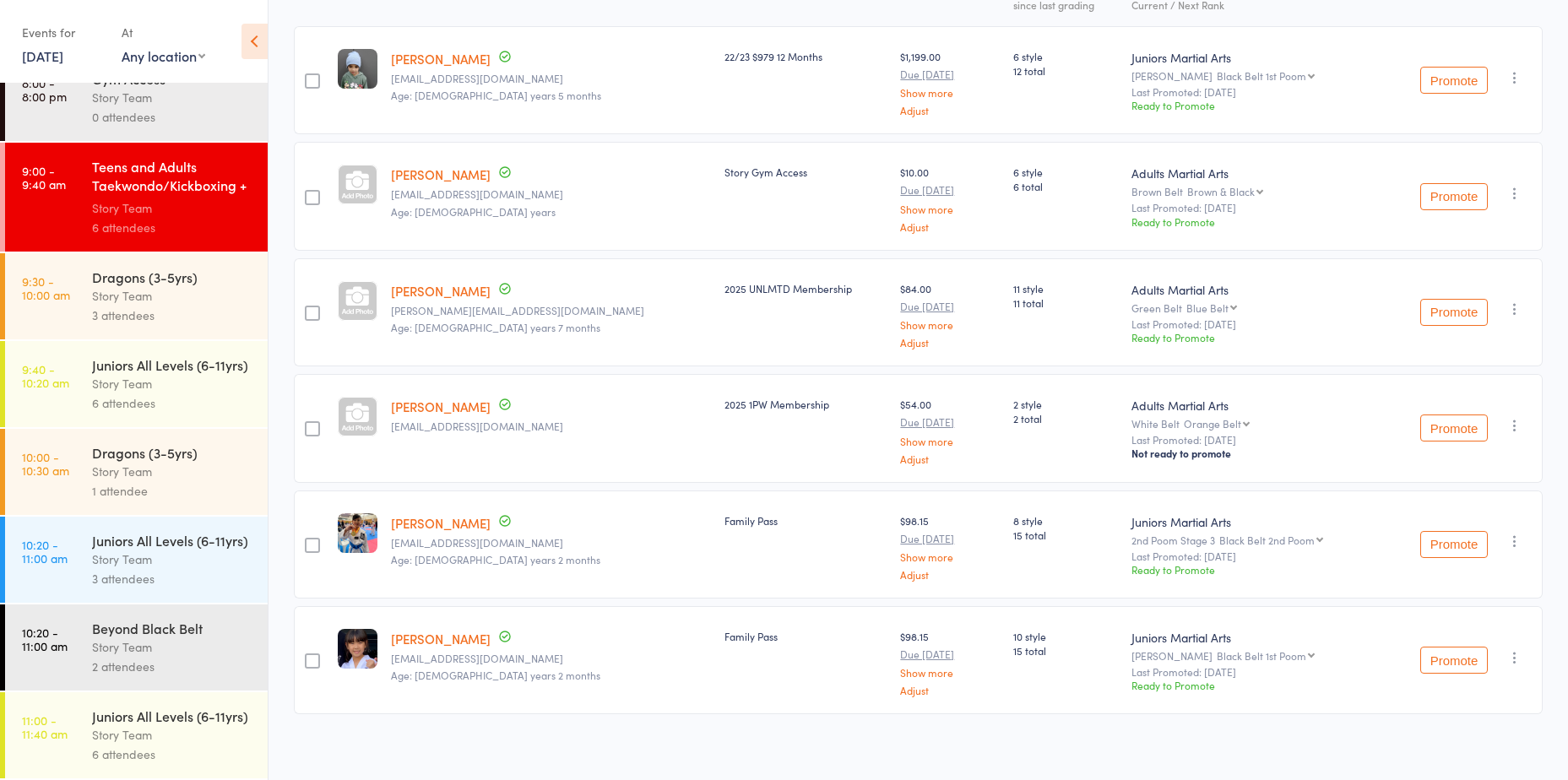
scroll to position [84, 0]
click at [127, 619] on div "Beyond Black Belt" at bounding box center [173, 628] width 162 height 19
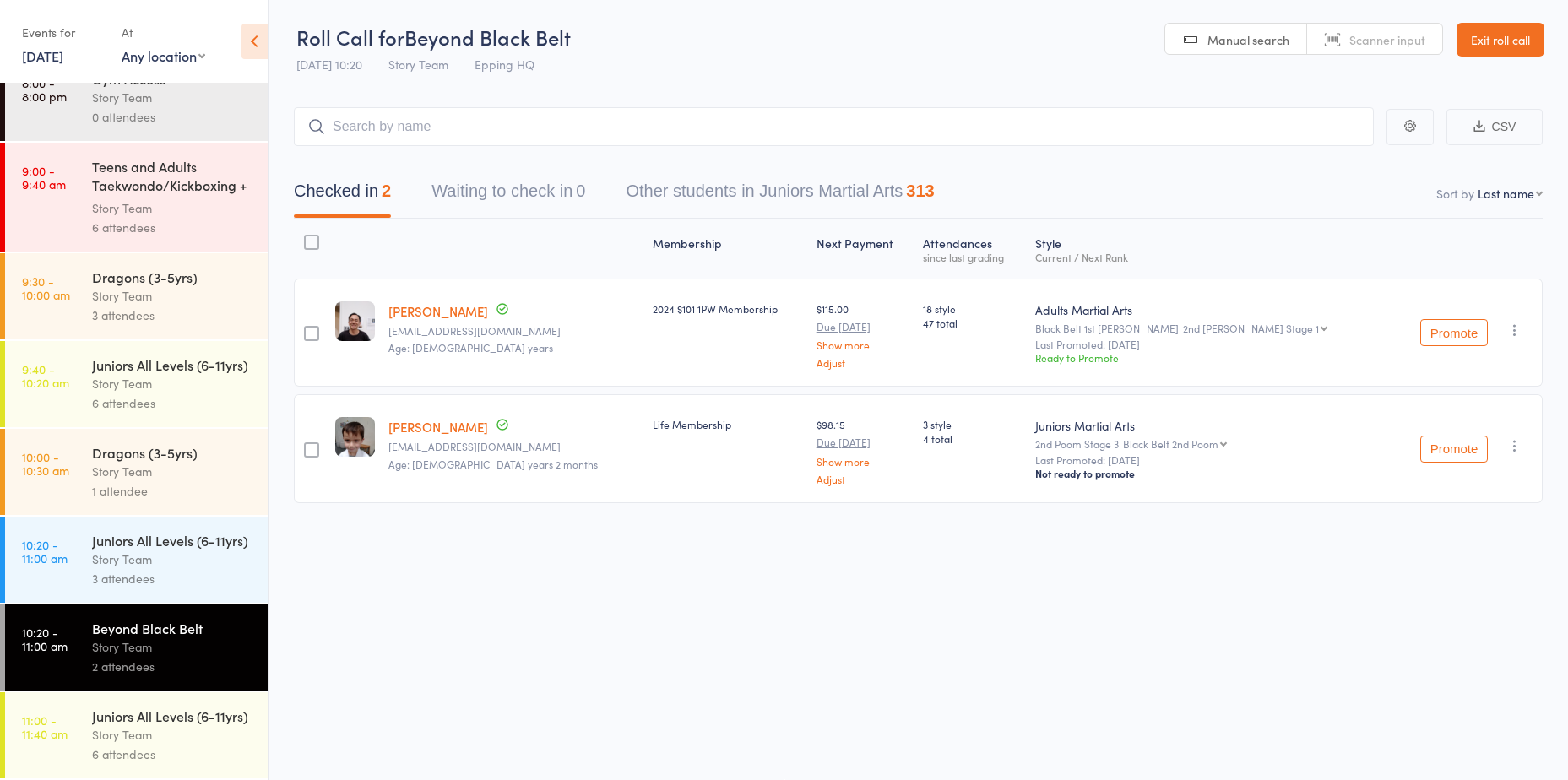
scroll to position [84, 0]
click at [155, 531] on div "Juniors All Levels (6-11yrs)" at bounding box center [173, 540] width 162 height 19
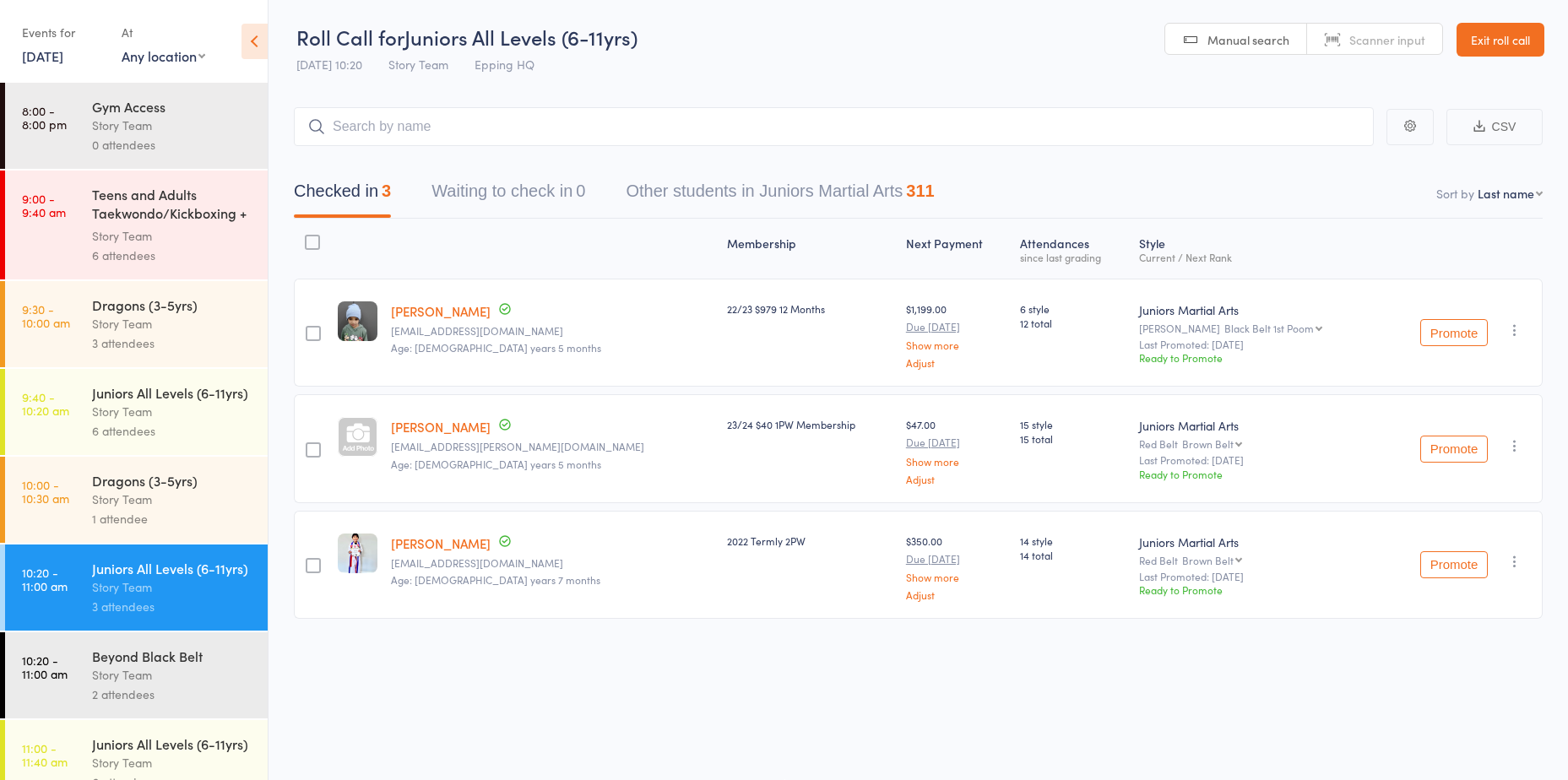
click at [162, 441] on div "6 attendees" at bounding box center [173, 431] width 162 height 20
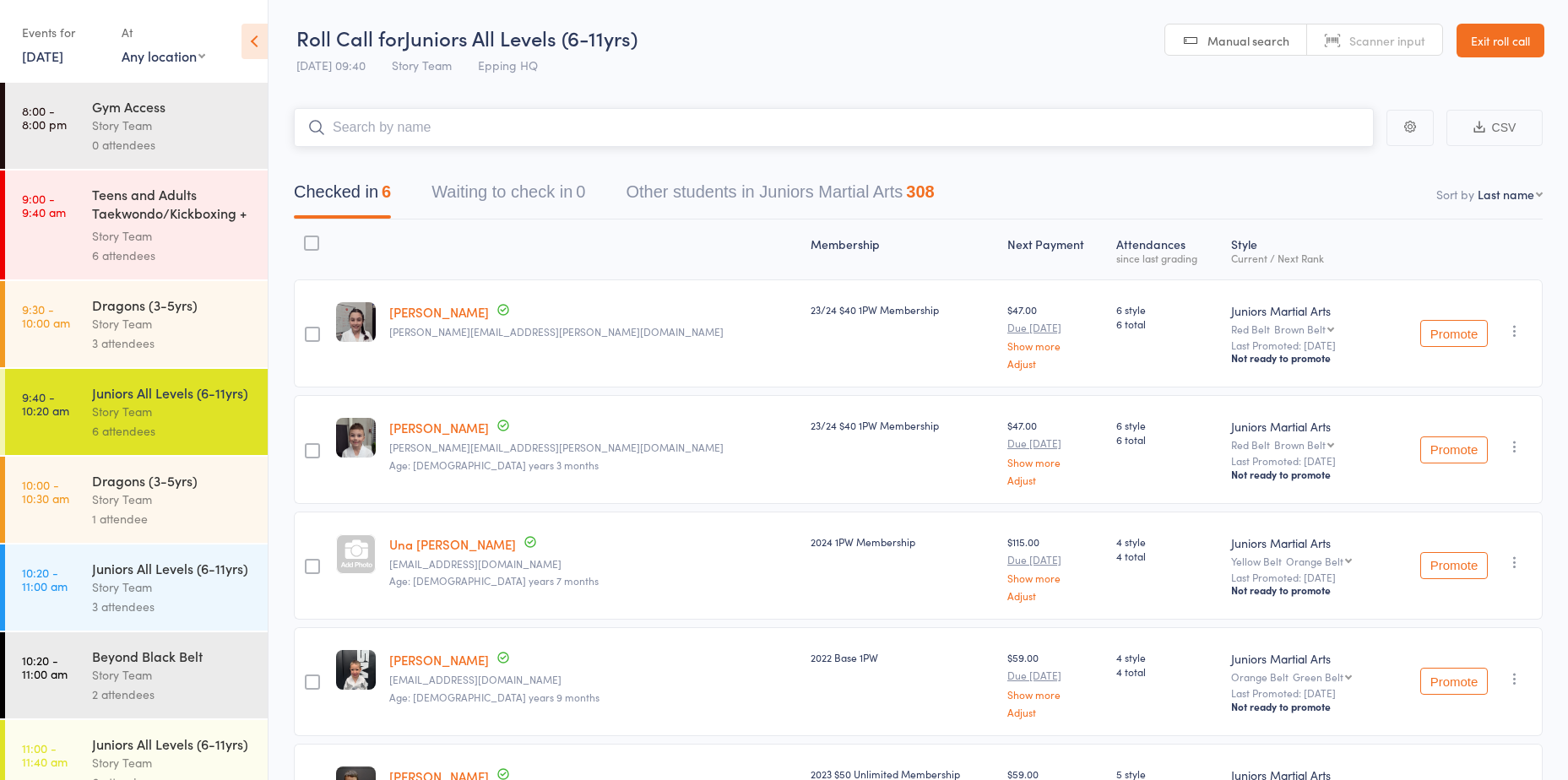
click at [542, 133] on input "search" at bounding box center [834, 128] width 1080 height 39
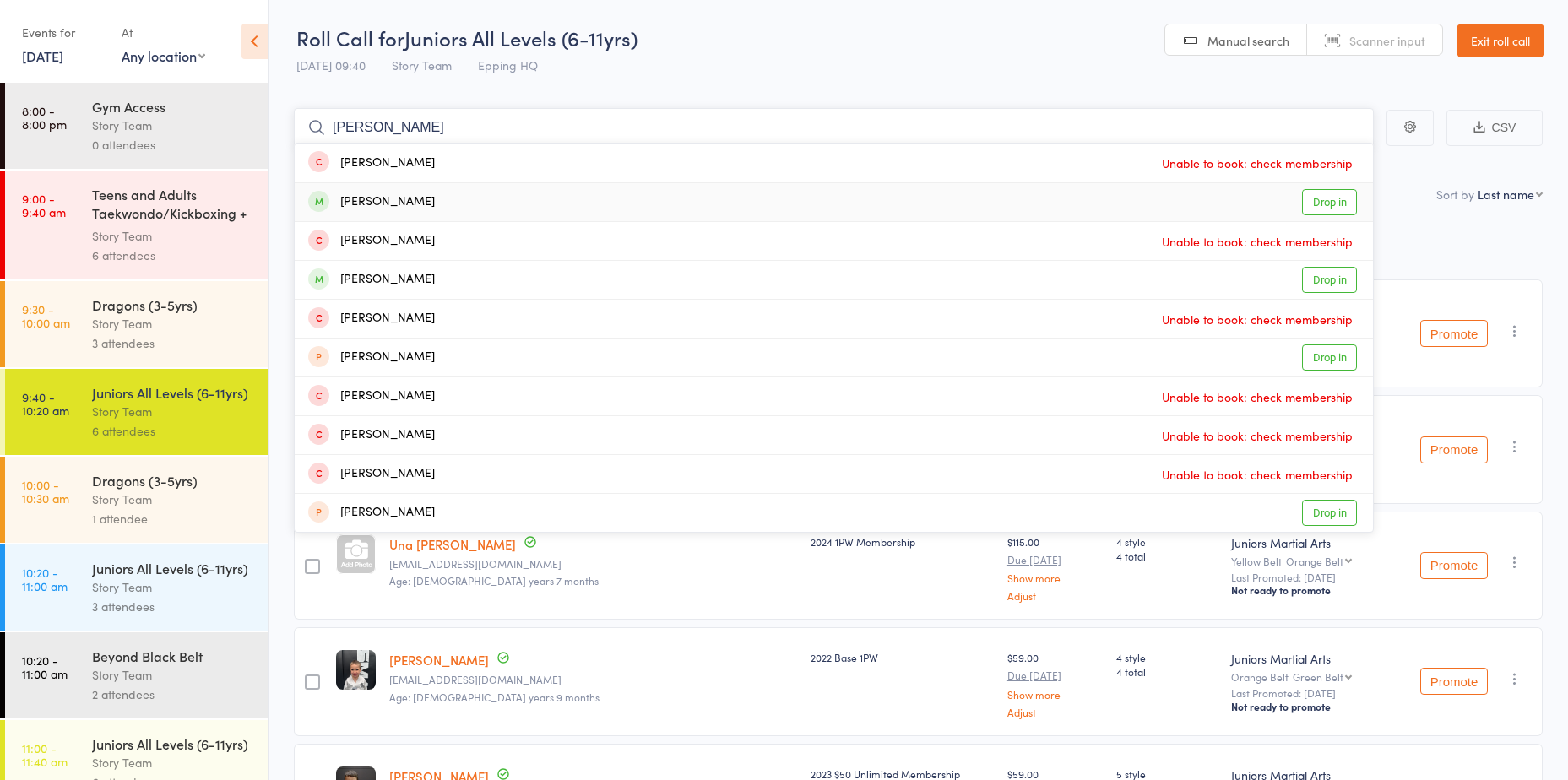
type input "[PERSON_NAME]"
click at [1333, 200] on link "Drop in" at bounding box center [1330, 202] width 55 height 26
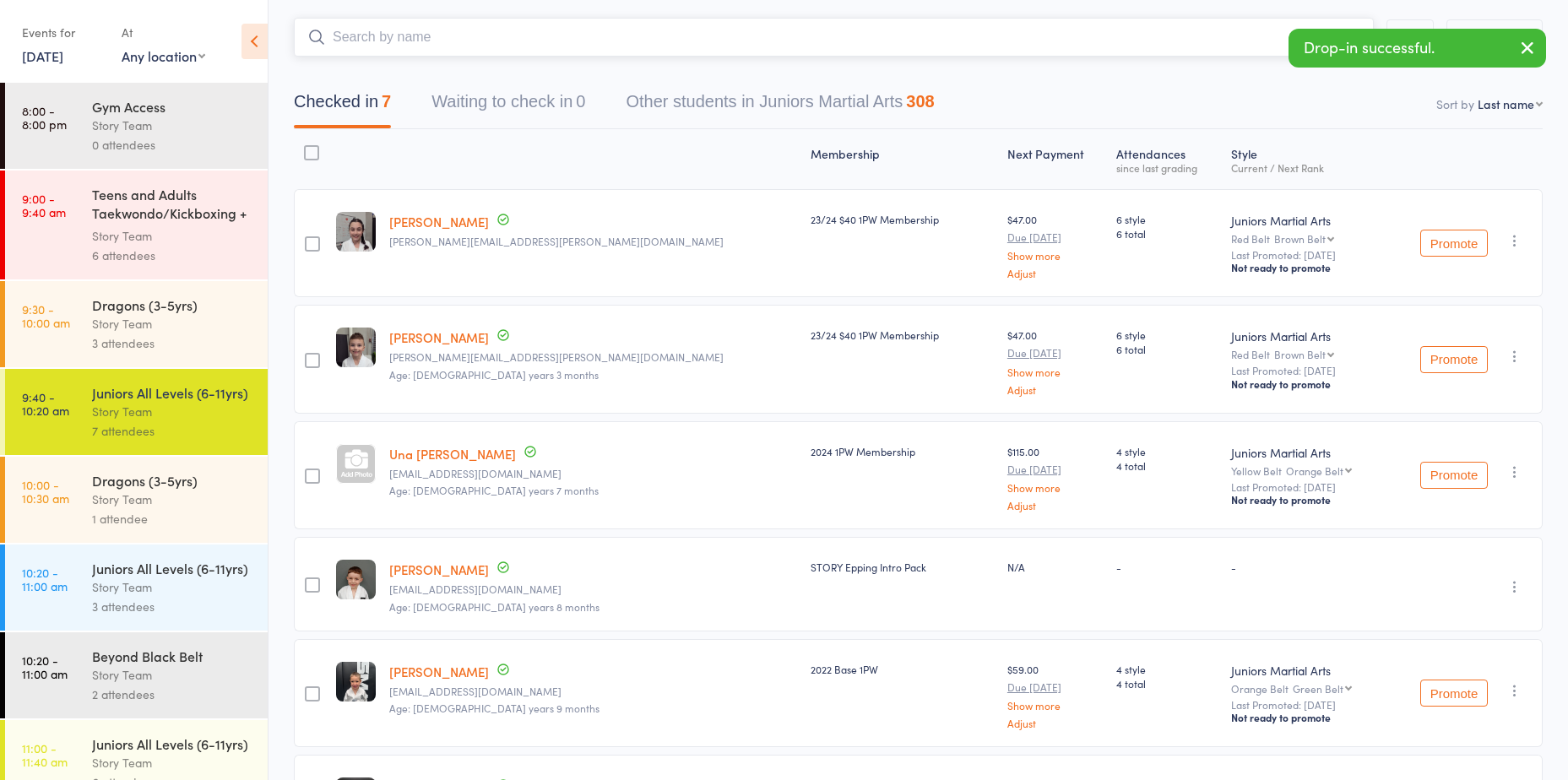
scroll to position [338, 0]
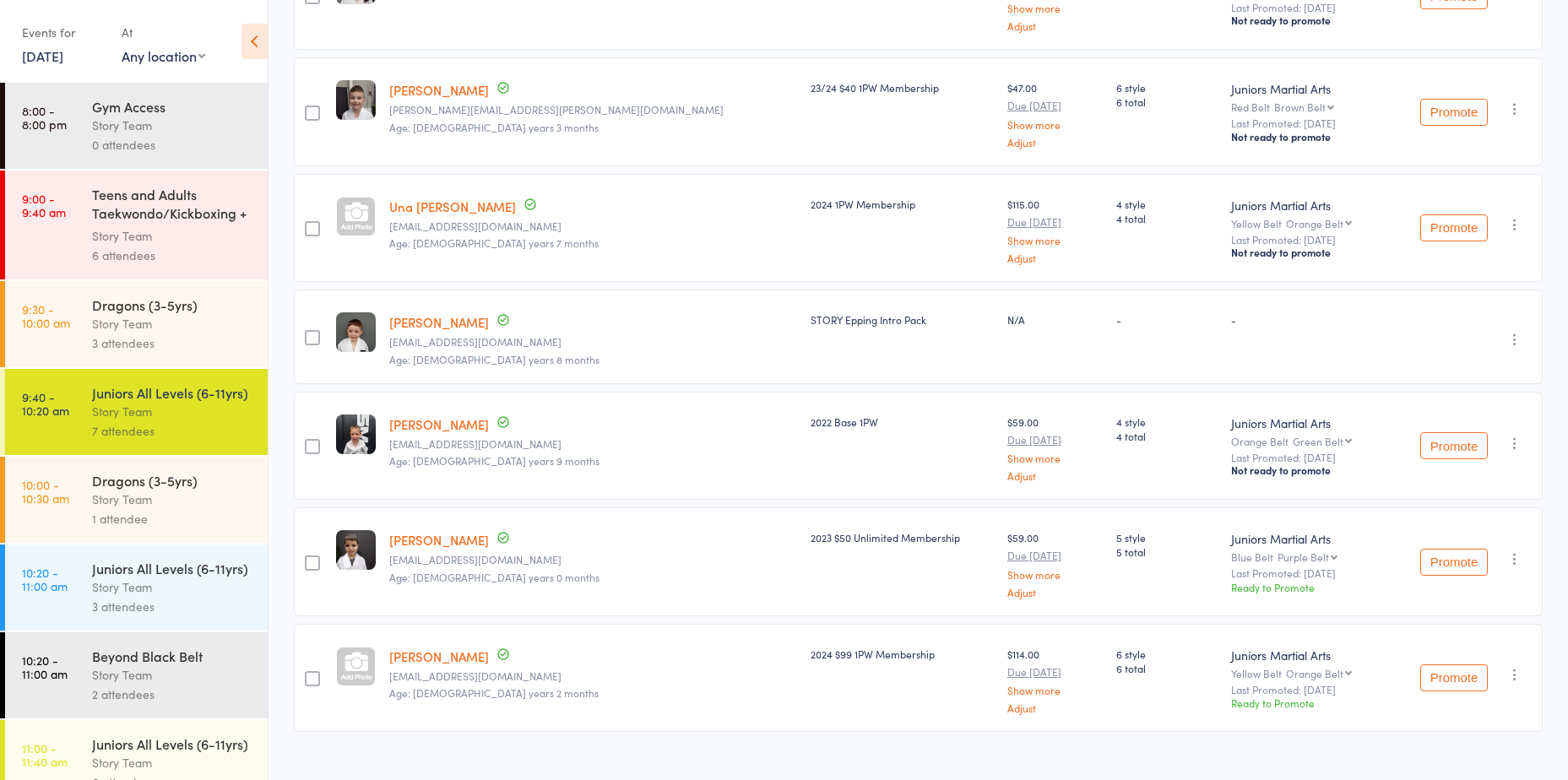
click at [163, 509] on div "Story Team" at bounding box center [173, 499] width 162 height 20
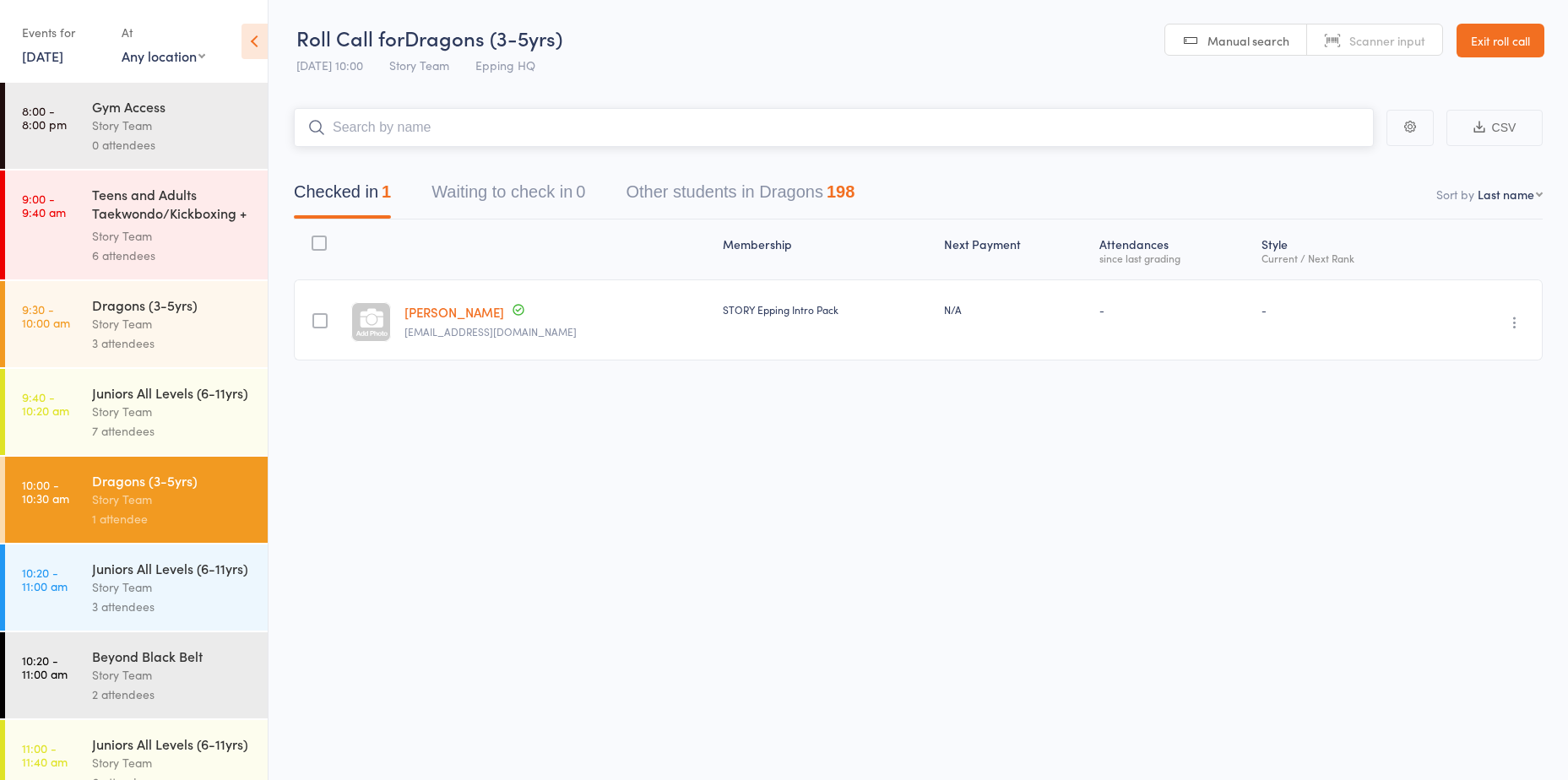
click at [497, 118] on input "search" at bounding box center [834, 128] width 1080 height 39
click at [497, 122] on input "search" at bounding box center [834, 128] width 1080 height 39
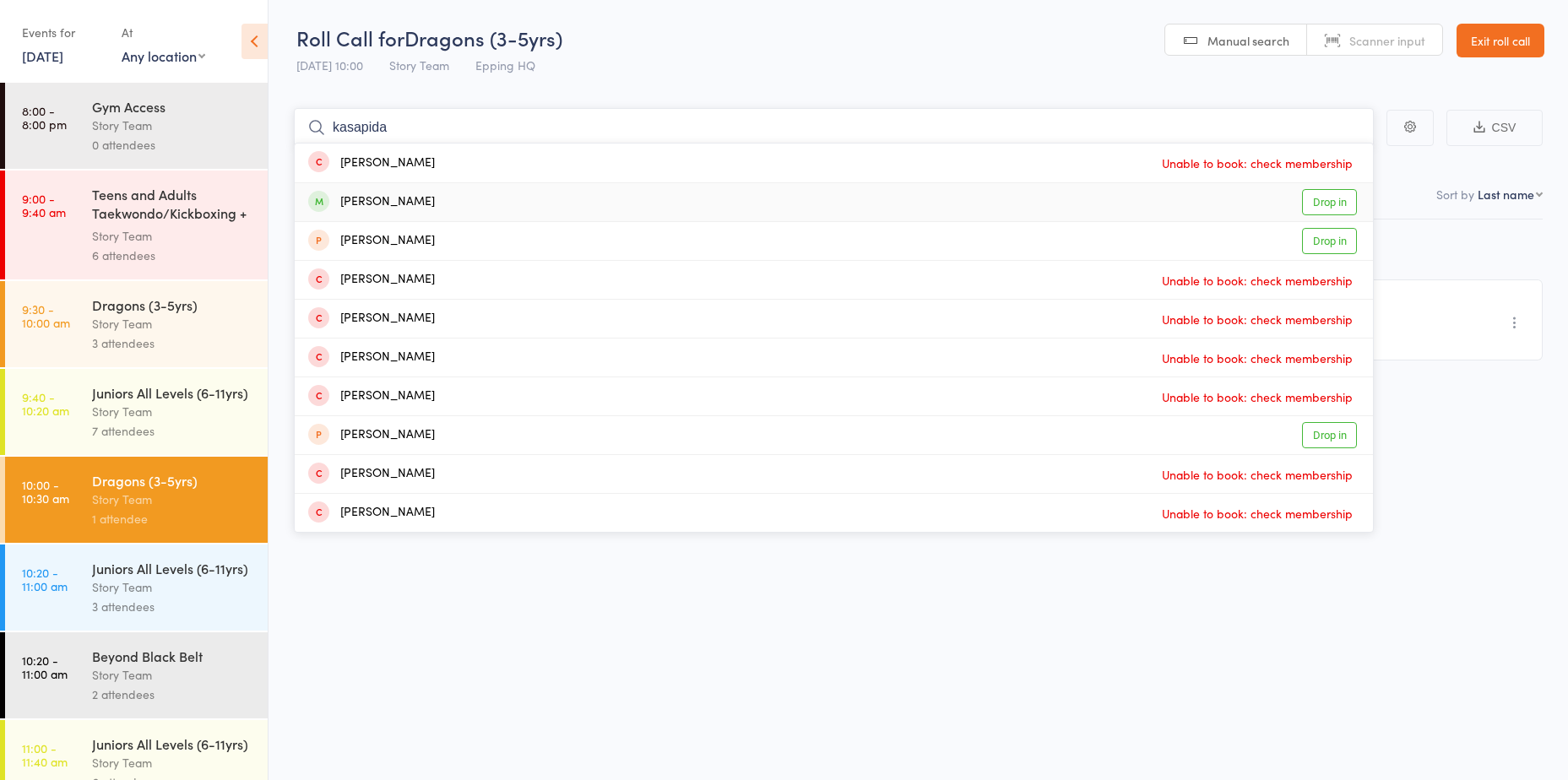
type input "kasapidas"
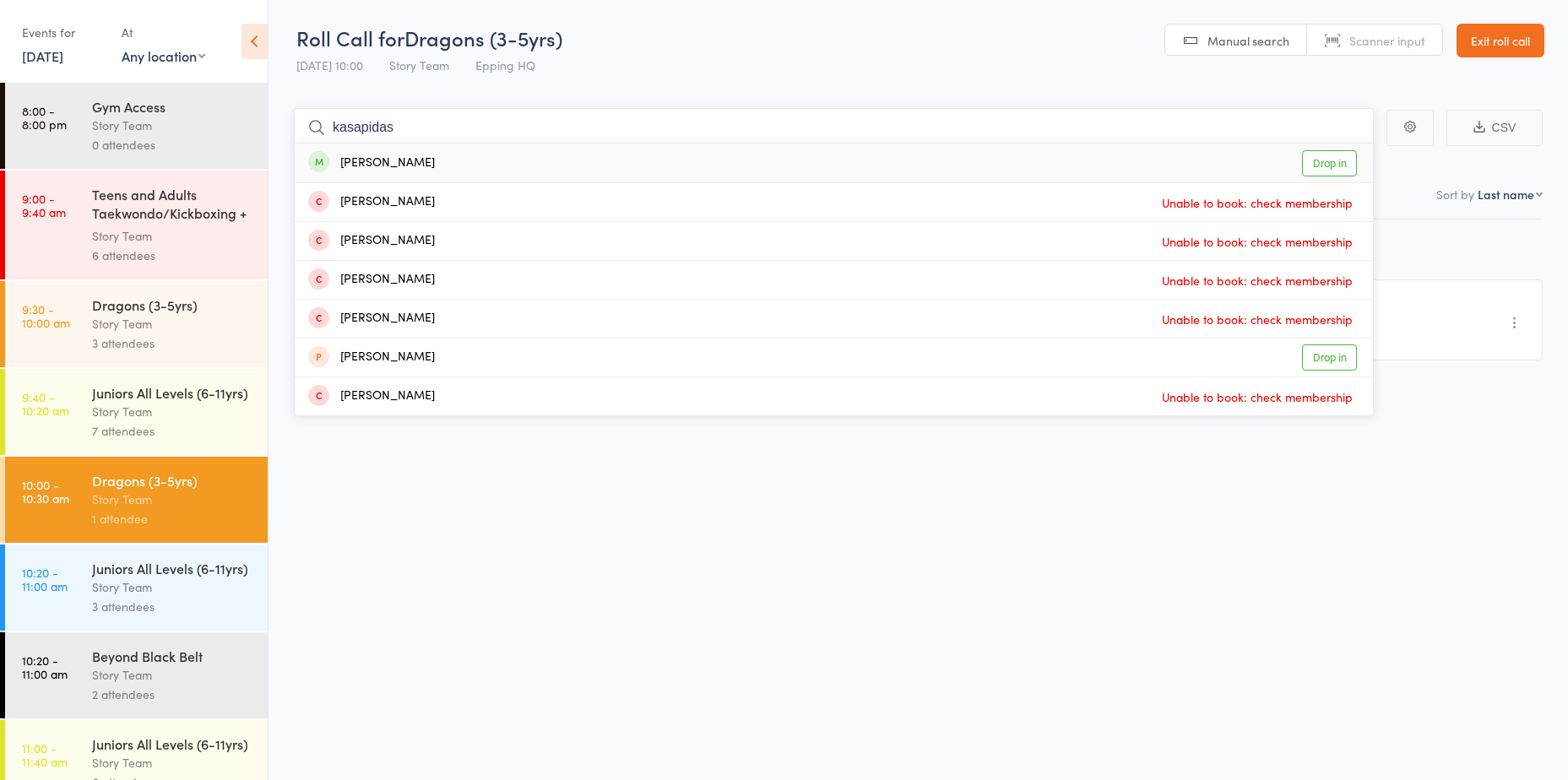
drag, startPoint x: 482, startPoint y: 128, endPoint x: 268, endPoint y: 138, distance: 214.2
click at [269, 138] on main "[PERSON_NAME] Drop in [PERSON_NAME] Unable to book: check membership [PERSON_NA…" at bounding box center [918, 259] width 1300 height 353
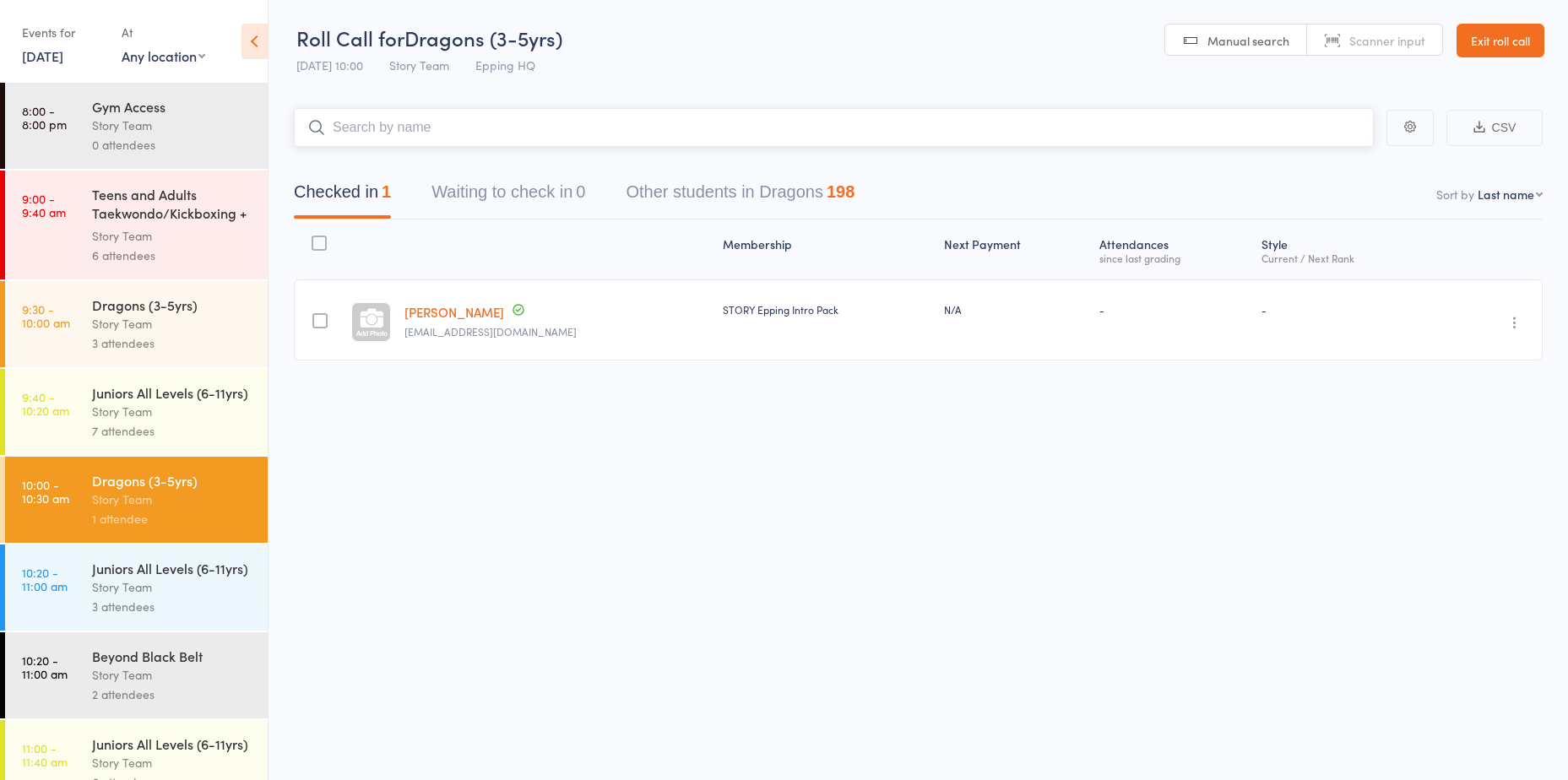
click at [354, 138] on input "search" at bounding box center [834, 128] width 1080 height 39
click at [153, 401] on div "Juniors All Levels (6-11yrs)" at bounding box center [173, 393] width 162 height 19
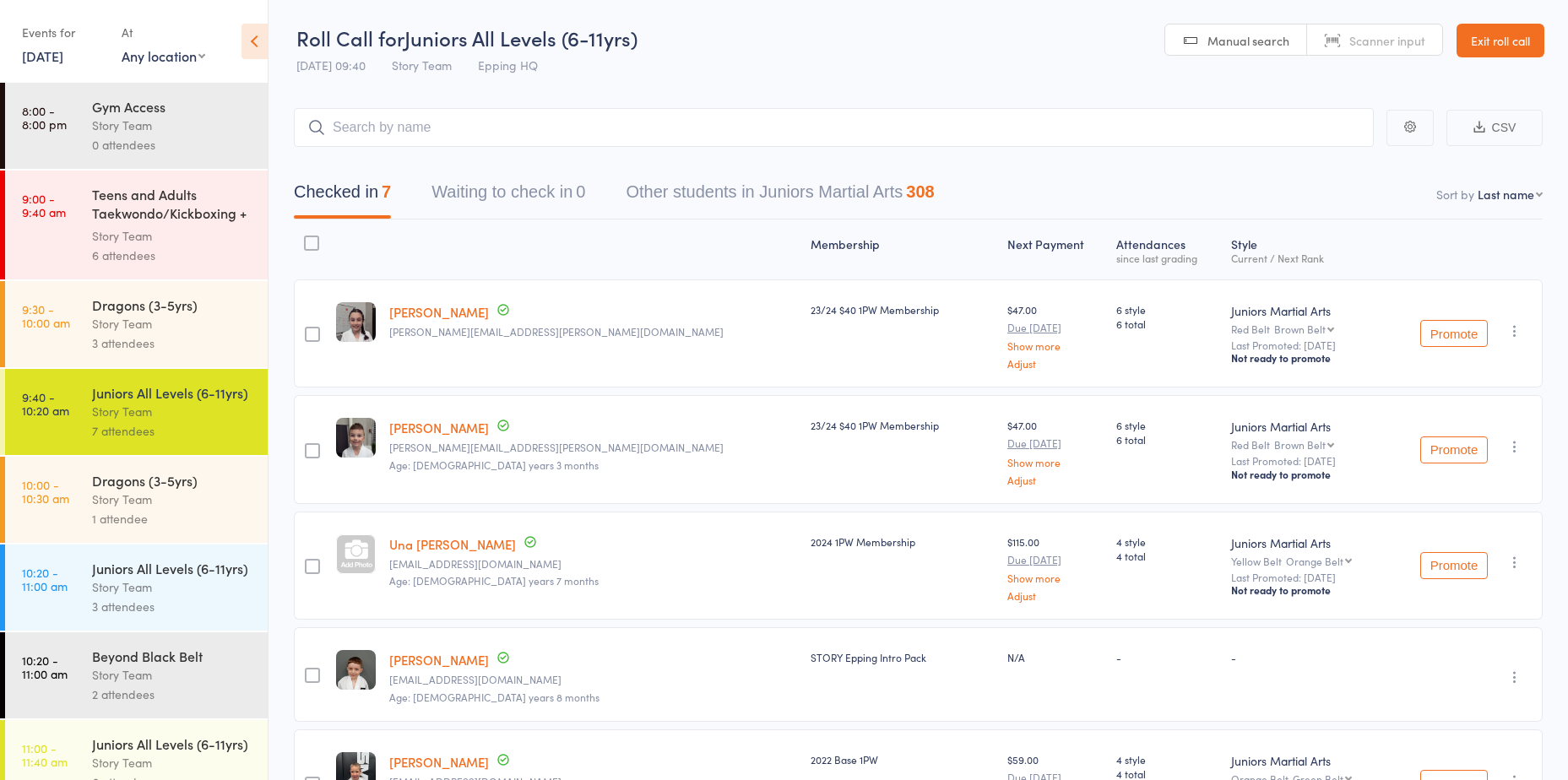
click at [181, 352] on div "3 attendees" at bounding box center [173, 343] width 162 height 20
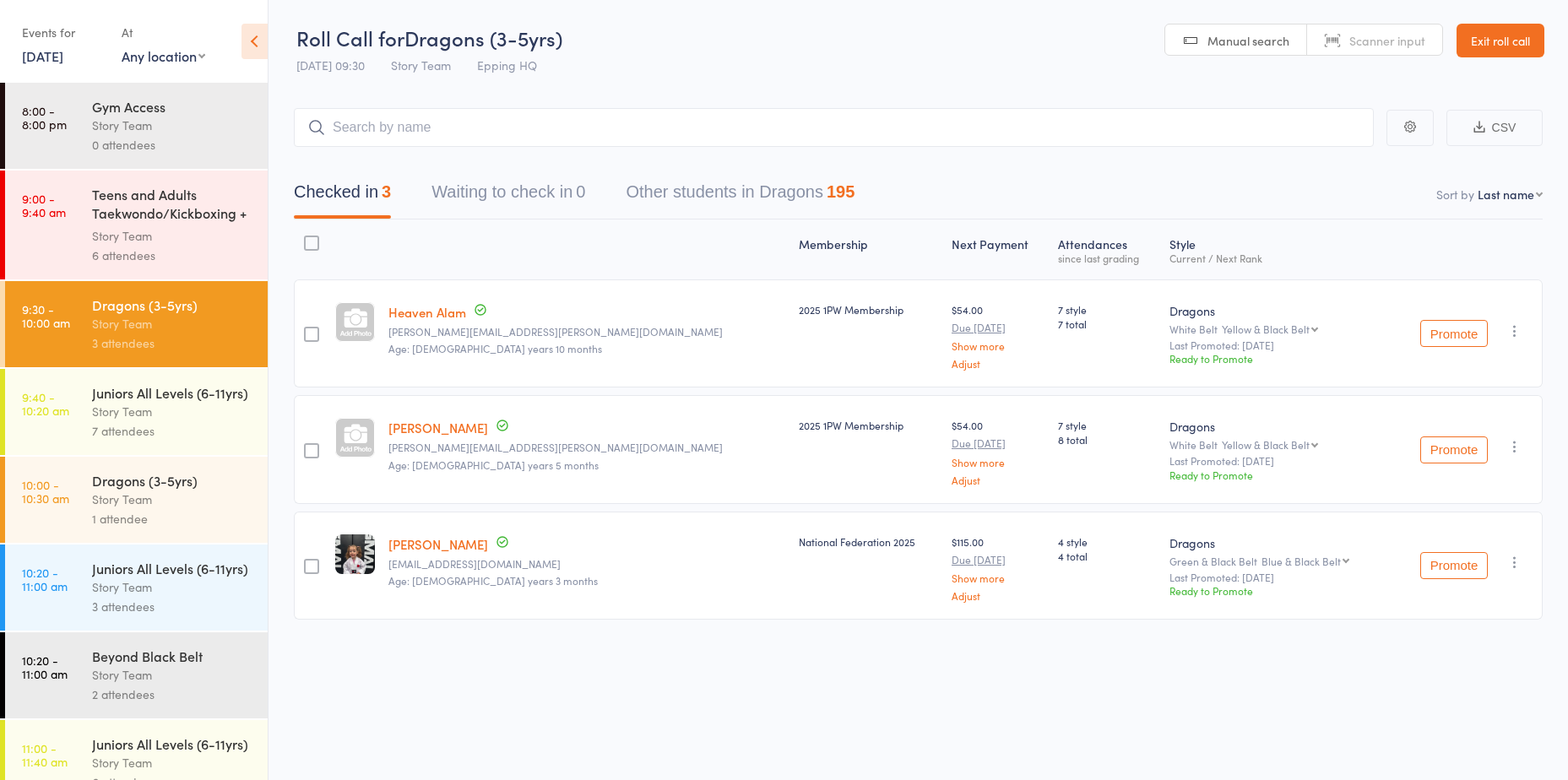
click at [124, 212] on div "Teens and Adults Taekwondo/Kickboxing + Family Cla..." at bounding box center [173, 205] width 162 height 42
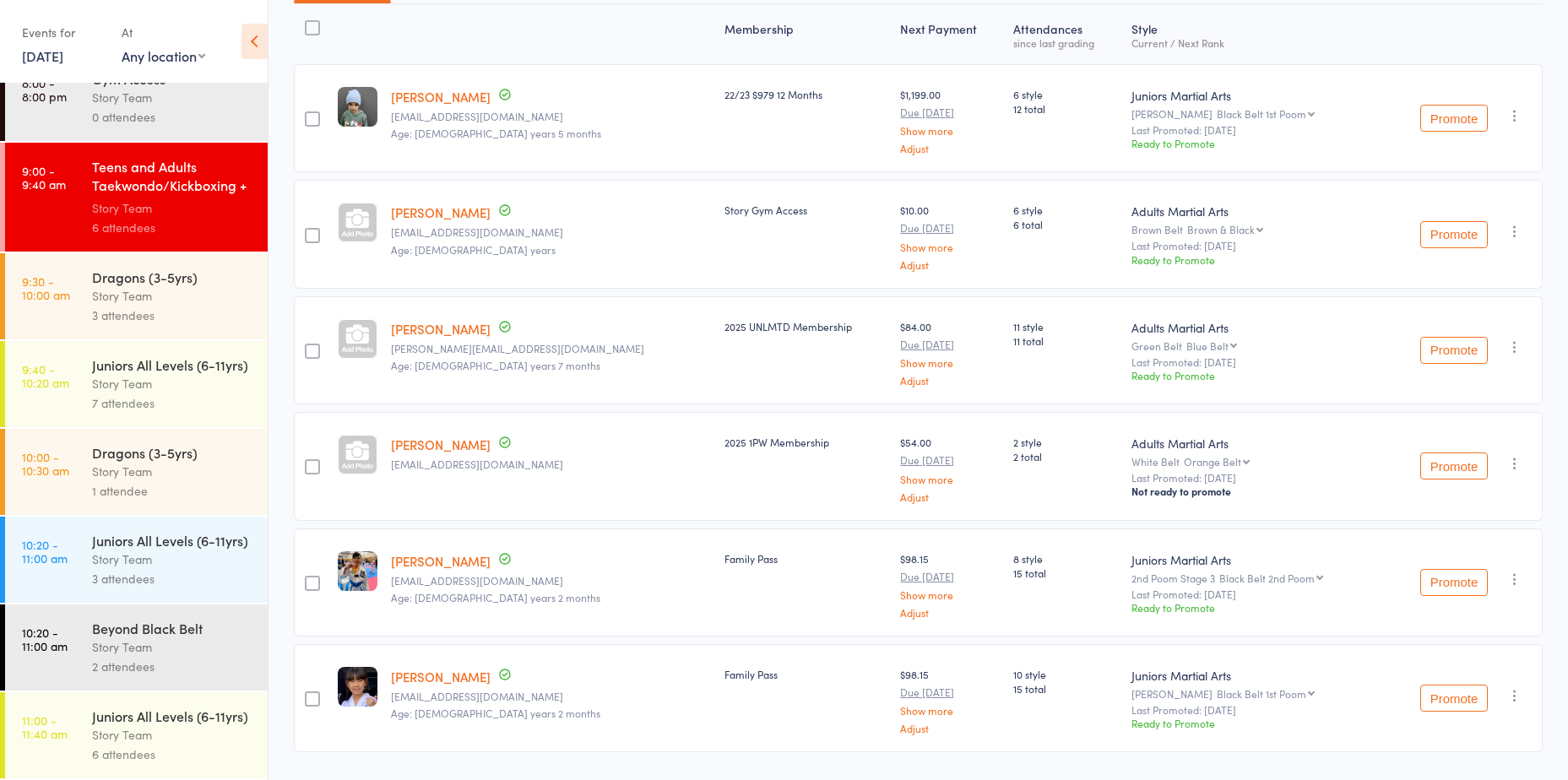
scroll to position [258, 0]
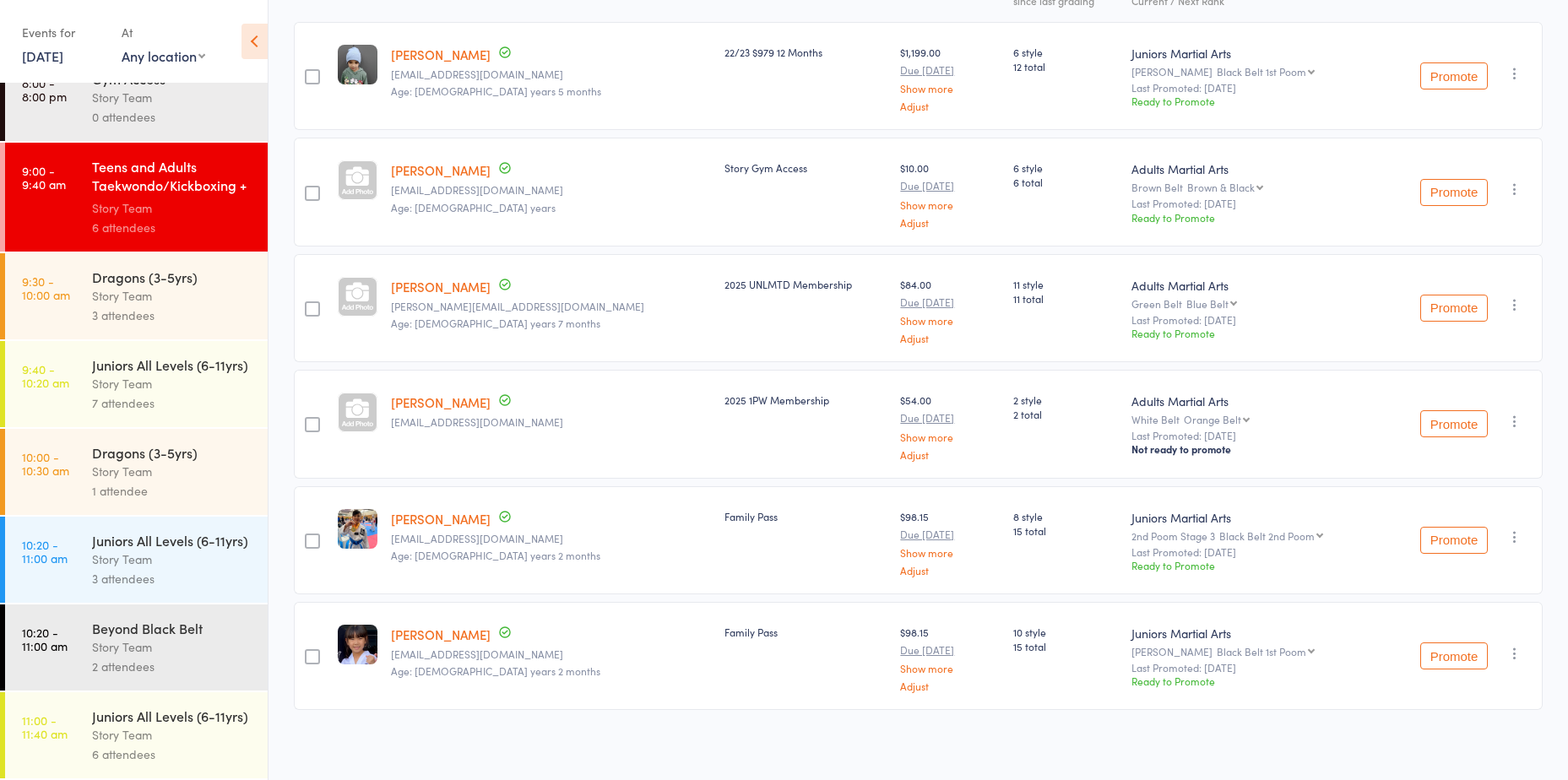
click at [147, 638] on div "Story Team" at bounding box center [173, 648] width 162 height 20
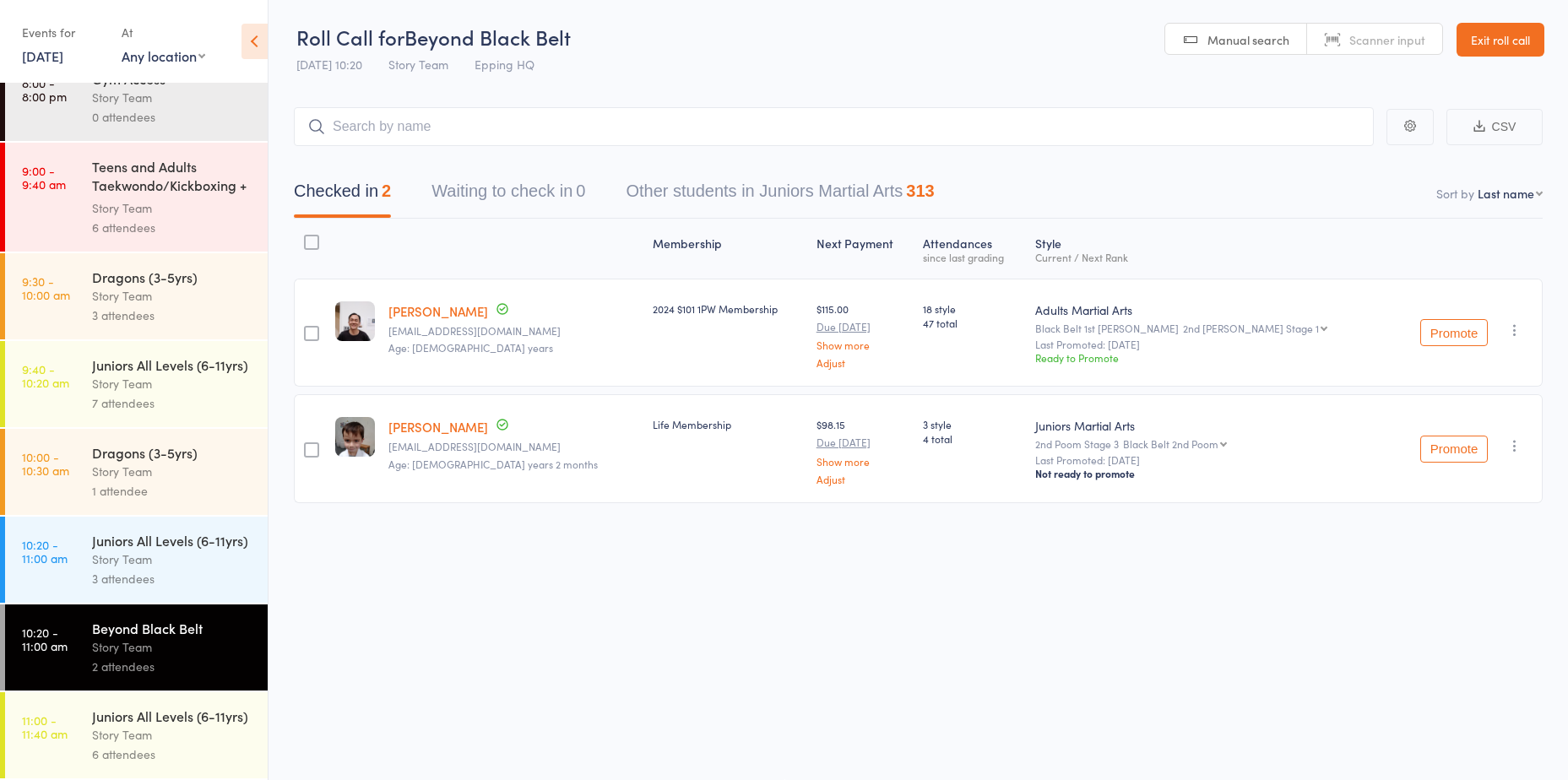
scroll to position [84, 0]
click at [115, 740] on div "Story Team" at bounding box center [173, 736] width 162 height 20
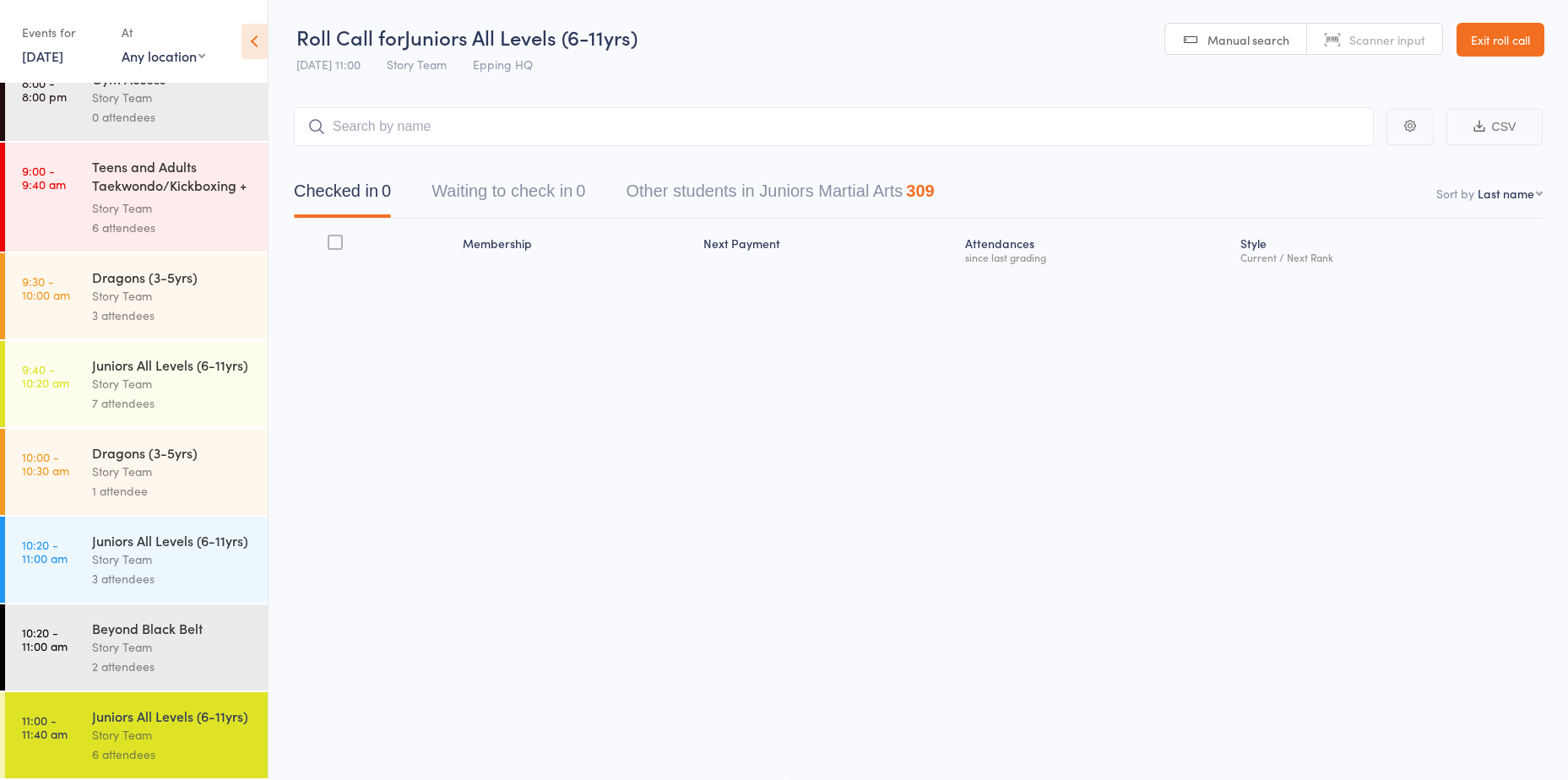
scroll to position [84, 0]
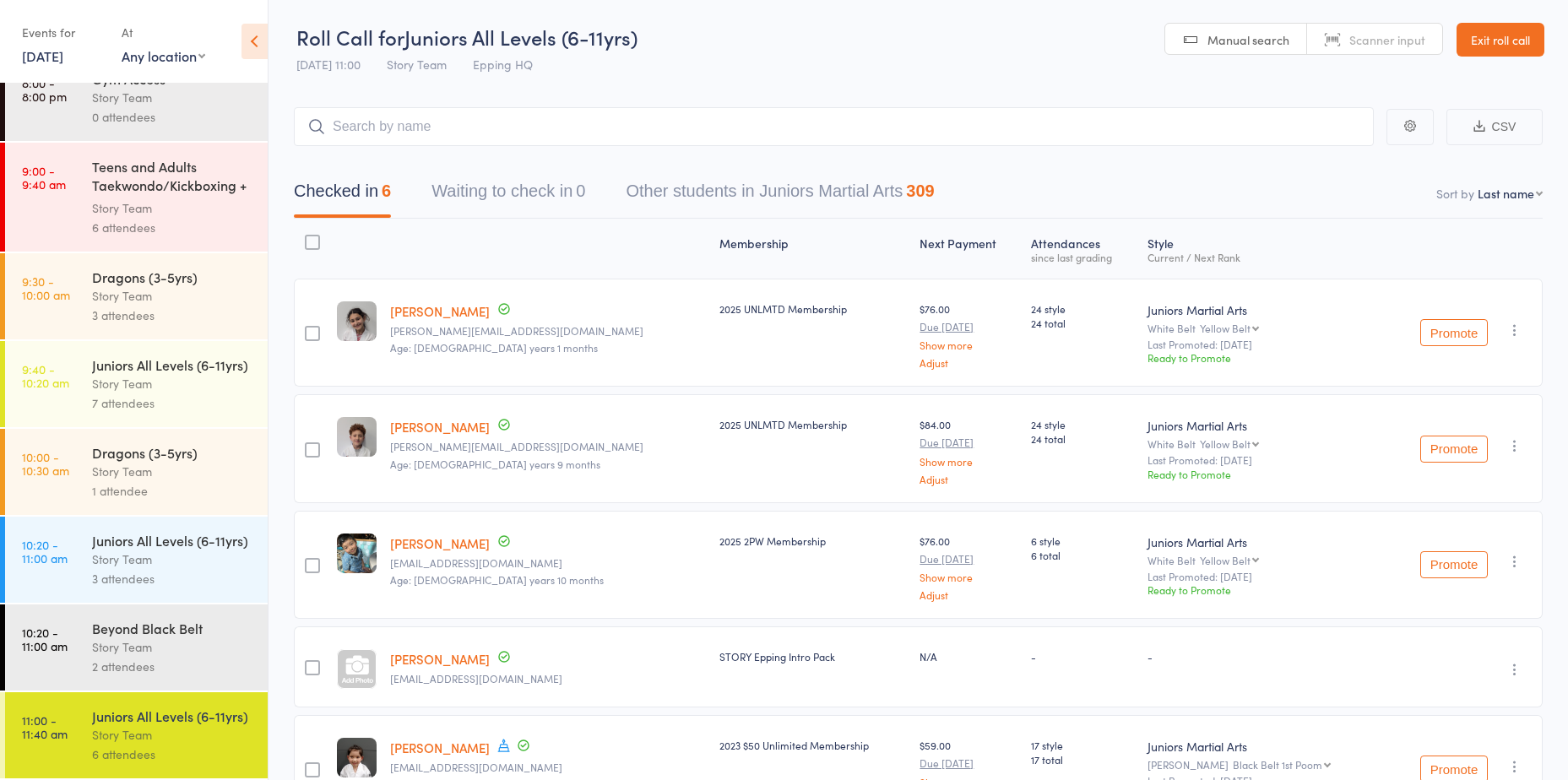
click at [180, 517] on div "Juniors All Levels (6-11yrs) Story Team 3 attendees" at bounding box center [180, 560] width 176 height 86
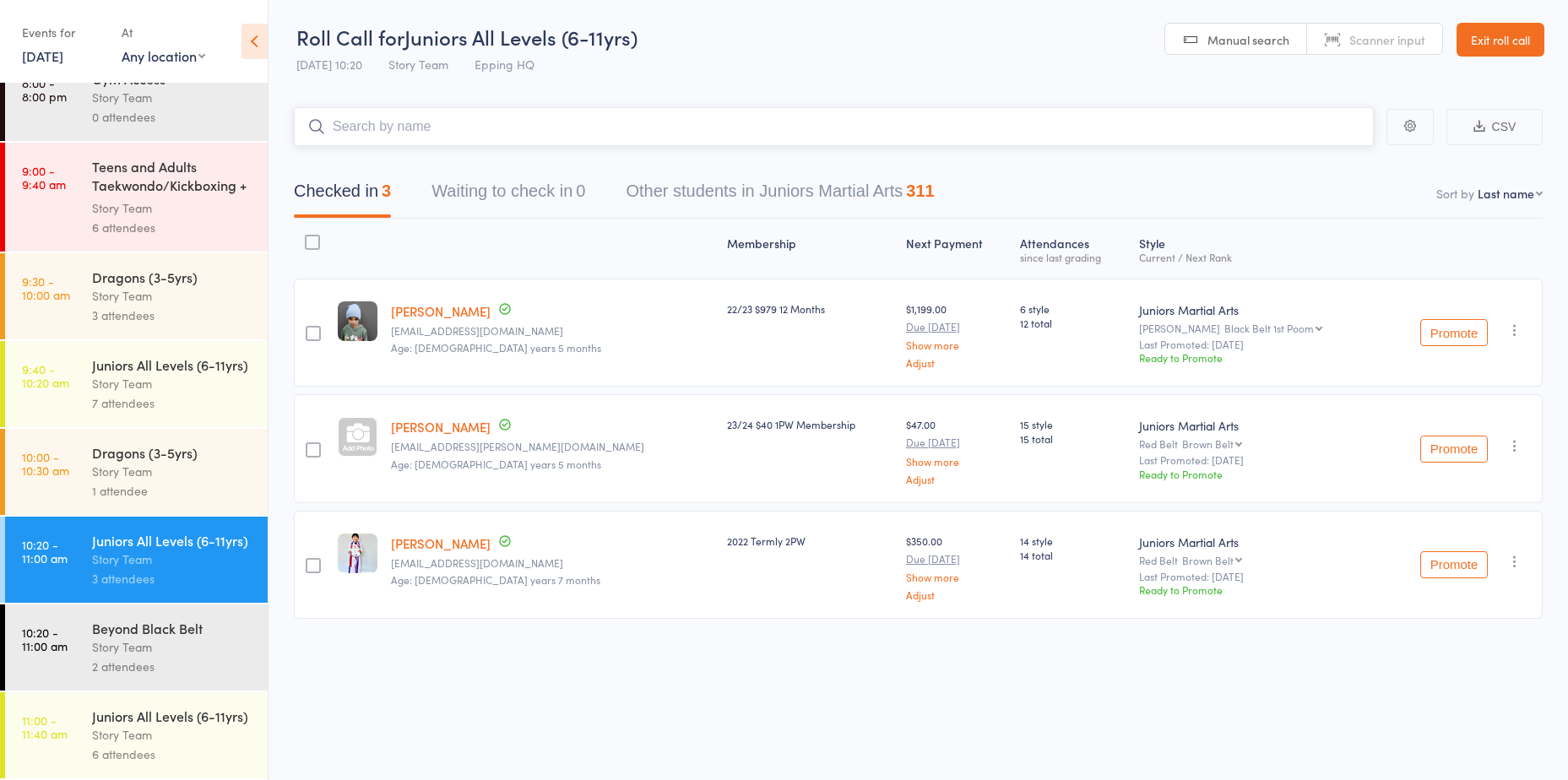
scroll to position [84, 0]
click at [452, 127] on input "search" at bounding box center [834, 127] width 1080 height 39
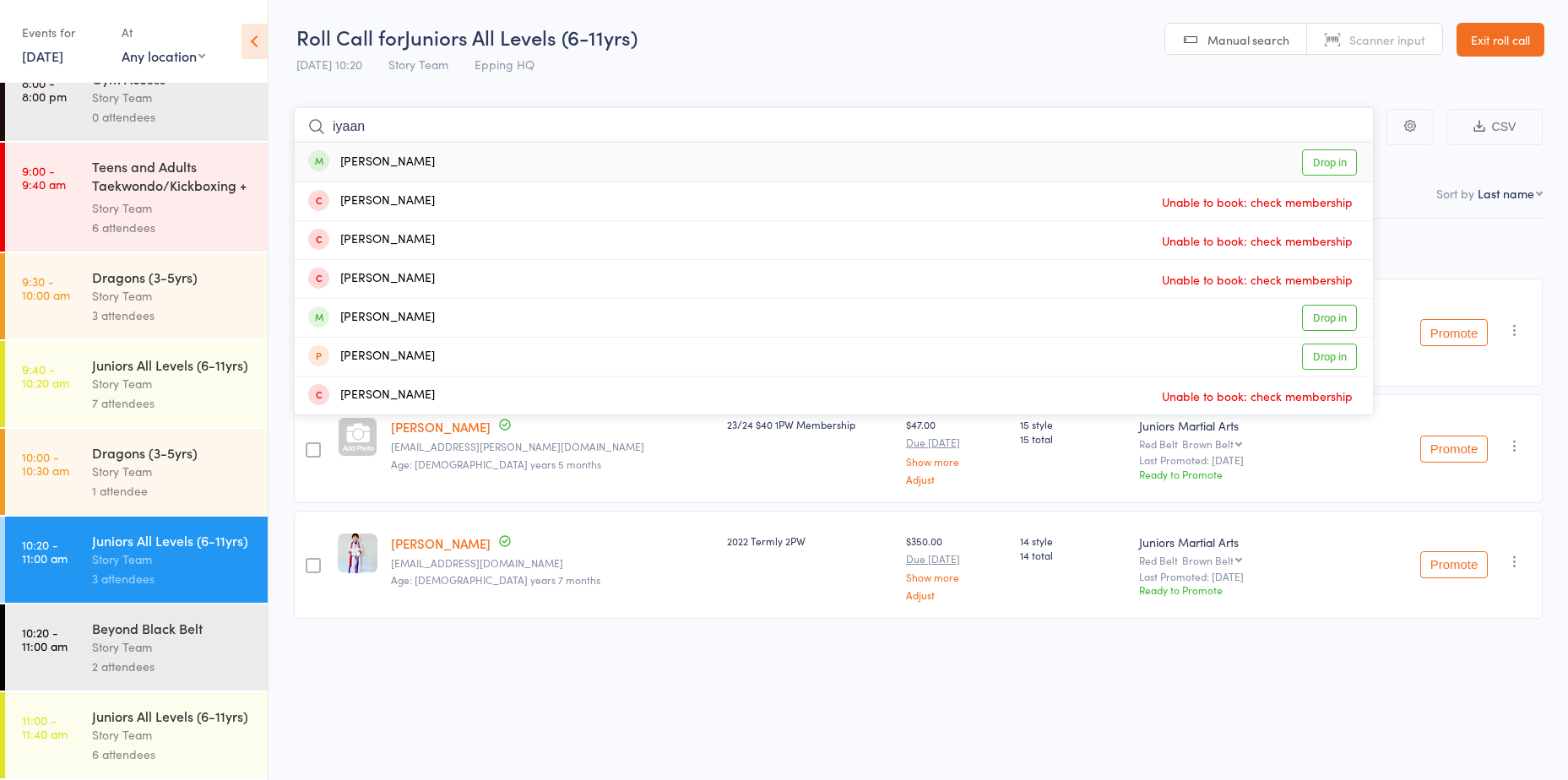
type input "iyaan"
click at [1333, 156] on link "Drop in" at bounding box center [1330, 162] width 55 height 26
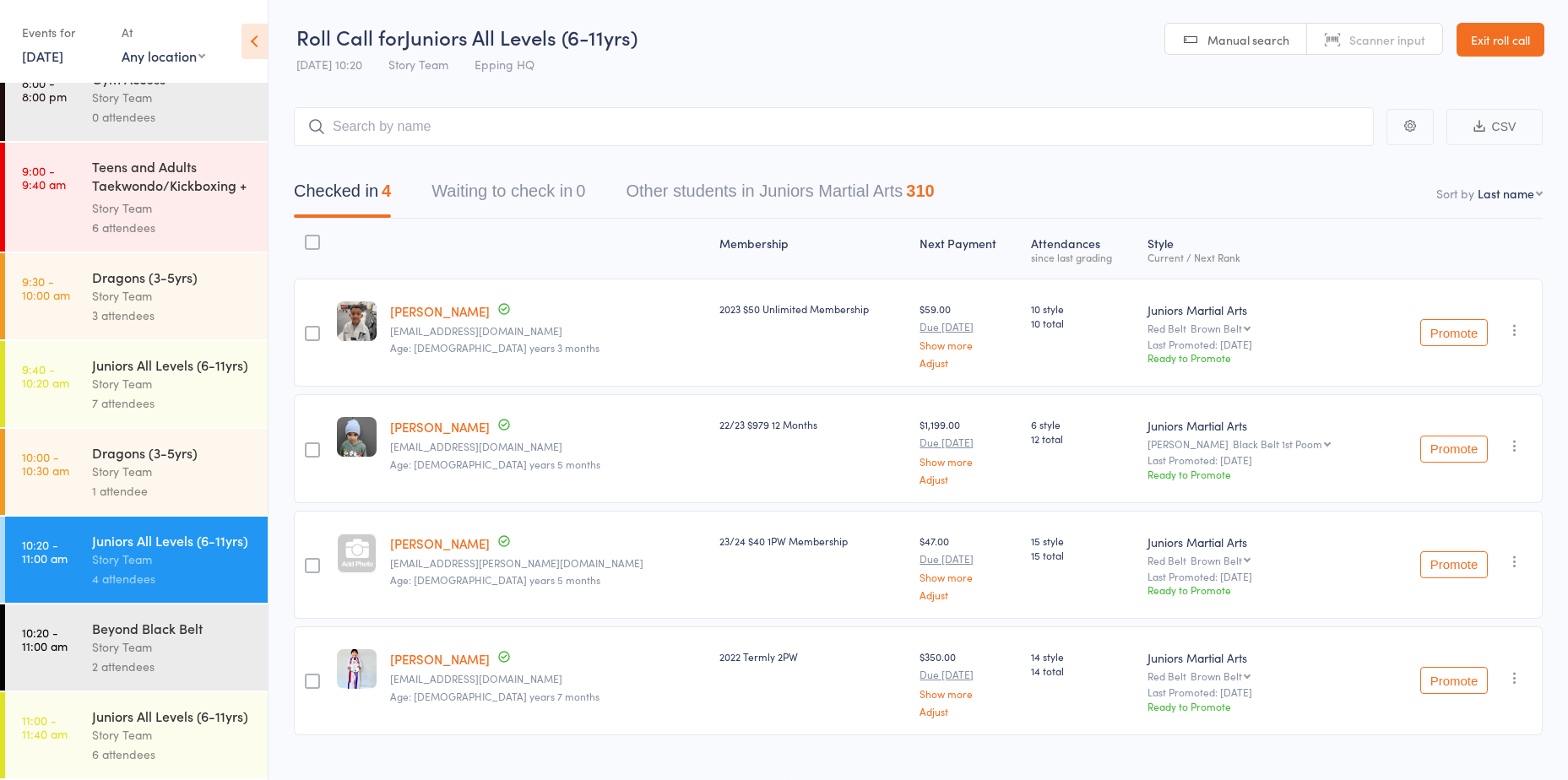
click at [132, 482] on div "1 attendee" at bounding box center [173, 491] width 162 height 20
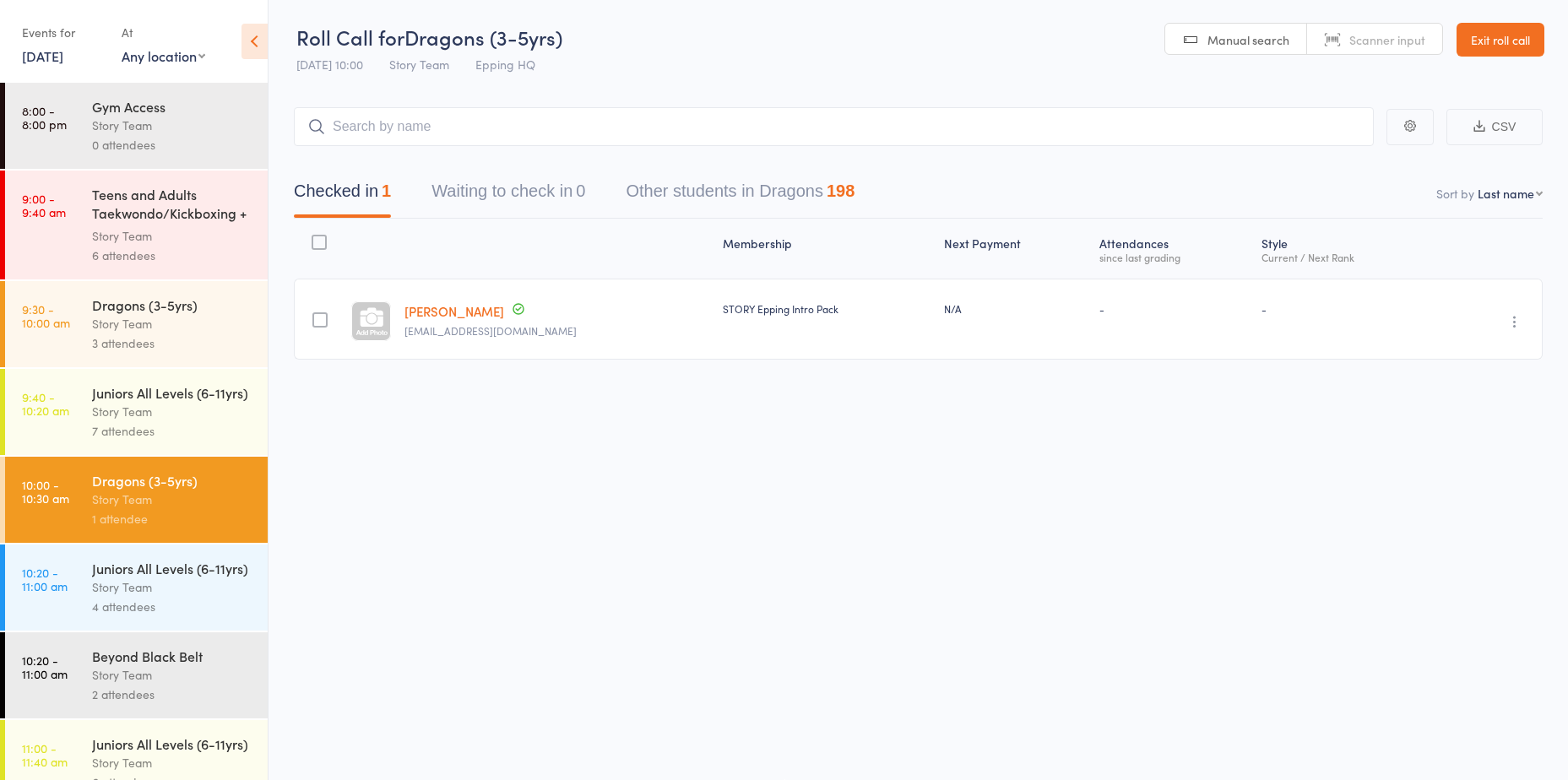
drag, startPoint x: 158, startPoint y: 273, endPoint x: 158, endPoint y: 260, distance: 13.0
click at [158, 272] on div "Teens and Adults Taekwondo/Kickboxing + Family Cla... Story Team 6 attendees" at bounding box center [180, 225] width 176 height 109
click at [157, 235] on div "Story Team" at bounding box center [173, 236] width 162 height 20
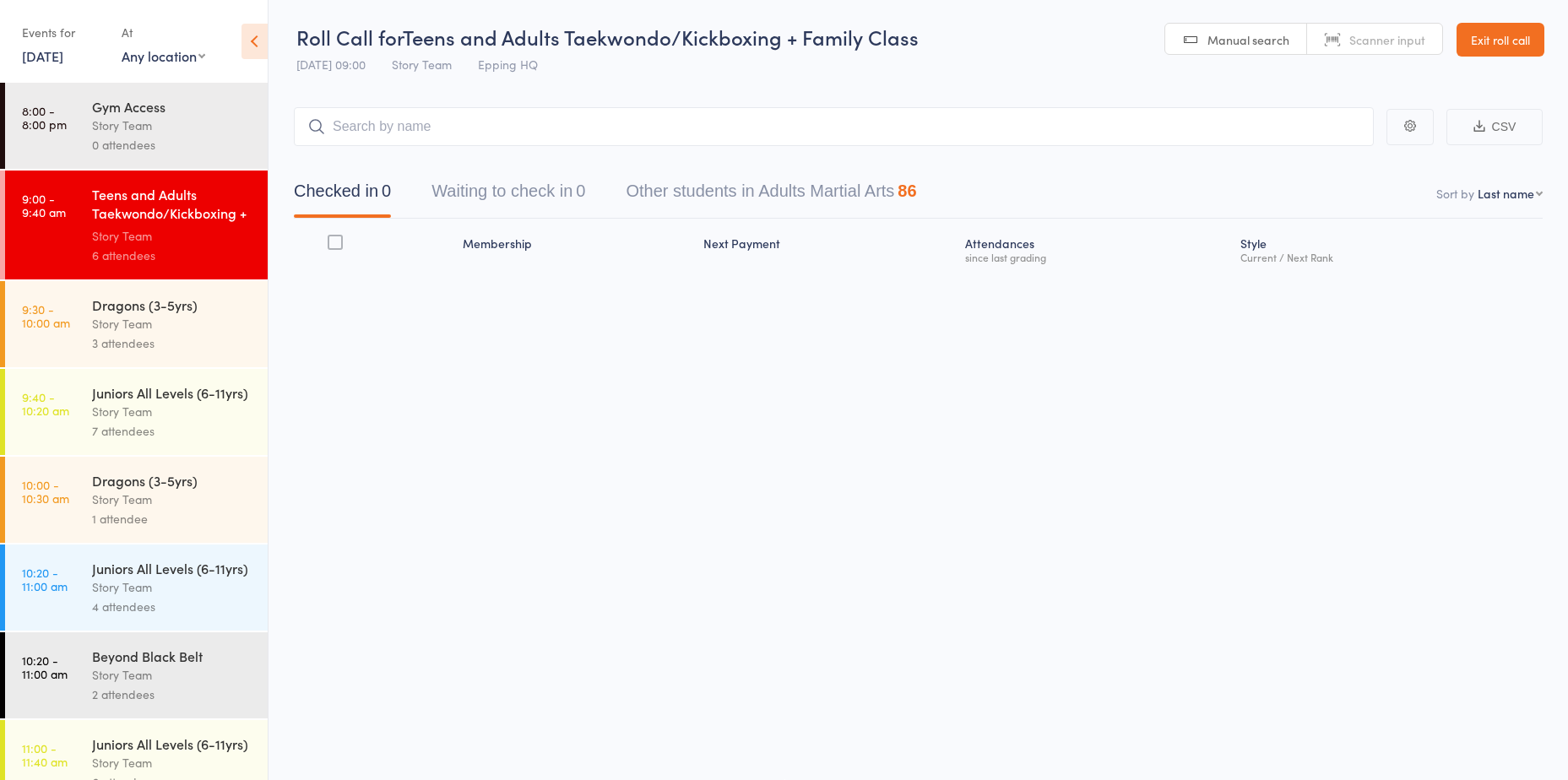
click at [165, 314] on div "Story Team" at bounding box center [173, 324] width 162 height 20
